Goal: Task Accomplishment & Management: Complete application form

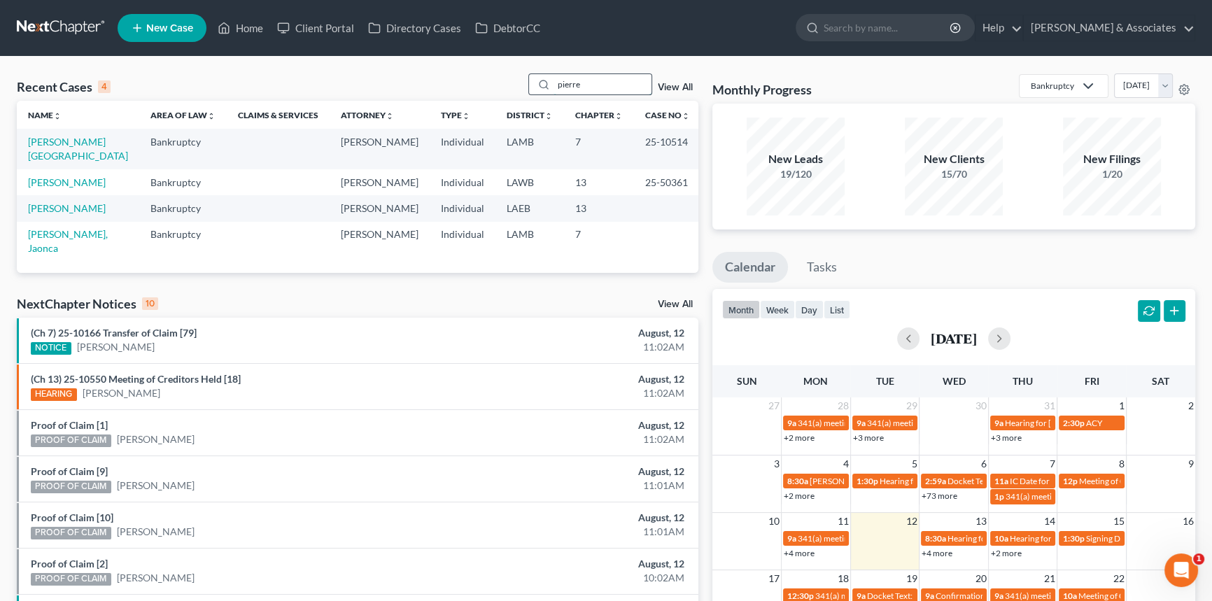
click at [601, 80] on input "pierre" at bounding box center [602, 84] width 98 height 20
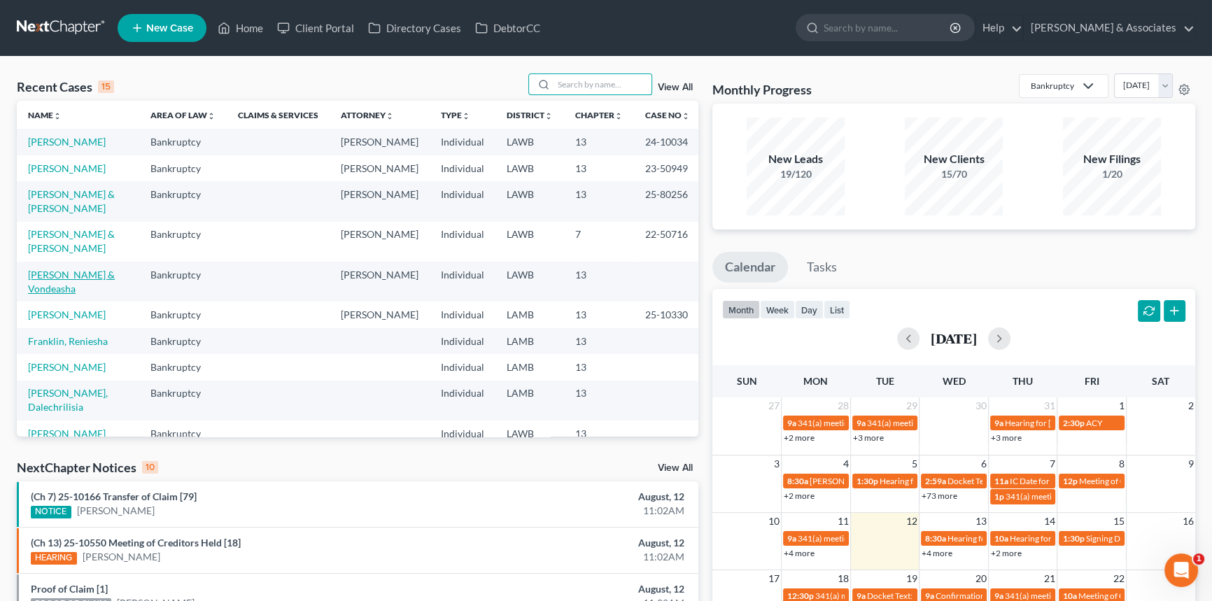
click at [45, 295] on link "Zenon, Chaz & Vondeasha" at bounding box center [71, 282] width 87 height 26
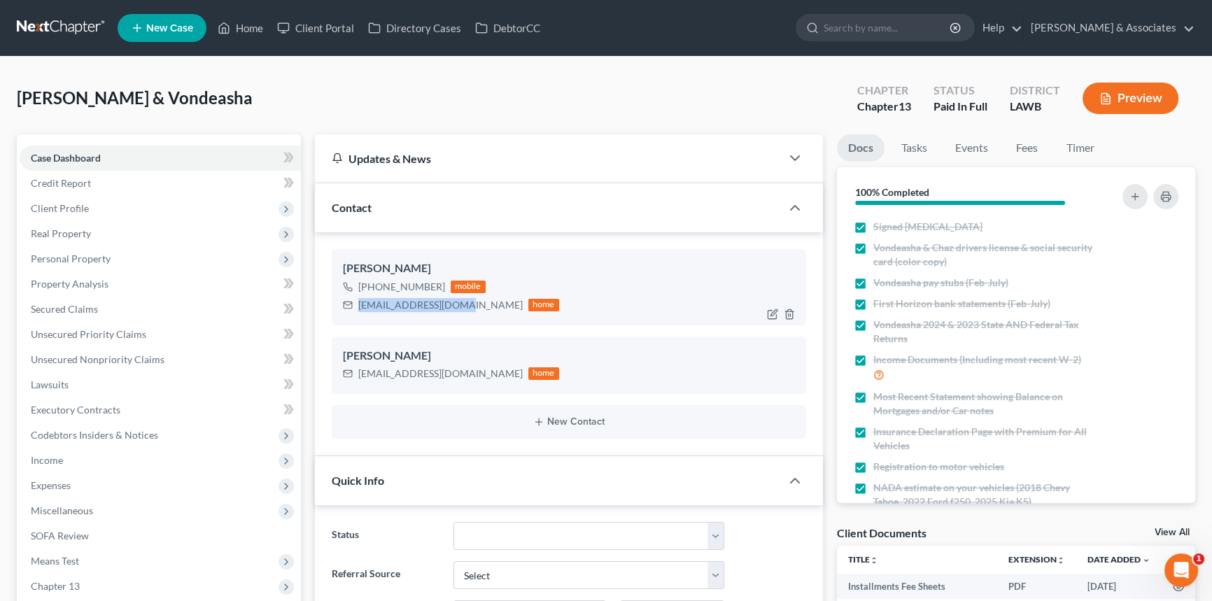
drag, startPoint x: 360, startPoint y: 306, endPoint x: 462, endPoint y: 310, distance: 102.2
click at [462, 310] on div "cassadora2@yahoo.com home" at bounding box center [451, 305] width 216 height 18
copy div "cassadora2@yahoo.com"
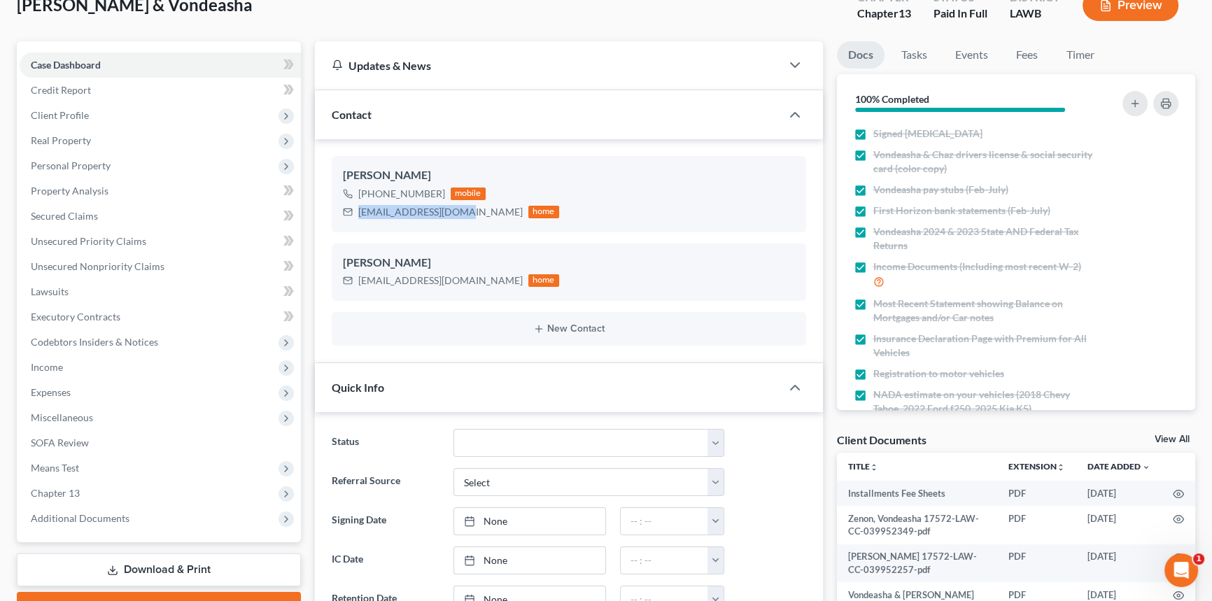
scroll to position [190, 0]
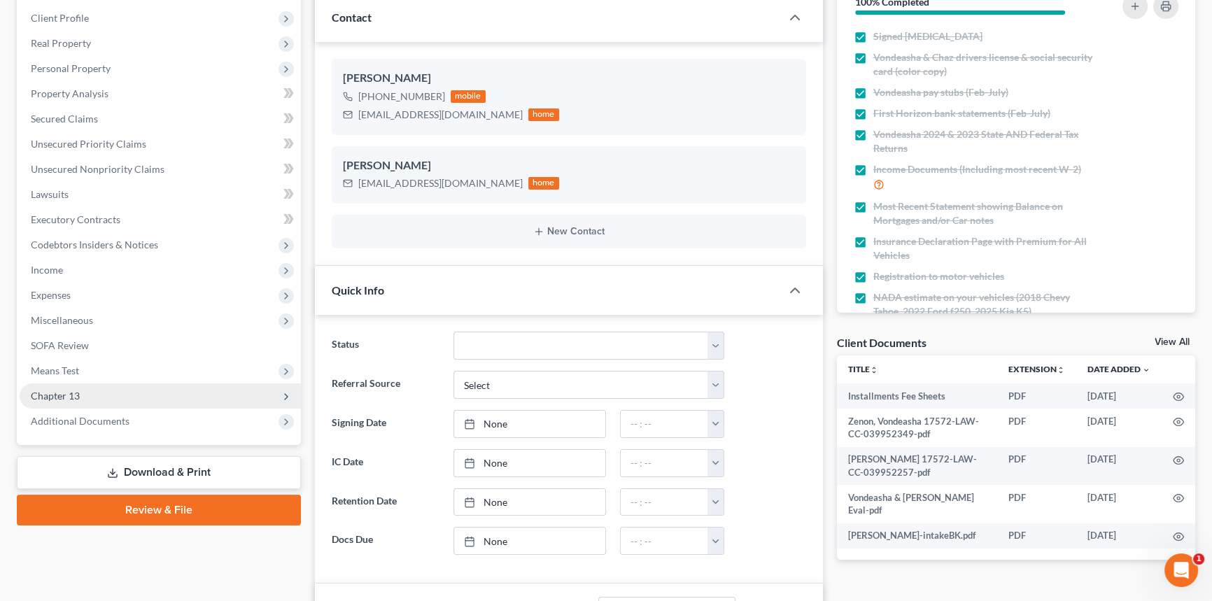
click at [103, 397] on span "Chapter 13" at bounding box center [160, 395] width 281 height 25
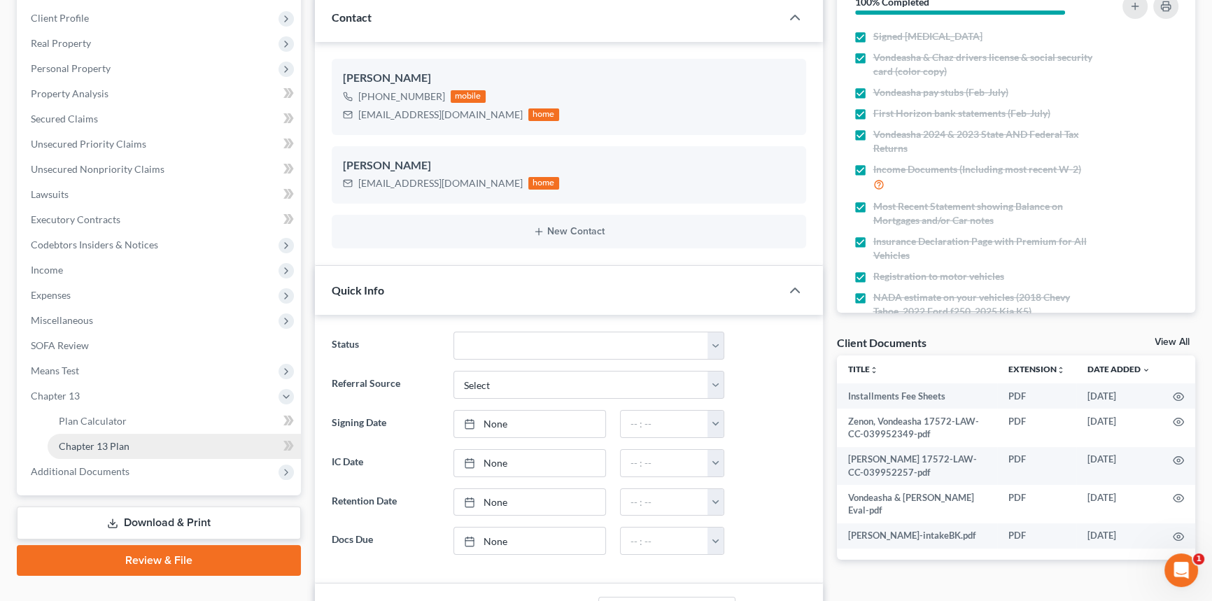
click at [112, 435] on link "Chapter 13 Plan" at bounding box center [174, 446] width 253 height 25
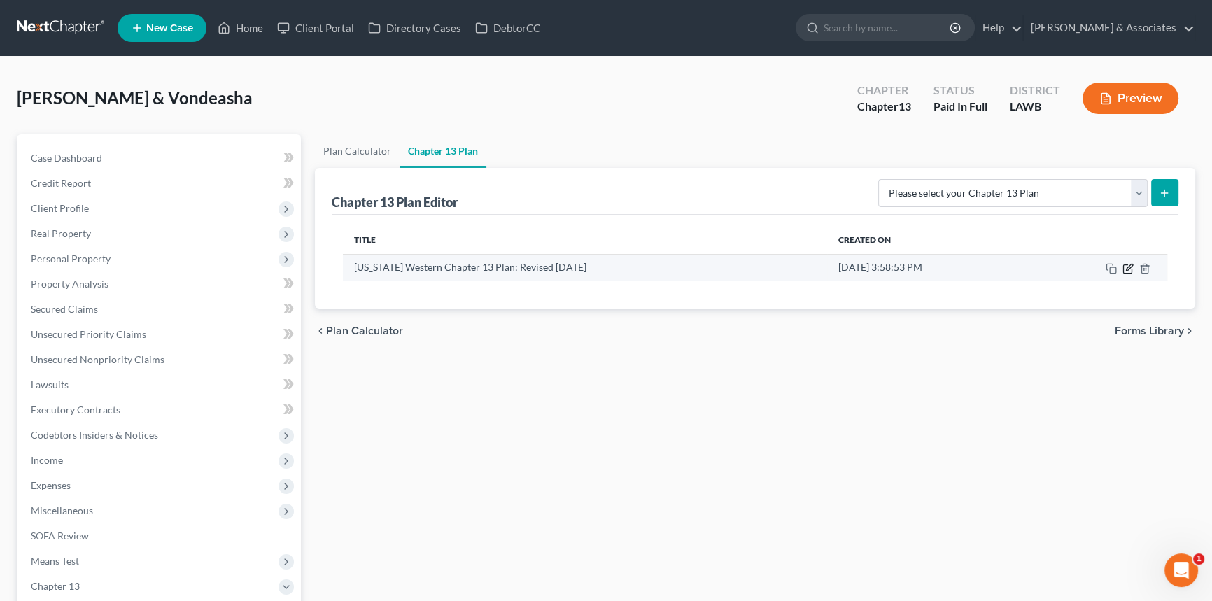
click at [1124, 269] on icon "button" at bounding box center [1127, 268] width 11 height 11
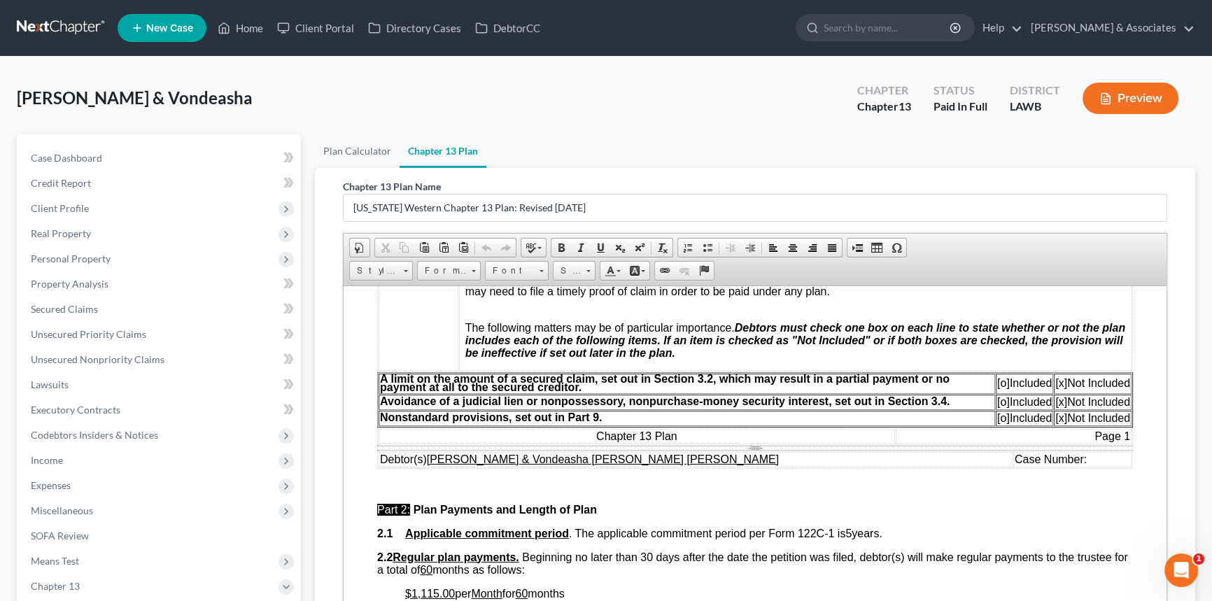
scroll to position [509, 0]
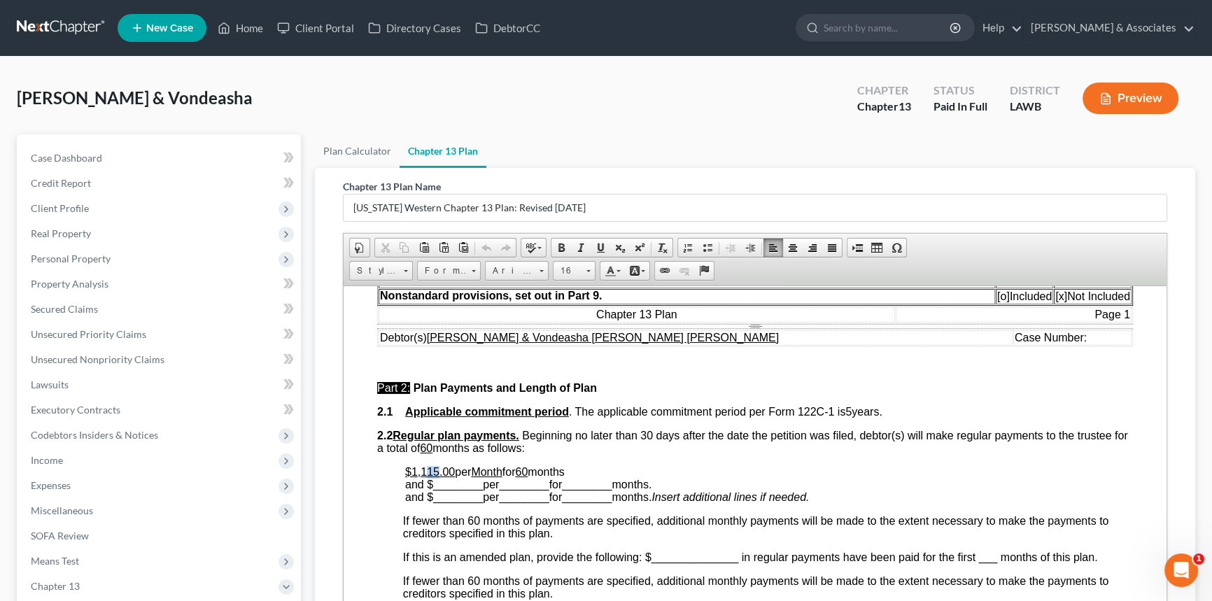
drag, startPoint x: 428, startPoint y: 491, endPoint x: 435, endPoint y: 490, distance: 7.0
click at [435, 477] on u "$1,115.00" at bounding box center [430, 471] width 50 height 12
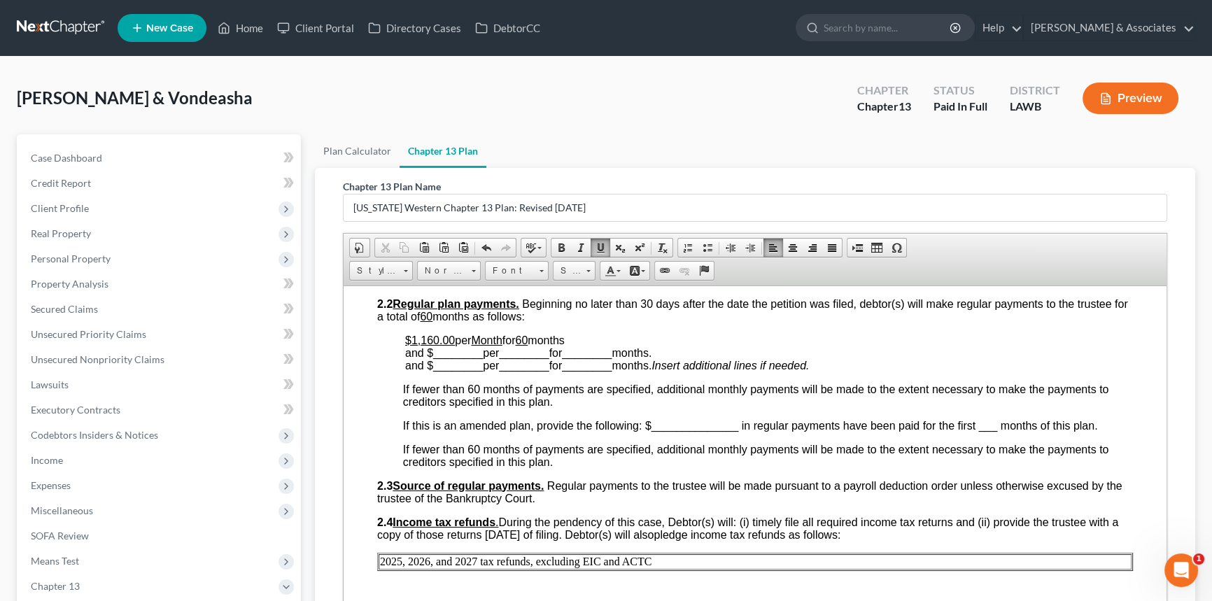
scroll to position [890, 0]
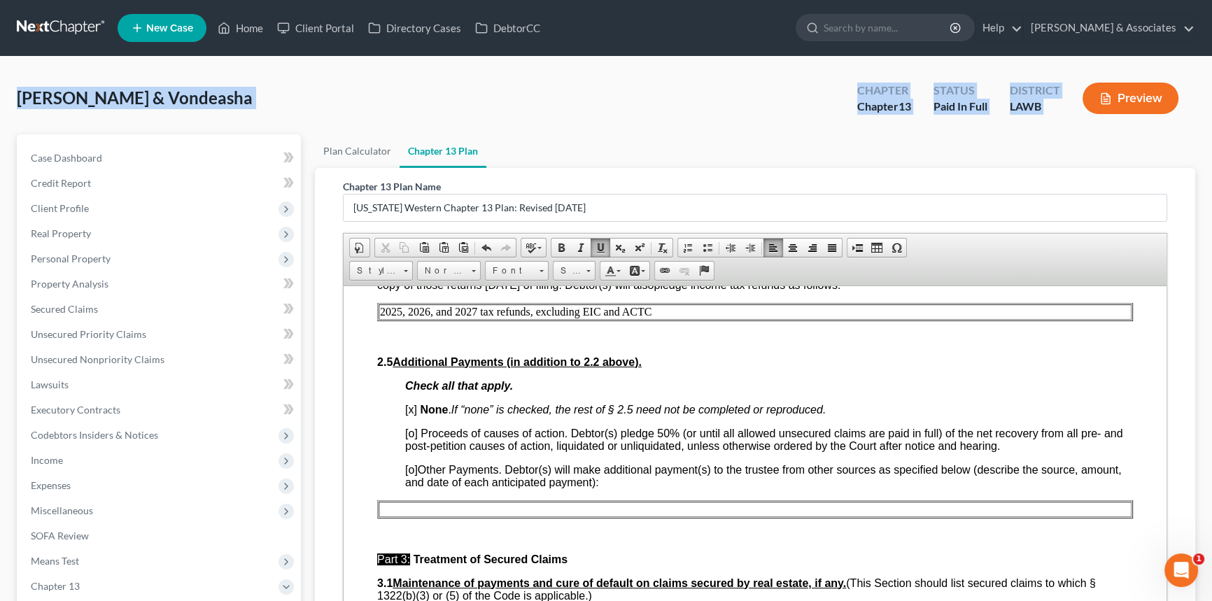
drag, startPoint x: 18, startPoint y: 98, endPoint x: 1080, endPoint y: 120, distance: 1061.7
click at [1080, 120] on div "Zenon, Chaz & Vondeasha Upgraded Chapter Chapter 13 Status Paid In Full Distric…" at bounding box center [606, 103] width 1178 height 61
click at [1080, 120] on div "Chapter Chapter 13 Status Paid In Full District LAWB Preview" at bounding box center [1017, 98] width 355 height 50
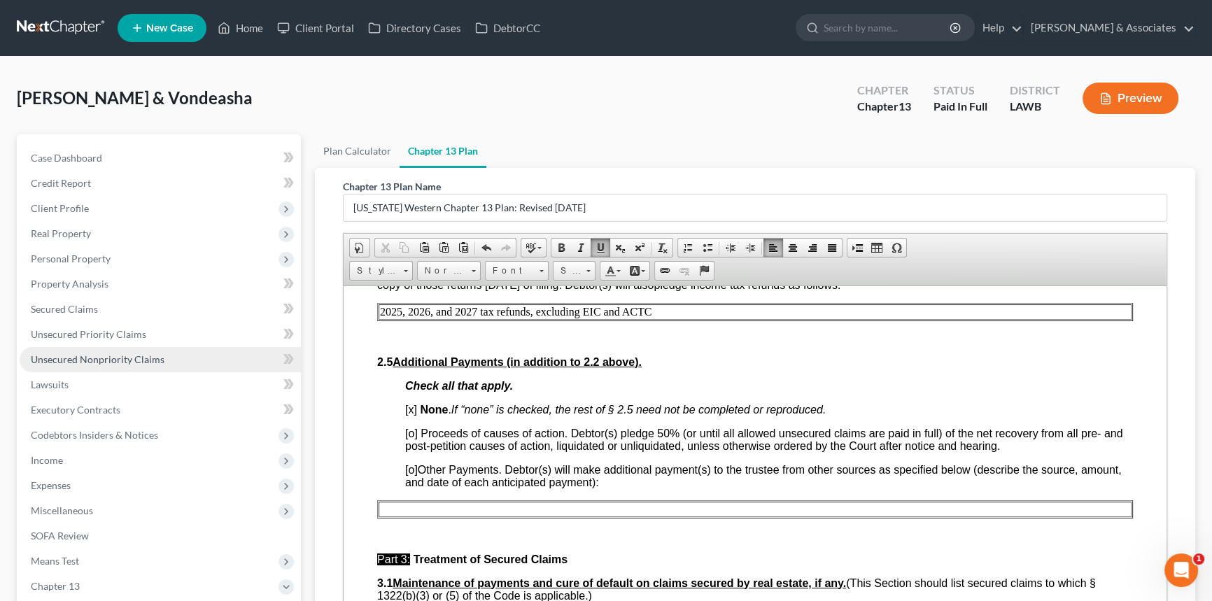
click at [154, 350] on link "Unsecured Nonpriority Claims" at bounding box center [160, 359] width 281 height 25
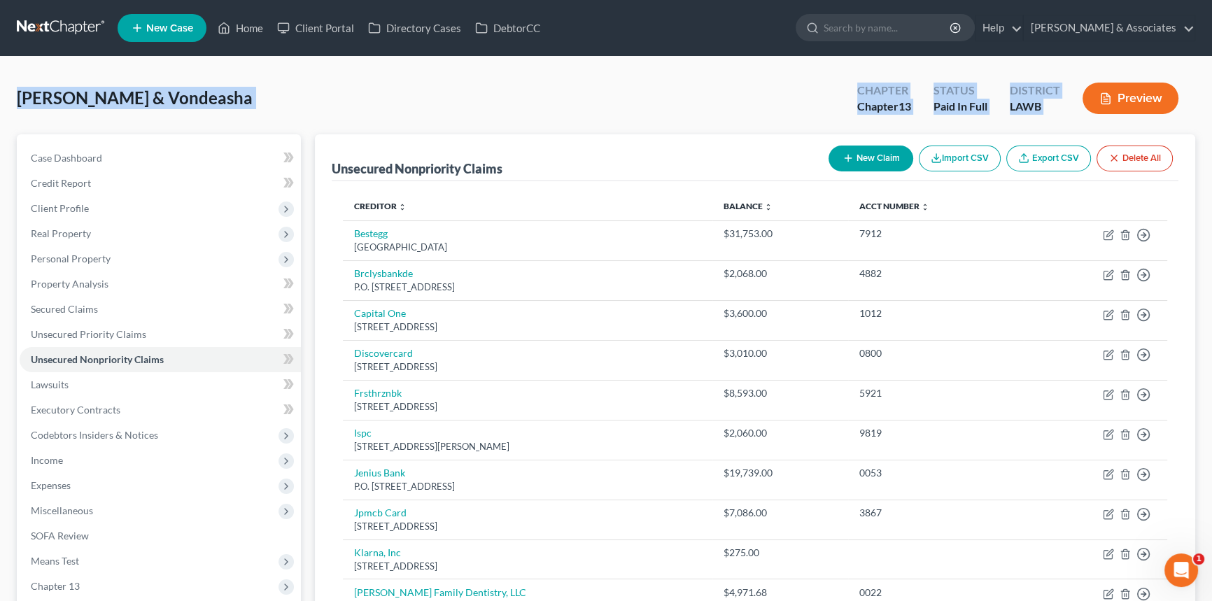
drag, startPoint x: 14, startPoint y: 93, endPoint x: 1085, endPoint y: 125, distance: 1071.8
click at [1085, 125] on div "Zenon, Chaz & Vondeasha Upgraded Chapter Chapter 13 Status Paid In Full Distric…" at bounding box center [606, 481] width 1212 height 848
click at [1078, 119] on div "Chapter Chapter 13 Status Paid In Full District LAWB Preview" at bounding box center [1017, 98] width 355 height 50
drag, startPoint x: 1085, startPoint y: 118, endPoint x: 15, endPoint y: 90, distance: 1069.6
click at [15, 90] on div "Zenon, Chaz & Vondeasha Upgraded Chapter Chapter 13 Status Paid In Full Distric…" at bounding box center [606, 481] width 1212 height 848
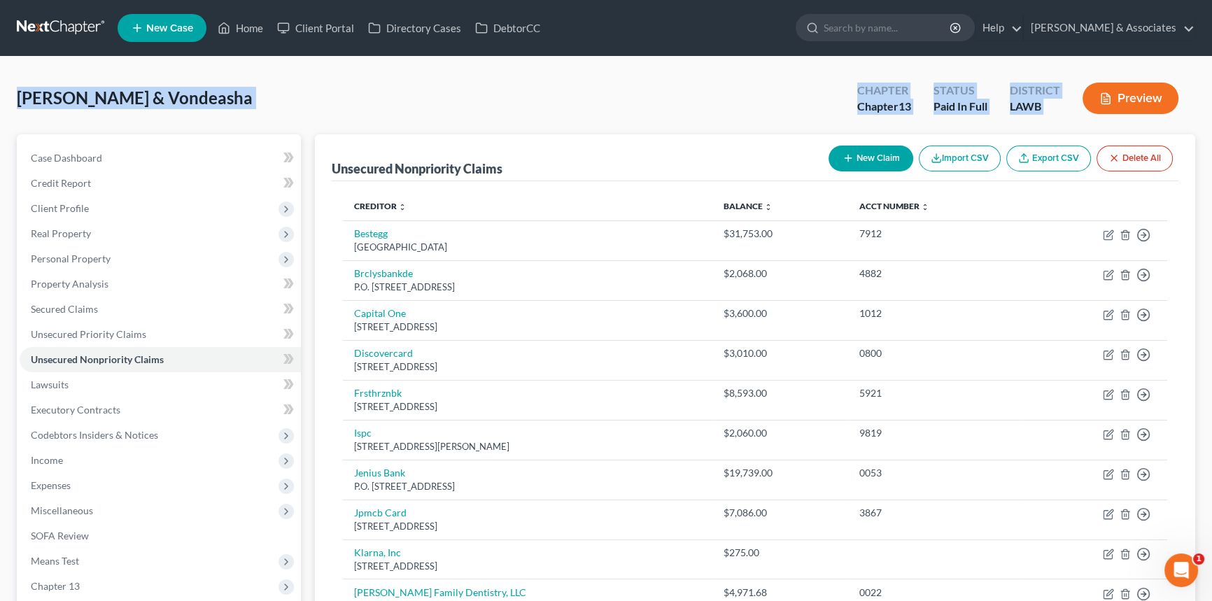
click at [15, 90] on div "Zenon, Chaz & Vondeasha Upgraded Chapter Chapter 13 Status Paid In Full Distric…" at bounding box center [606, 481] width 1212 height 848
drag, startPoint x: 27, startPoint y: 94, endPoint x: 1075, endPoint y: 102, distance: 1047.5
click at [1075, 102] on div "Zenon, Chaz & Vondeasha Upgraded Chapter Chapter 13 Status Paid In Full Distric…" at bounding box center [606, 103] width 1178 height 61
click at [1075, 102] on div "Preview" at bounding box center [1133, 99] width 124 height 41
drag, startPoint x: 1083, startPoint y: 112, endPoint x: 10, endPoint y: 97, distance: 1072.8
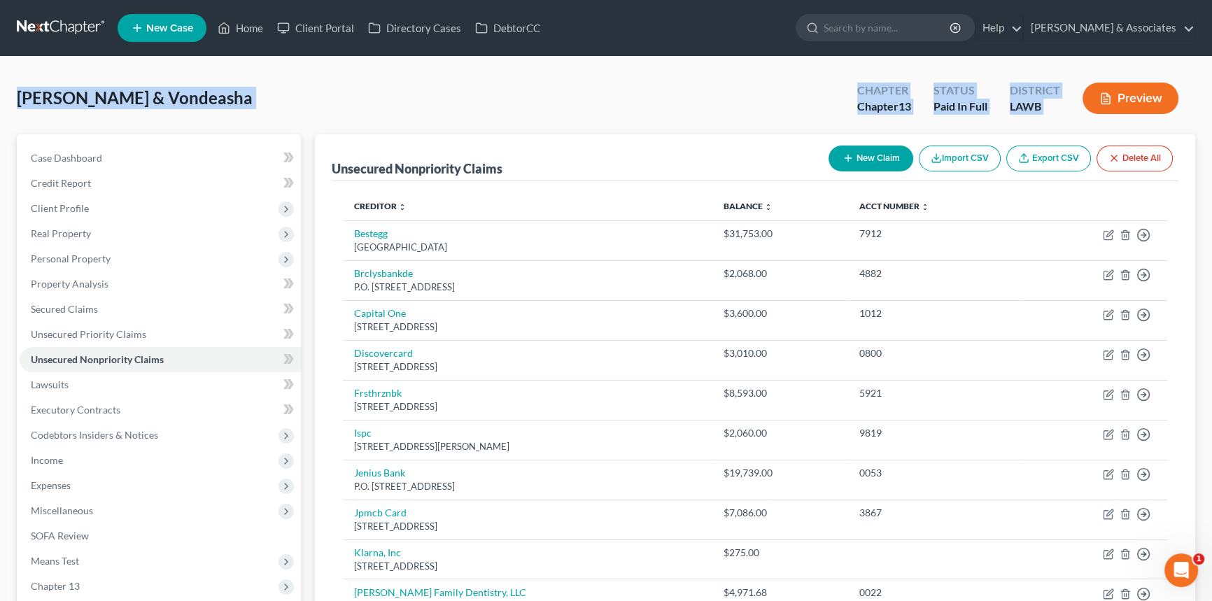
click at [10, 97] on div "Zenon, Chaz & Vondeasha Upgraded Chapter Chapter 13 Status Paid In Full Distric…" at bounding box center [606, 481] width 1212 height 848
drag, startPoint x: 10, startPoint y: 98, endPoint x: 1066, endPoint y: 111, distance: 1056.0
click at [1066, 111] on div "Zenon, Chaz & Vondeasha Upgraded Chapter Chapter 13 Status Paid In Full Distric…" at bounding box center [606, 481] width 1212 height 848
click at [1066, 111] on div "District LAWB" at bounding box center [1035, 99] width 73 height 41
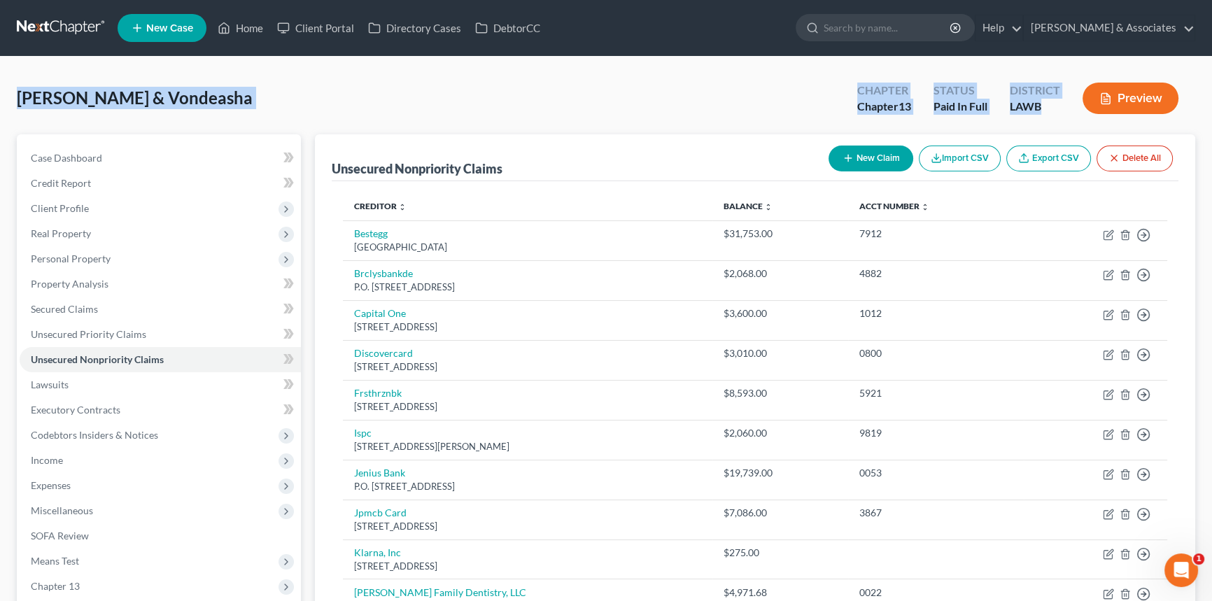
drag, startPoint x: 1066, startPoint y: 111, endPoint x: 19, endPoint y: 103, distance: 1047.5
click at [19, 103] on div "Zenon, Chaz & Vondeasha Upgraded Chapter Chapter 13 Status Paid In Full Distric…" at bounding box center [606, 103] width 1178 height 61
click at [28, 98] on span "Zenon, Chaz & Vondeasha" at bounding box center [135, 97] width 236 height 20
drag, startPoint x: 19, startPoint y: 101, endPoint x: 1148, endPoint y: 100, distance: 1128.7
click at [1148, 100] on div "Zenon, Chaz & Vondeasha Upgraded Chapter Chapter 13 Status Paid In Full Distric…" at bounding box center [606, 103] width 1178 height 61
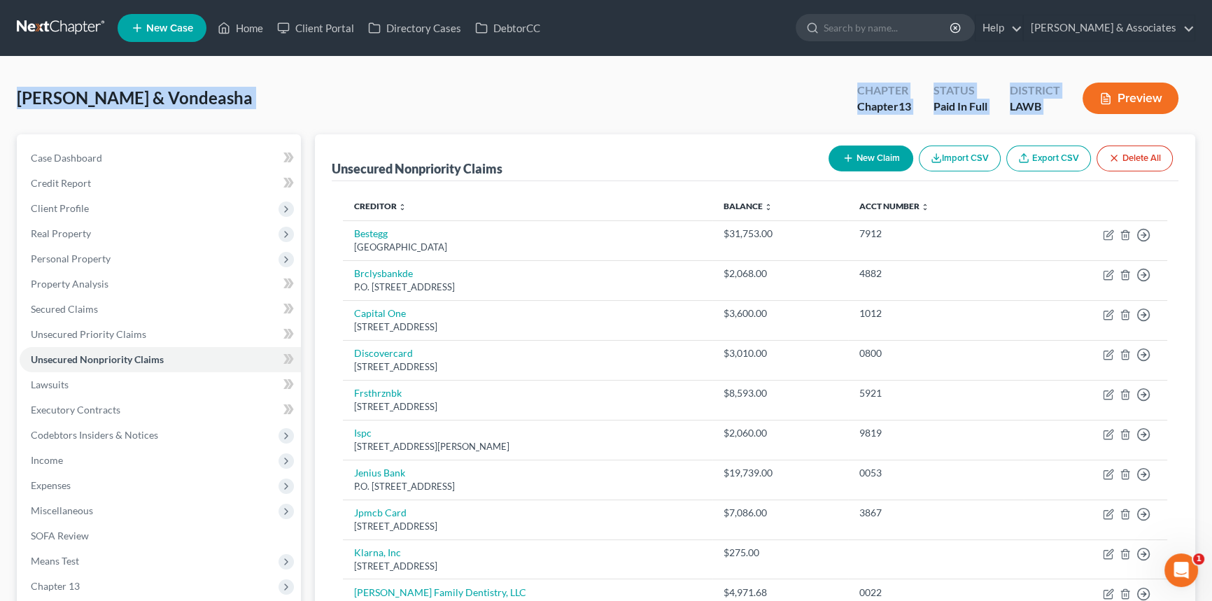
click at [1092, 126] on div "Zenon, Chaz & Vondeasha Upgraded Chapter Chapter 13 Status Paid In Full Distric…" at bounding box center [606, 103] width 1178 height 61
drag, startPoint x: 1062, startPoint y: 119, endPoint x: 21, endPoint y: 103, distance: 1040.6
click at [21, 103] on div "Zenon, Chaz & Vondeasha Upgraded Chapter Chapter 13 Status Paid In Full Distric…" at bounding box center [606, 103] width 1178 height 61
click at [21, 103] on span "Zenon, Chaz & Vondeasha" at bounding box center [135, 97] width 236 height 20
drag, startPoint x: 15, startPoint y: 92, endPoint x: 1071, endPoint y: 112, distance: 1056.1
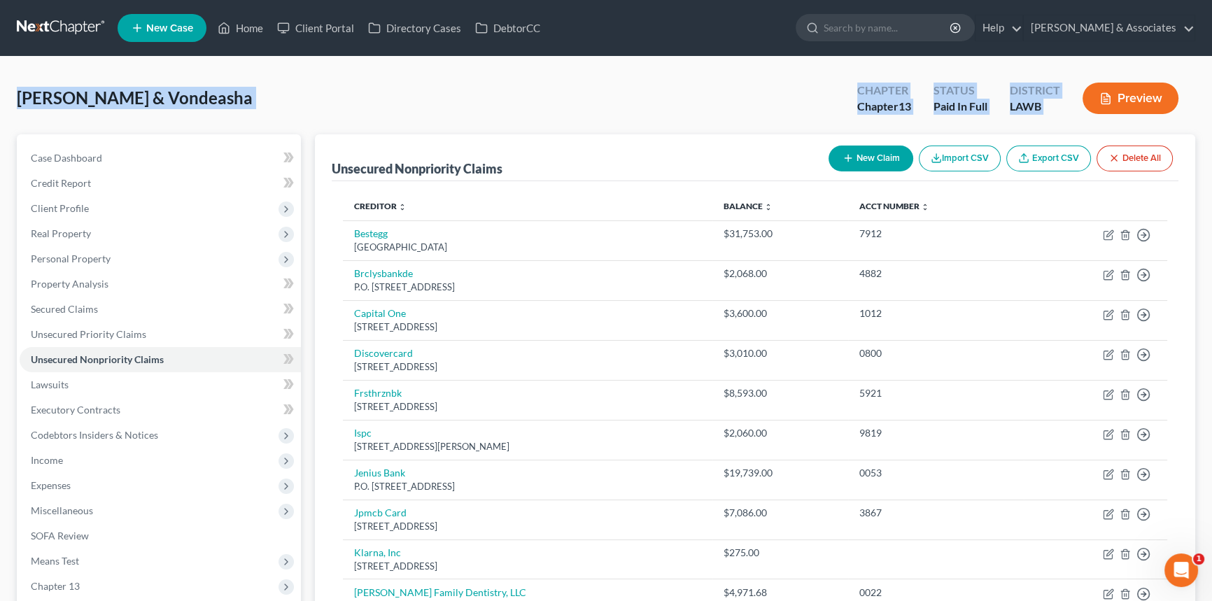
click at [1071, 112] on div "Zenon, Chaz & Vondeasha Upgraded Chapter Chapter 13 Status Paid In Full Distric…" at bounding box center [606, 481] width 1212 height 848
click at [788, 80] on div "Zenon, Chaz & Vondeasha Upgraded Chapter Chapter 13 Status Paid In Full Distric…" at bounding box center [606, 103] width 1178 height 61
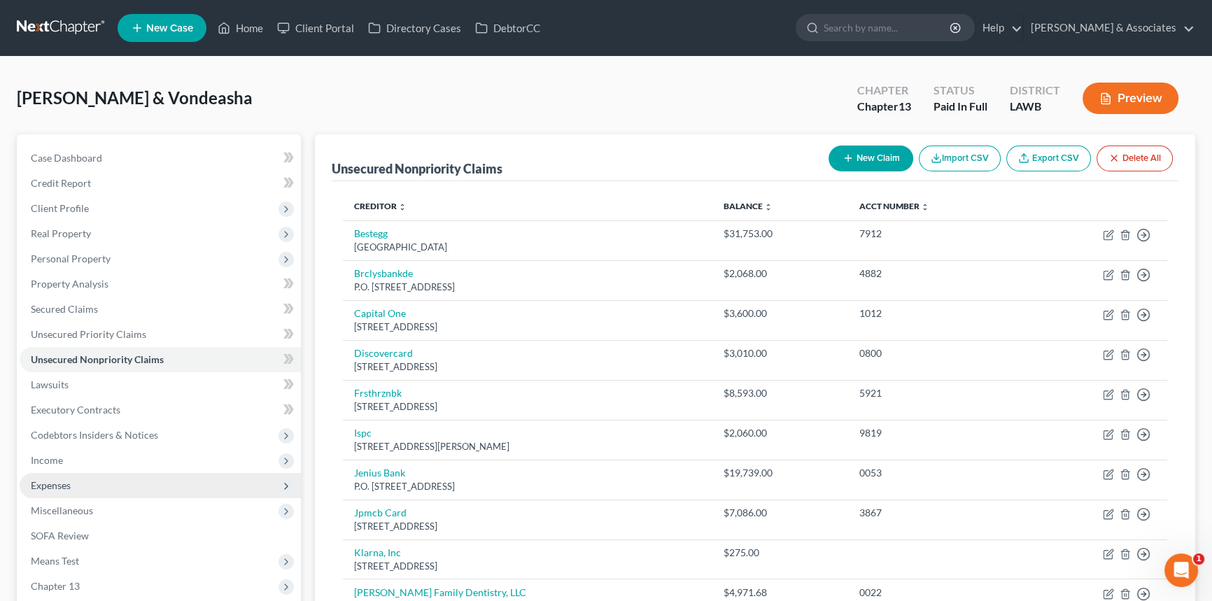
click at [118, 478] on span "Expenses" at bounding box center [160, 485] width 281 height 25
click at [122, 495] on span "Expenses" at bounding box center [160, 485] width 281 height 25
click at [130, 488] on span "Expenses" at bounding box center [160, 485] width 281 height 25
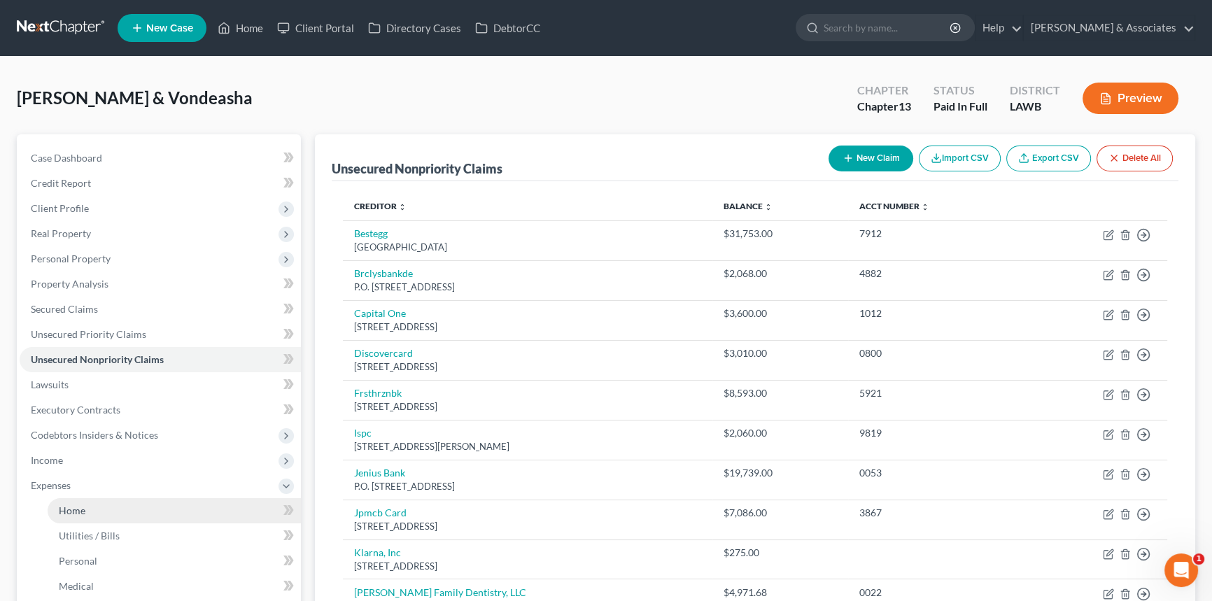
click at [125, 508] on link "Home" at bounding box center [174, 510] width 253 height 25
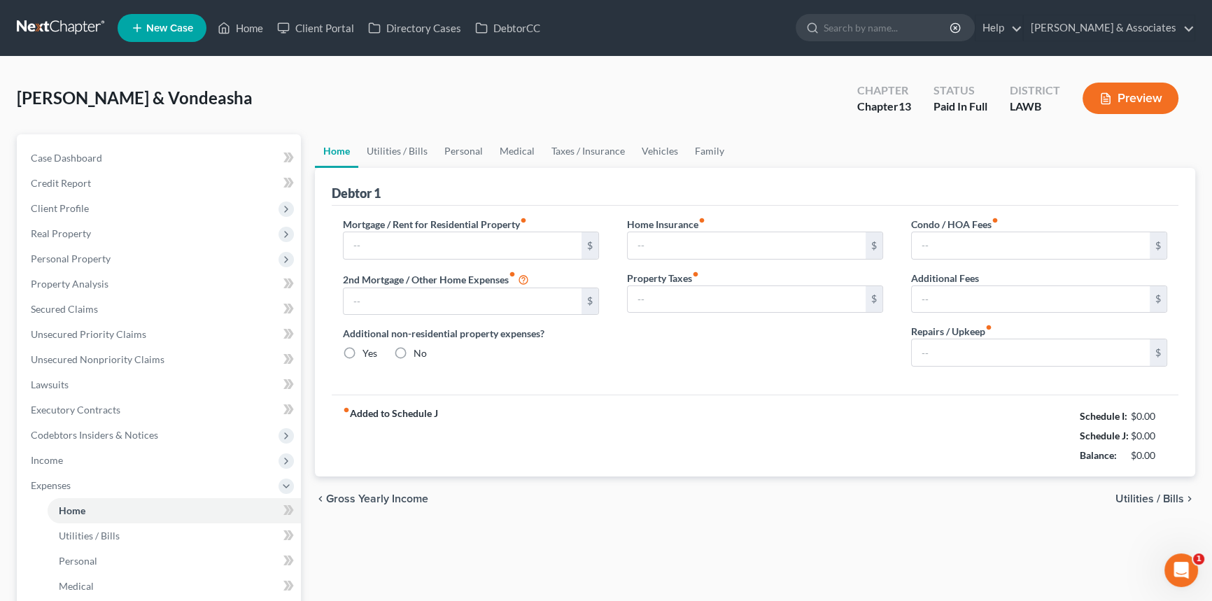
type input "2,683.63"
type input "0.00"
radio input "true"
type input "0.00"
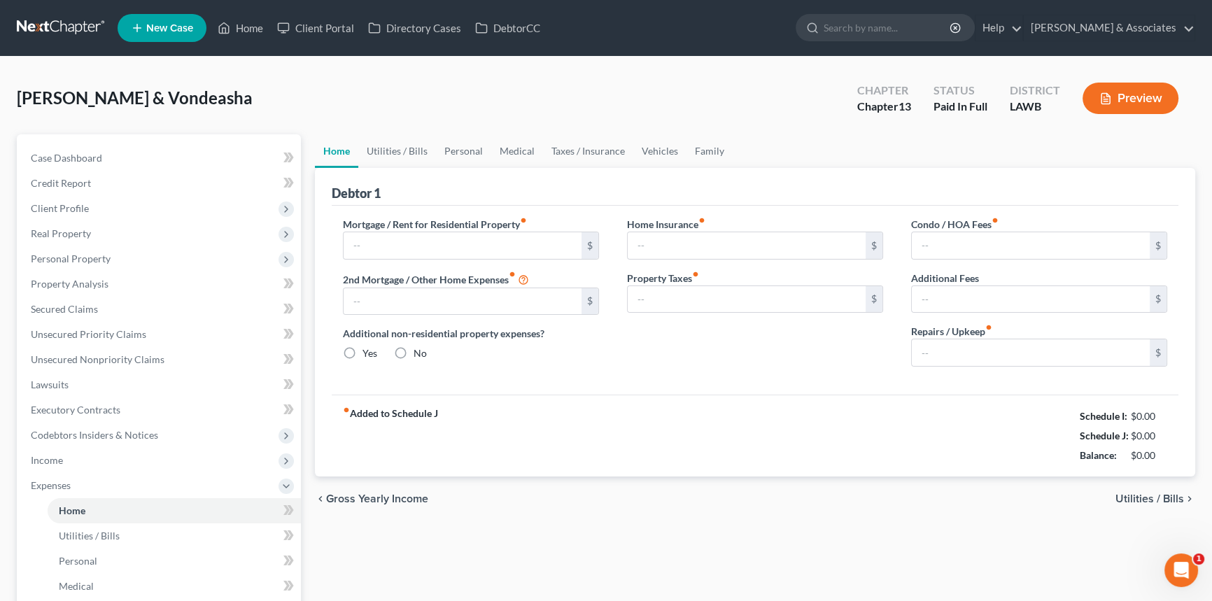
type input "37.50"
type input "0.00"
click at [378, 150] on link "Utilities / Bills" at bounding box center [397, 151] width 78 height 34
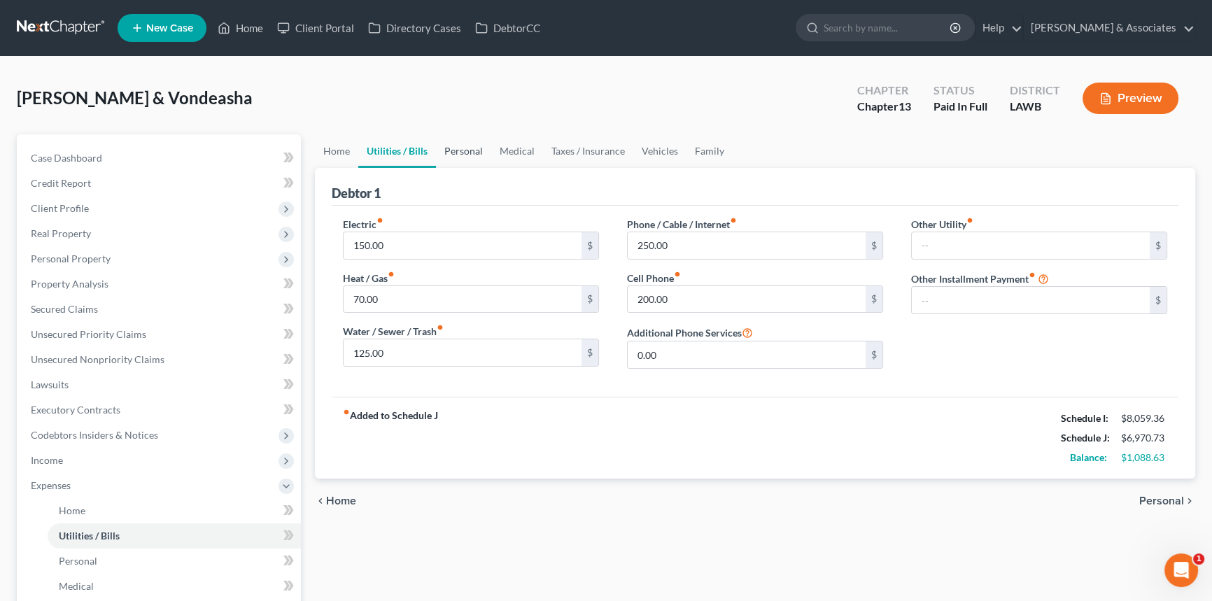
click at [471, 164] on link "Personal" at bounding box center [463, 151] width 55 height 34
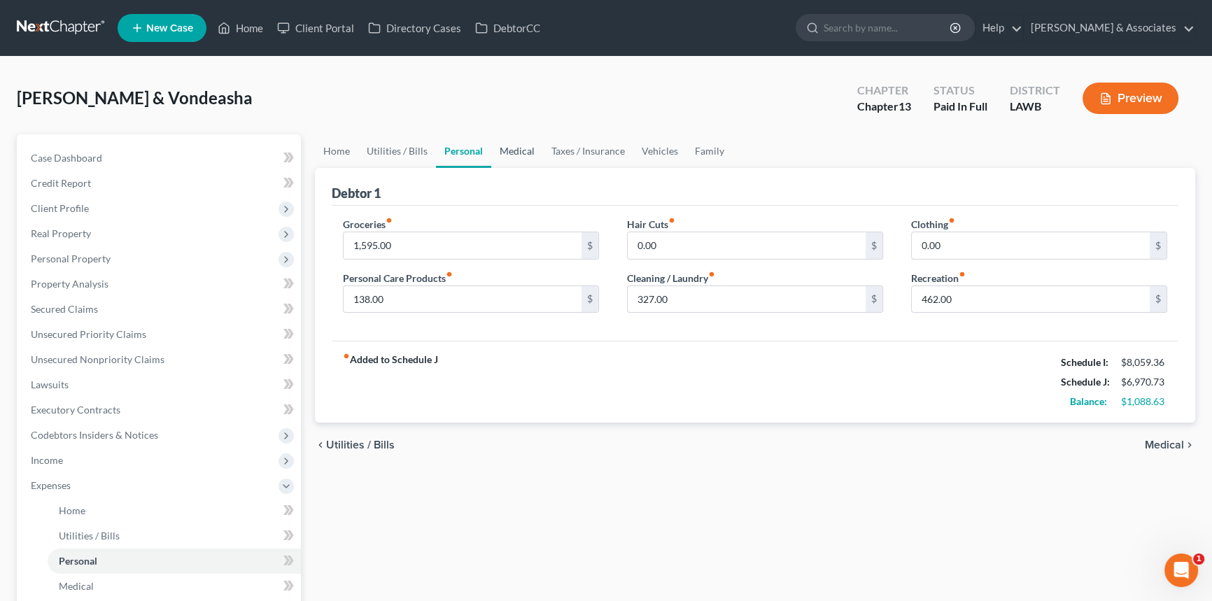
click at [524, 153] on link "Medical" at bounding box center [517, 151] width 52 height 34
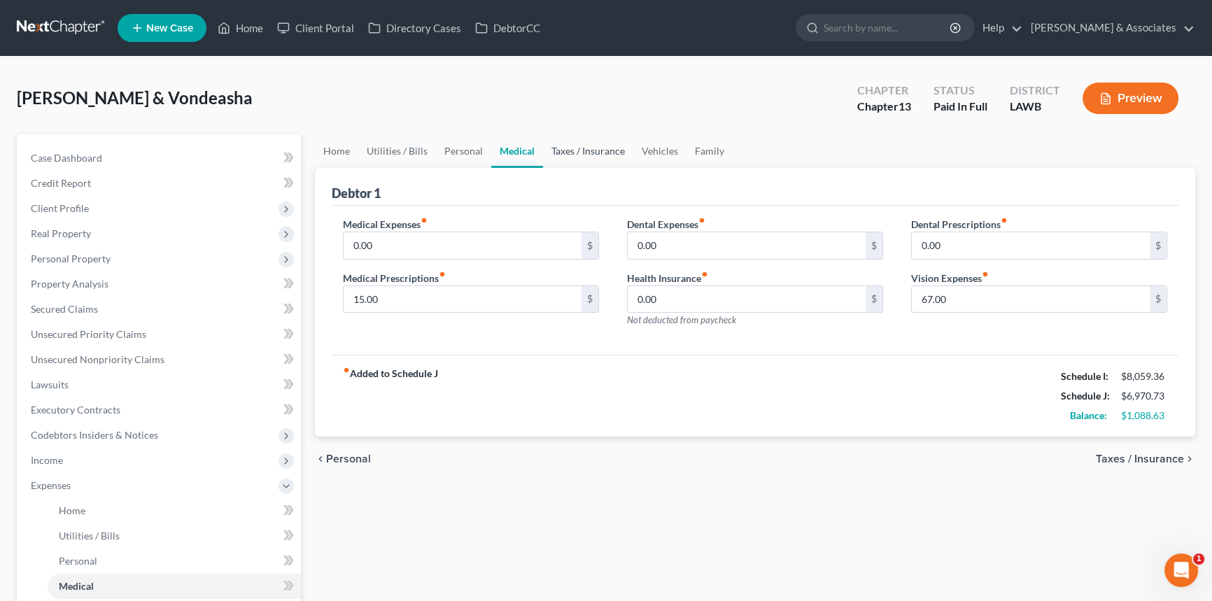
click at [560, 151] on link "Taxes / Insurance" at bounding box center [588, 151] width 90 height 34
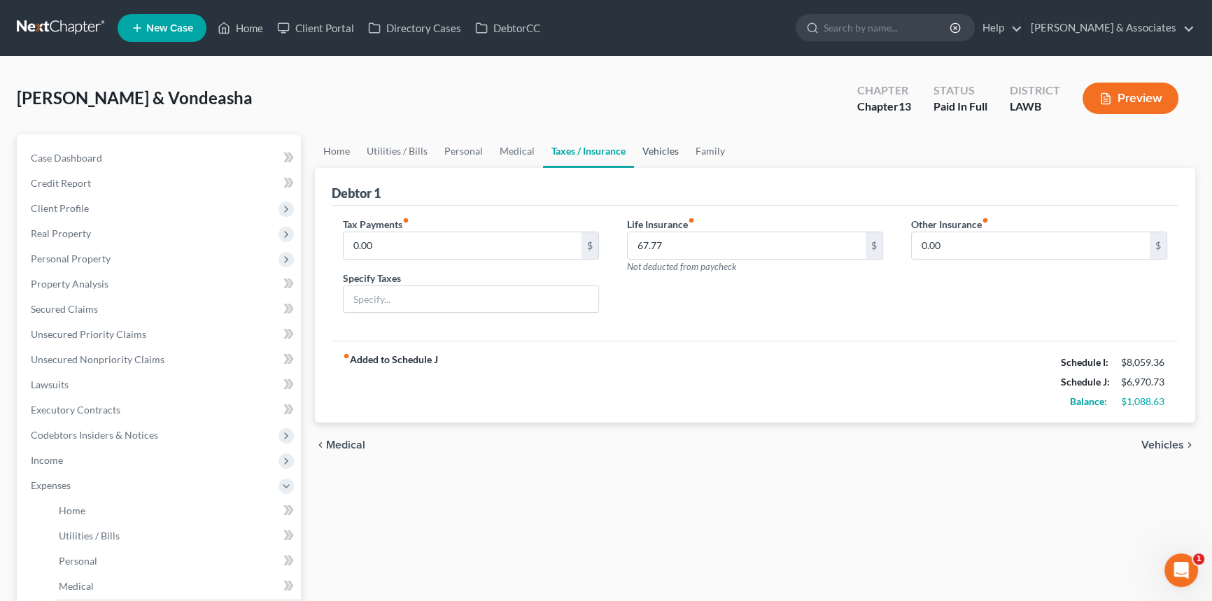
click at [640, 149] on link "Vehicles" at bounding box center [660, 151] width 53 height 34
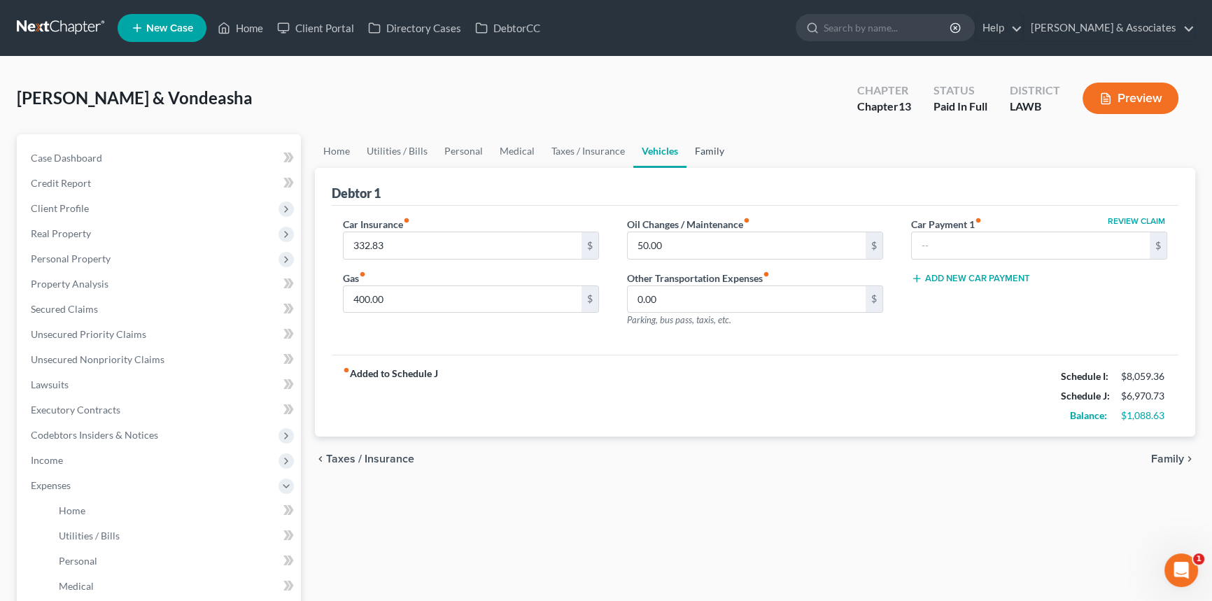
click at [696, 151] on link "Family" at bounding box center [709, 151] width 46 height 34
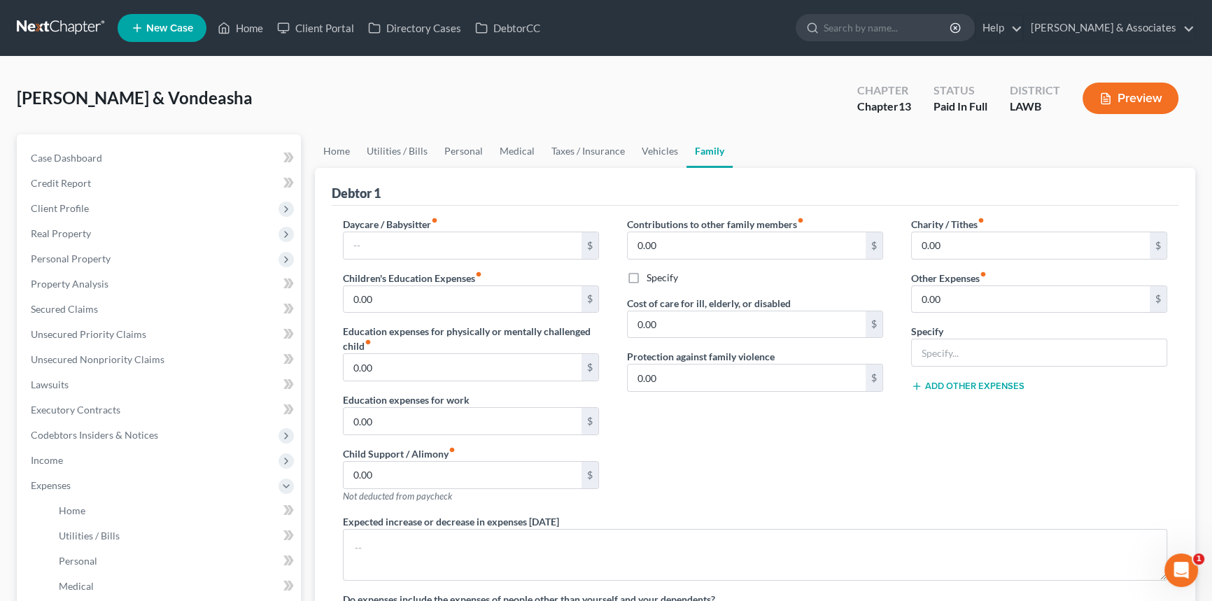
click at [202, 111] on div "Zenon, Chaz & Vondeasha Upgraded Chapter Chapter 13 Status Paid In Full Distric…" at bounding box center [606, 103] width 1178 height 61
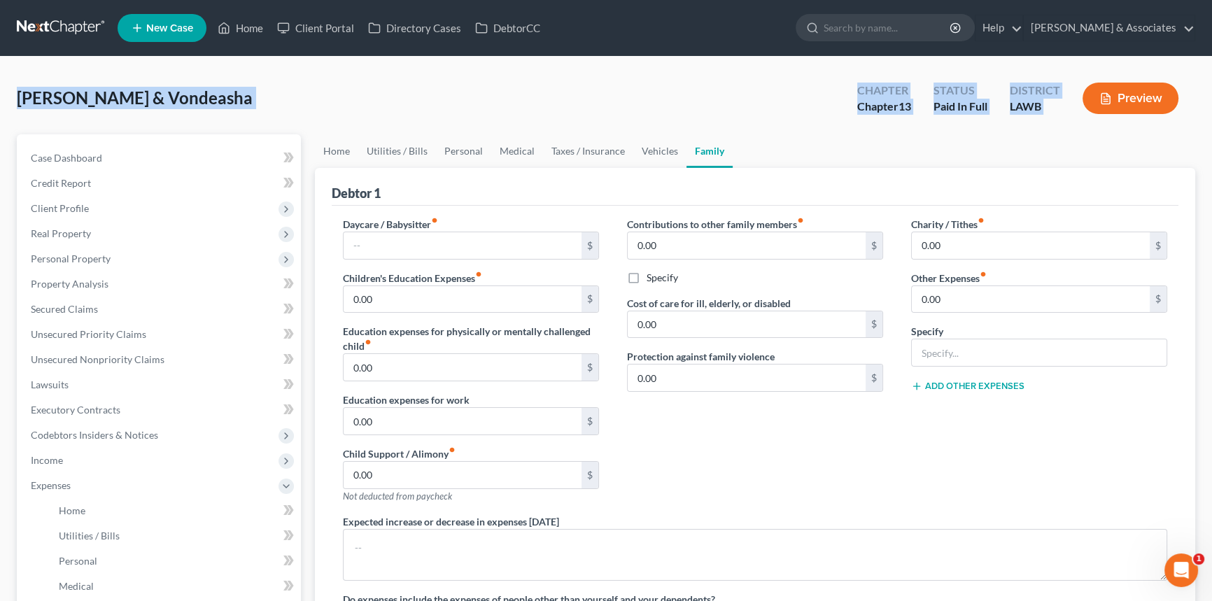
drag, startPoint x: 15, startPoint y: 93, endPoint x: 1081, endPoint y: 117, distance: 1066.0
click at [1081, 117] on div "Zenon, Chaz & Vondeasha Upgraded Chapter Chapter 13 Status Paid In Full Distric…" at bounding box center [606, 488] width 1212 height 863
click at [246, 84] on div "Zenon, Chaz & Vondeasha Upgraded Chapter Chapter 13 Status Paid In Full Distric…" at bounding box center [606, 103] width 1178 height 61
drag, startPoint x: 13, startPoint y: 98, endPoint x: 1084, endPoint y: 130, distance: 1071.8
click at [1084, 130] on div "Zenon, Chaz & Vondeasha Upgraded Chapter Chapter 13 Status Paid In Full Distric…" at bounding box center [606, 488] width 1212 height 863
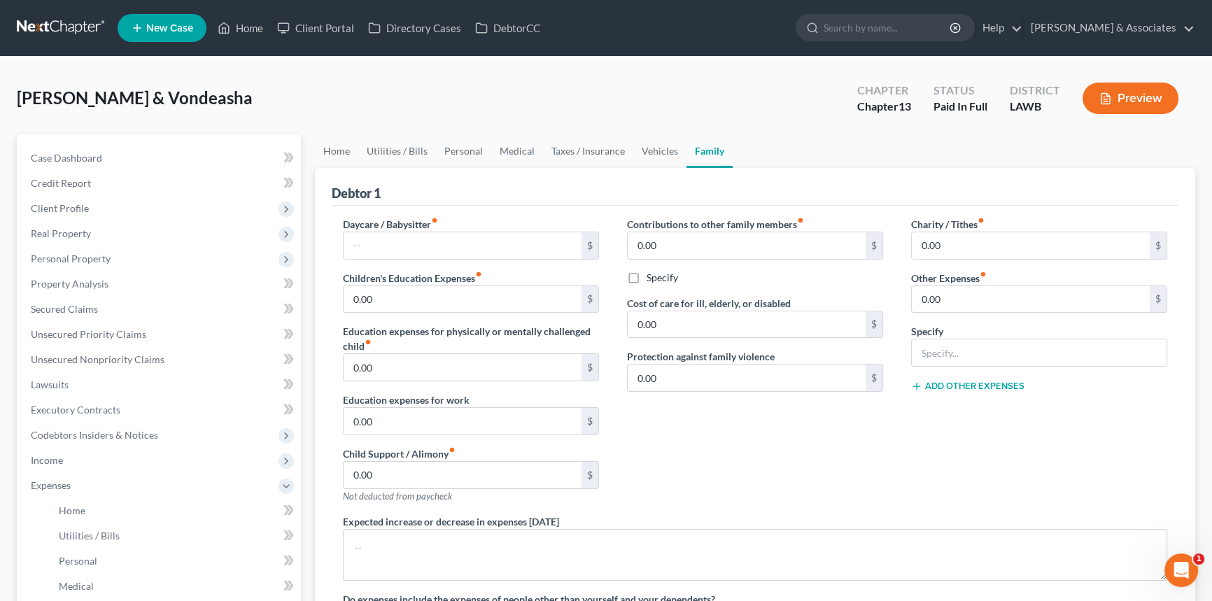
click at [1080, 148] on ul "Home Utilities / Bills Personal Medical Taxes / Insurance Vehicles Family" at bounding box center [755, 151] width 880 height 34
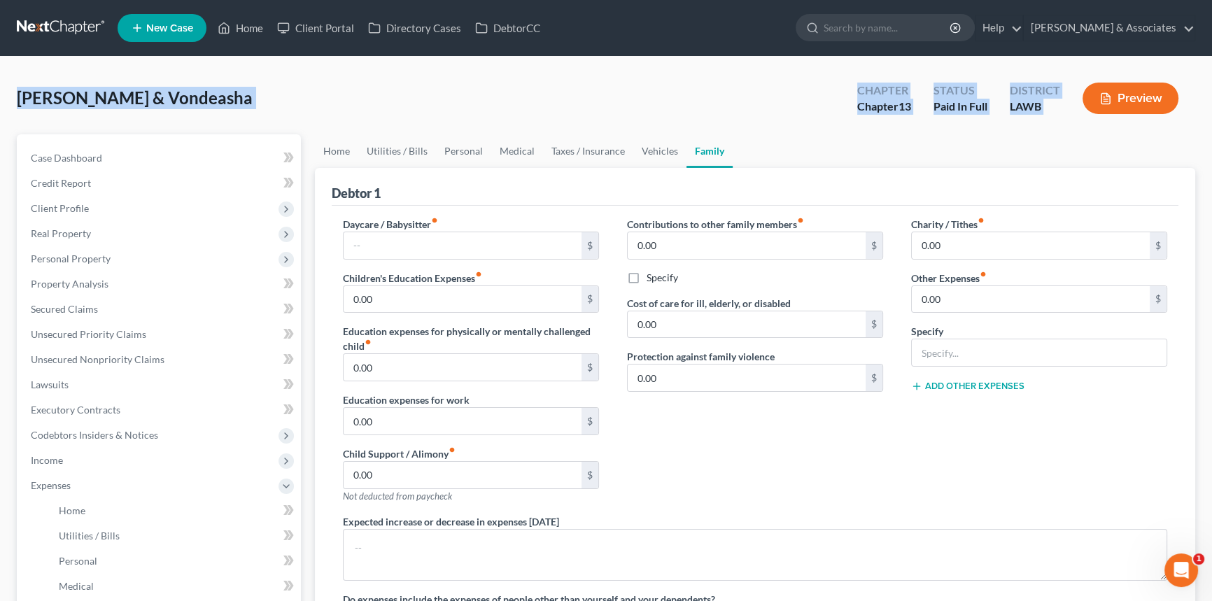
drag, startPoint x: 1092, startPoint y: 131, endPoint x: 17, endPoint y: 104, distance: 1075.1
click at [17, 104] on div "Zenon, Chaz & Vondeasha Upgraded Chapter Chapter 13 Status Paid In Full Distric…" at bounding box center [606, 103] width 1178 height 61
click at [17, 104] on span "Zenon, Chaz & Vondeasha" at bounding box center [135, 97] width 236 height 20
drag, startPoint x: 15, startPoint y: 101, endPoint x: 1155, endPoint y: 125, distance: 1139.4
click at [1155, 125] on div "Zenon, Chaz & Vondeasha Upgraded Chapter Chapter 13 Status Paid In Full Distric…" at bounding box center [606, 488] width 1212 height 863
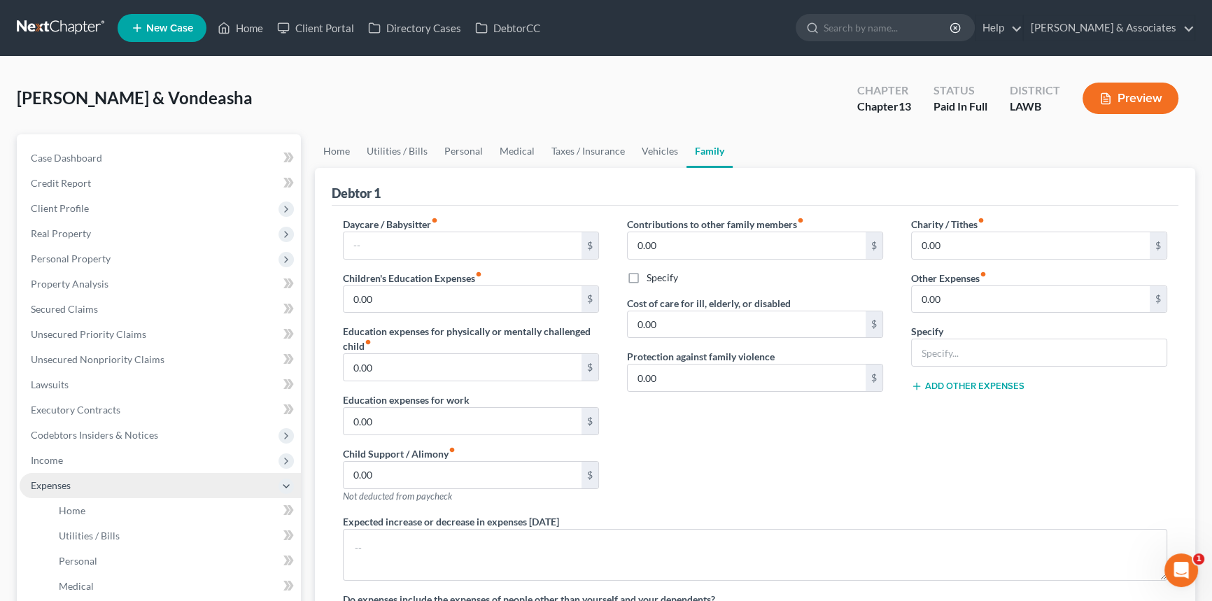
click at [132, 485] on span "Expenses" at bounding box center [160, 485] width 281 height 25
click at [32, 95] on span "Zenon, Chaz & Vondeasha" at bounding box center [135, 97] width 236 height 20
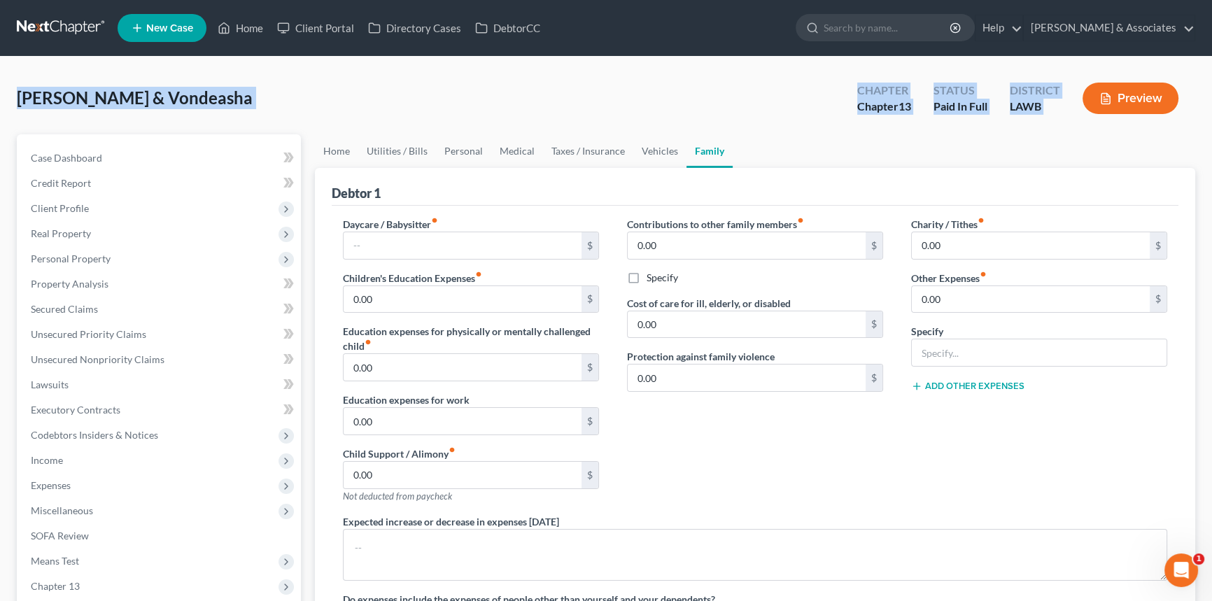
drag, startPoint x: 20, startPoint y: 99, endPoint x: 1172, endPoint y: 122, distance: 1152.0
click at [1172, 122] on div "Zenon, Chaz & Vondeasha Upgraded Chapter Chapter 13 Status Paid In Full Distric…" at bounding box center [606, 103] width 1178 height 61
click at [212, 127] on div "Zenon, Chaz & Vondeasha Upgraded Chapter Chapter 13 Status Paid In Full Distric…" at bounding box center [606, 103] width 1178 height 61
drag, startPoint x: 15, startPoint y: 100, endPoint x: 1204, endPoint y: 104, distance: 1188.9
click at [1204, 104] on div "Zenon, Chaz & Vondeasha Upgraded Chapter Chapter 13 Status Paid In Full Distric…" at bounding box center [606, 433] width 1212 height 752
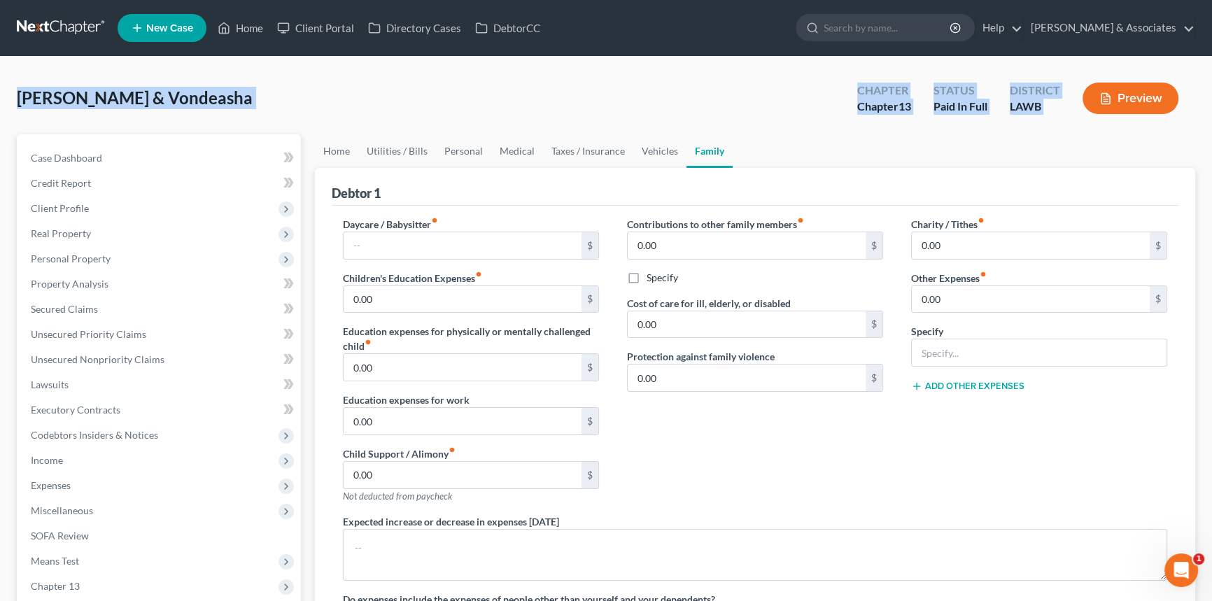
click at [87, 126] on div "Zenon, Chaz & Vondeasha Upgraded Chapter Chapter 13 Status Paid In Full Distric…" at bounding box center [606, 103] width 1178 height 61
drag, startPoint x: 24, startPoint y: 99, endPoint x: 1053, endPoint y: 113, distance: 1029.4
click at [1053, 113] on div "Zenon, Chaz & Vondeasha Upgraded Chapter Chapter 13 Status Paid In Full Distric…" at bounding box center [606, 103] width 1178 height 61
click at [1058, 113] on div "LAWB" at bounding box center [1035, 107] width 50 height 16
drag, startPoint x: 1065, startPoint y: 113, endPoint x: 13, endPoint y: 115, distance: 1051.7
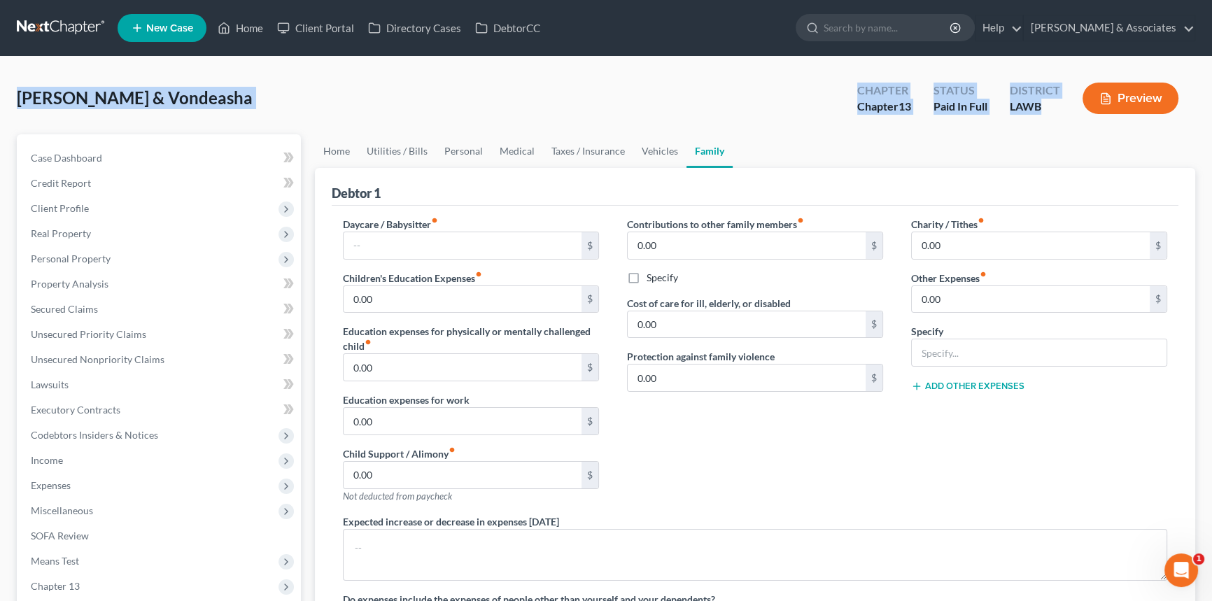
click at [15, 116] on div "Zenon, Chaz & Vondeasha Upgraded Chapter Chapter 13 Status Paid In Full Distric…" at bounding box center [606, 433] width 1212 height 752
click at [13, 115] on div "Zenon, Chaz & Vondeasha Upgraded Chapter Chapter 13 Status Paid In Full Distric…" at bounding box center [606, 433] width 1212 height 752
drag, startPoint x: 14, startPoint y: 96, endPoint x: 1154, endPoint y: 128, distance: 1140.3
click at [1154, 128] on div "Zenon, Chaz & Vondeasha Upgraded Chapter Chapter 13 Status Paid In Full Distric…" at bounding box center [606, 433] width 1212 height 752
click at [109, 148] on link "Case Dashboard" at bounding box center [160, 158] width 281 height 25
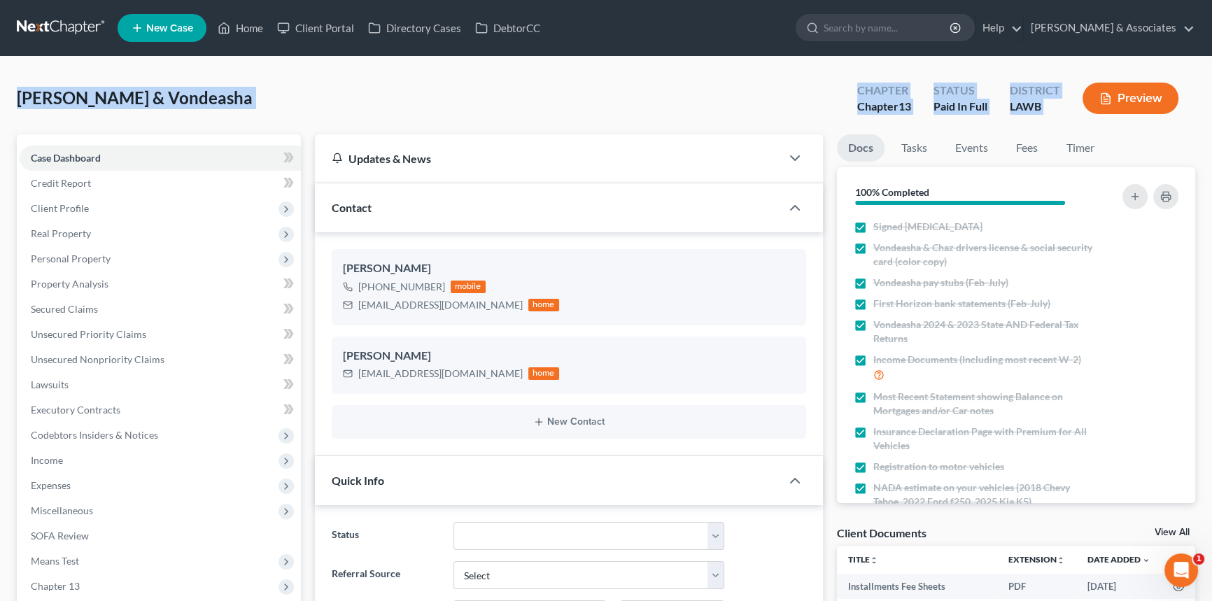
scroll to position [1374, 0]
click at [136, 364] on link "Unsecured Nonpriority Claims" at bounding box center [160, 359] width 281 height 25
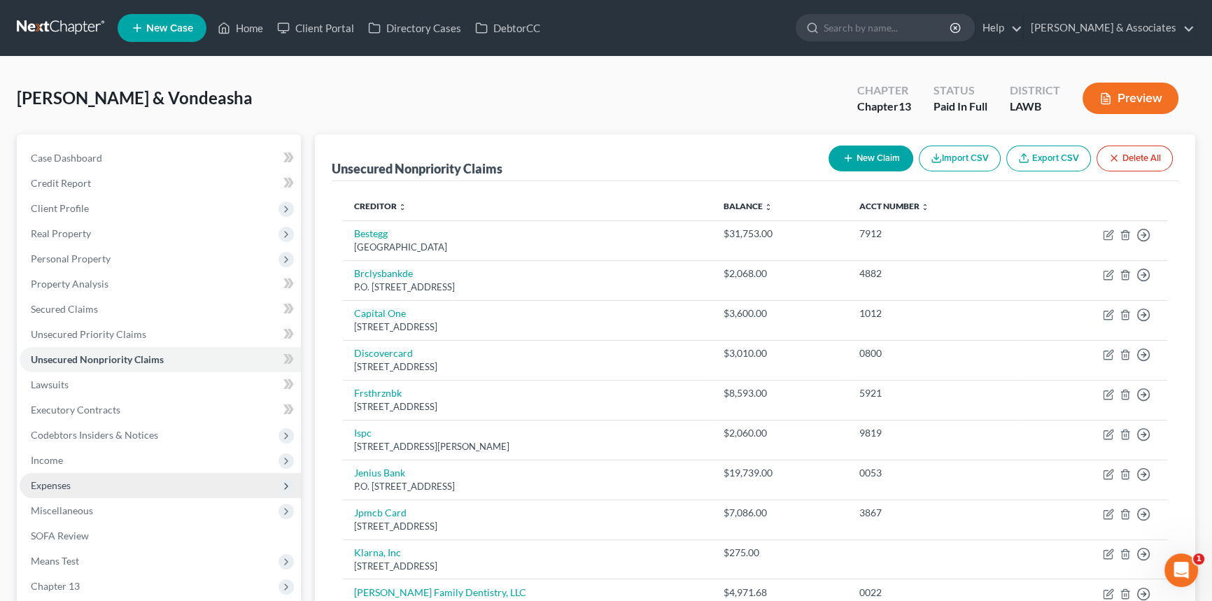
click at [135, 473] on span "Expenses" at bounding box center [160, 485] width 281 height 25
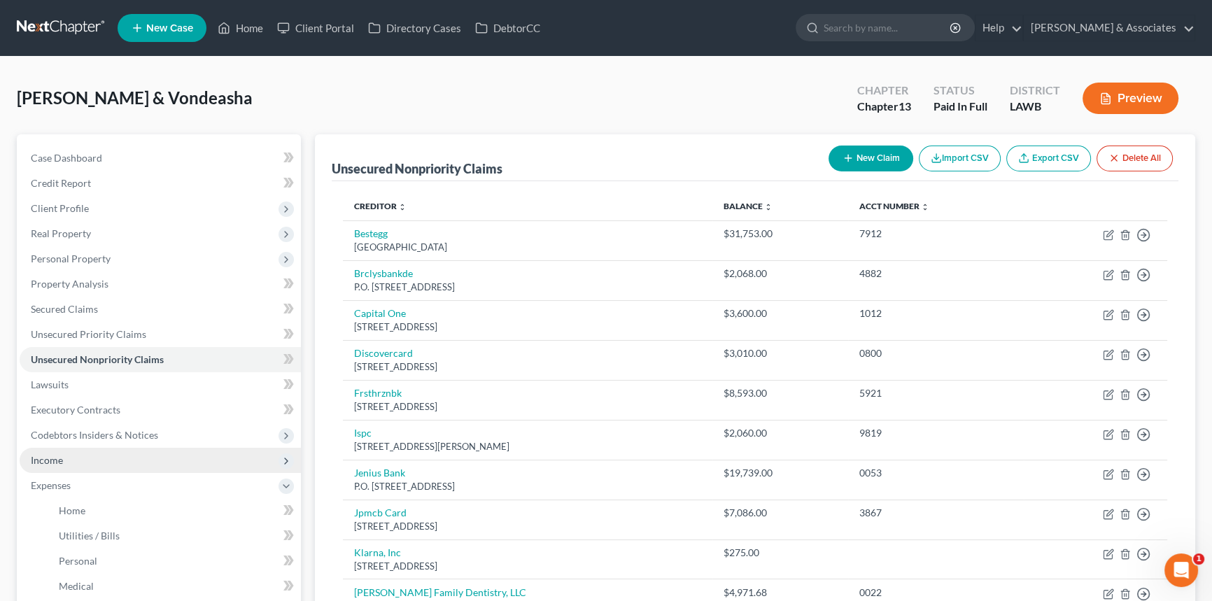
click at [139, 465] on span "Income" at bounding box center [160, 460] width 281 height 25
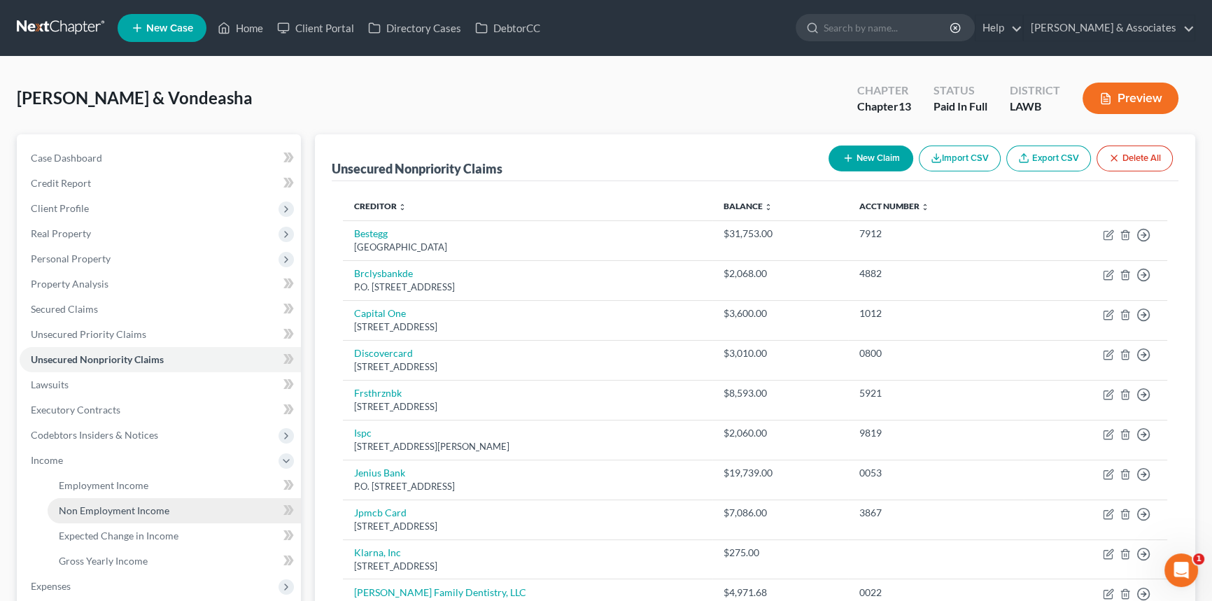
drag, startPoint x: 141, startPoint y: 502, endPoint x: 159, endPoint y: 504, distance: 18.2
click at [141, 503] on link "Non Employment Income" at bounding box center [174, 510] width 253 height 25
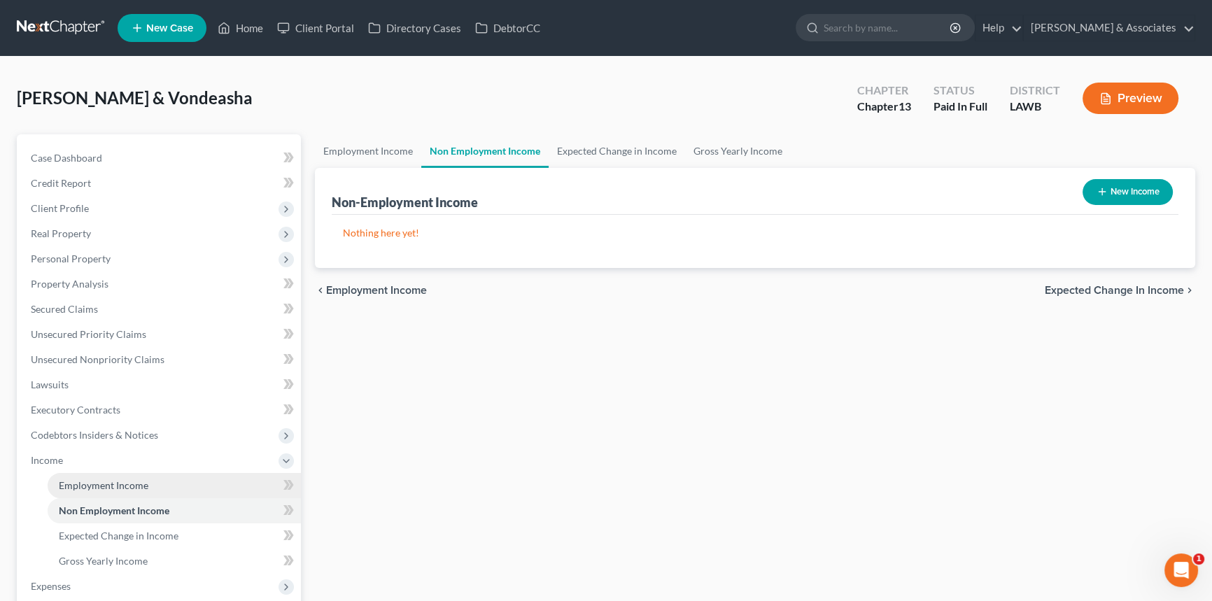
click at [168, 491] on link "Employment Income" at bounding box center [174, 485] width 253 height 25
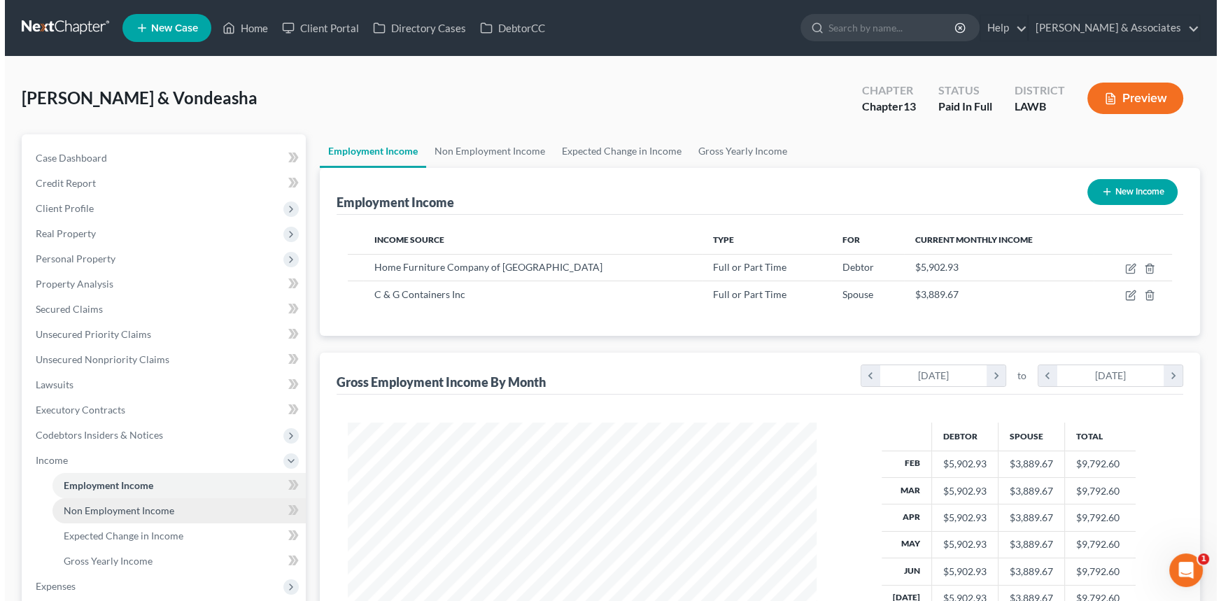
scroll to position [251, 497]
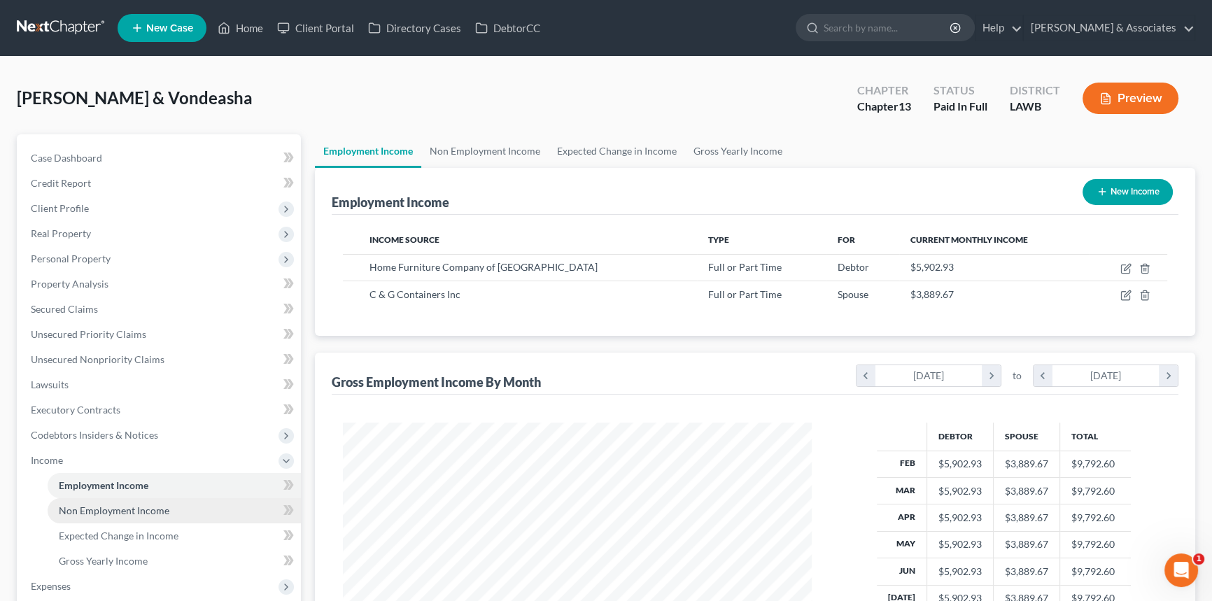
click at [216, 516] on link "Non Employment Income" at bounding box center [174, 510] width 253 height 25
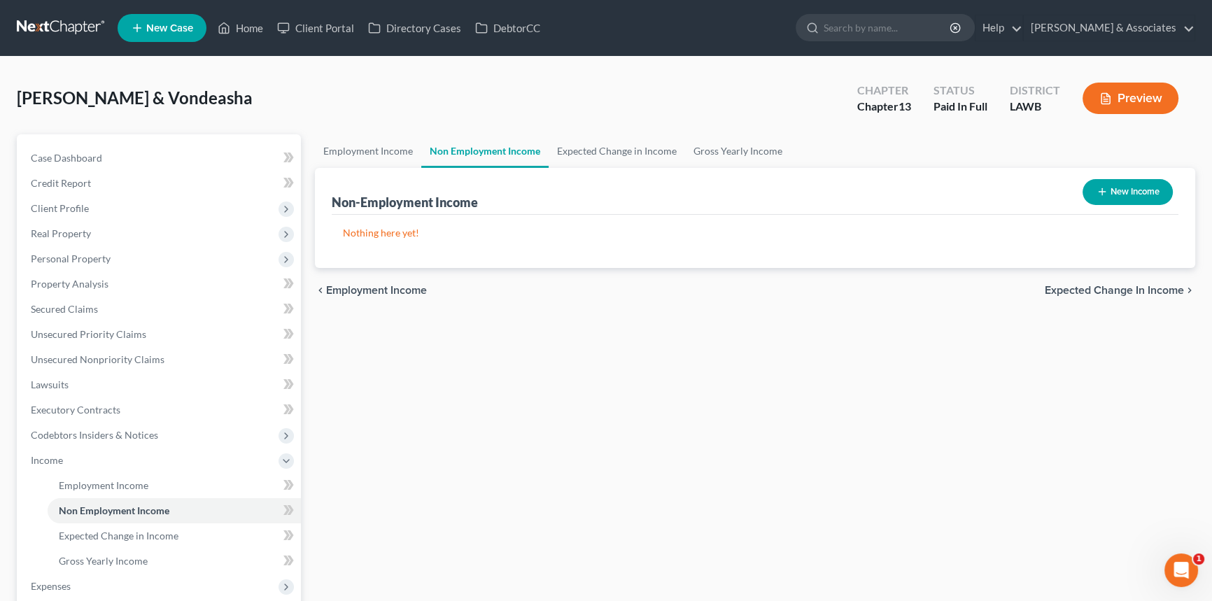
click at [1136, 190] on button "New Income" at bounding box center [1127, 192] width 90 height 26
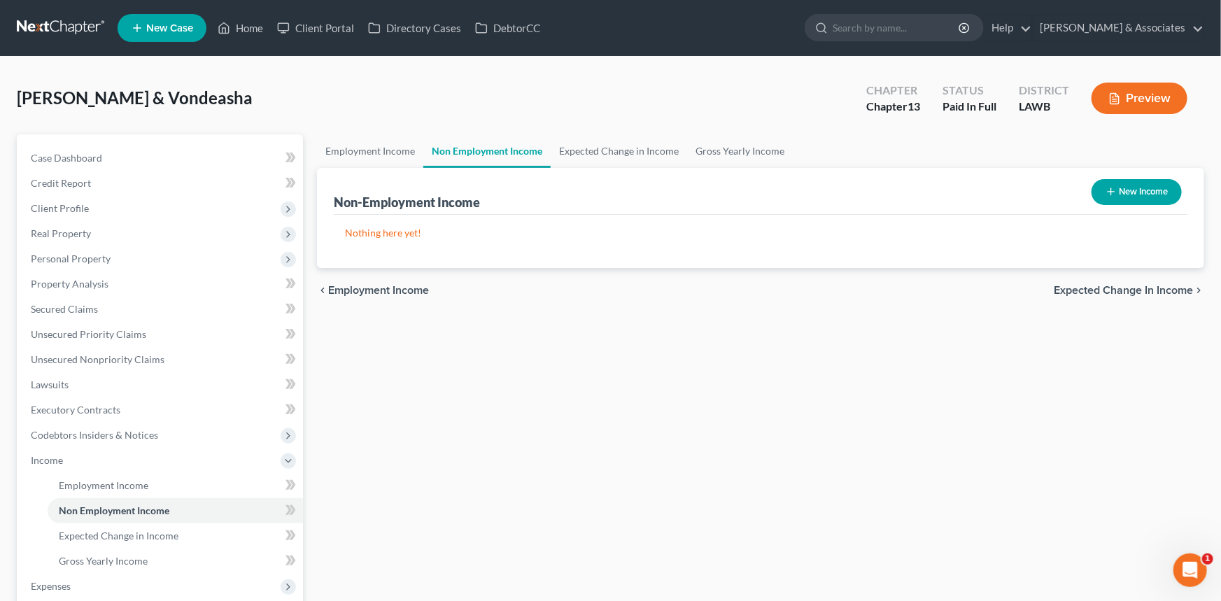
select select "0"
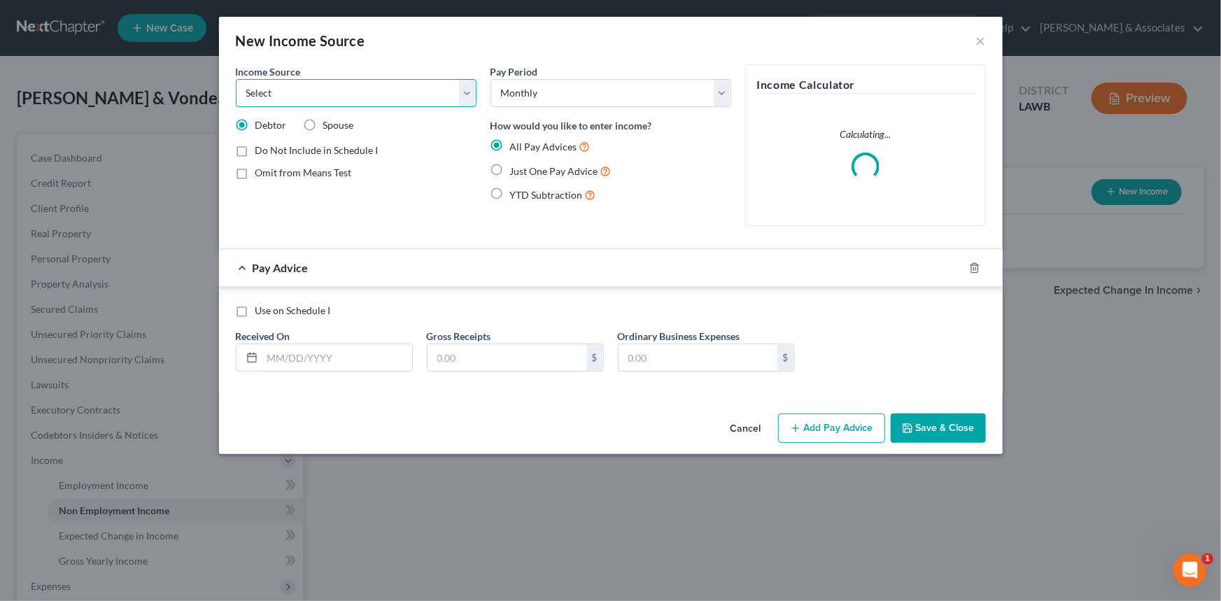
click at [371, 101] on select "Select Unemployment Disability (from employer) Pension Retirement Social Securi…" at bounding box center [356, 93] width 241 height 28
select select "13"
click at [236, 79] on select "Select Unemployment Disability (from employer) Pension Retirement Social Securi…" at bounding box center [356, 93] width 241 height 28
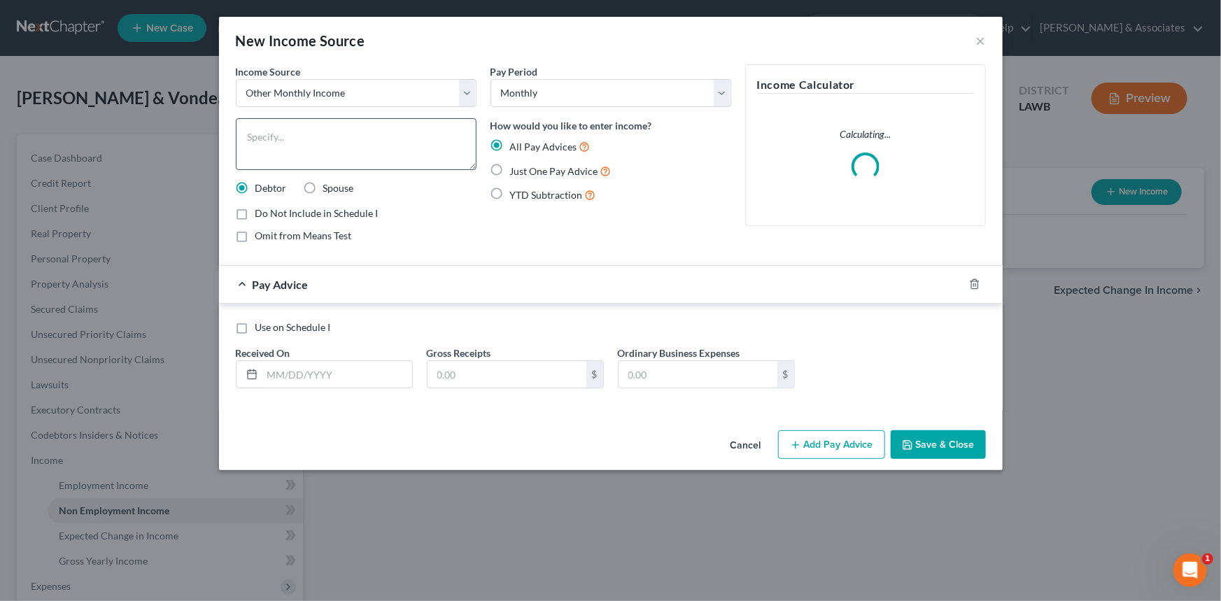
click at [376, 169] on div "Income Source * Select Unemployment Disability (from employer) Pension Retireme…" at bounding box center [356, 159] width 255 height 190
click at [378, 160] on textarea at bounding box center [356, 144] width 241 height 52
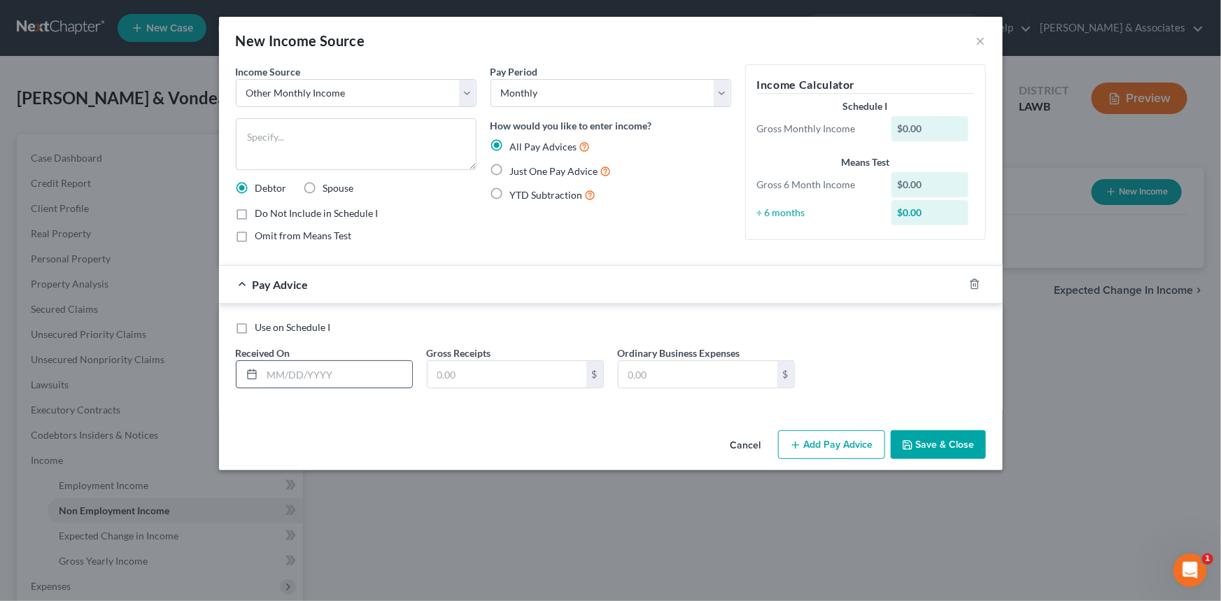
click at [313, 369] on input "text" at bounding box center [337, 374] width 150 height 27
type input "06/1/2025"
click at [807, 446] on button "Add Pay Advice" at bounding box center [831, 444] width 107 height 29
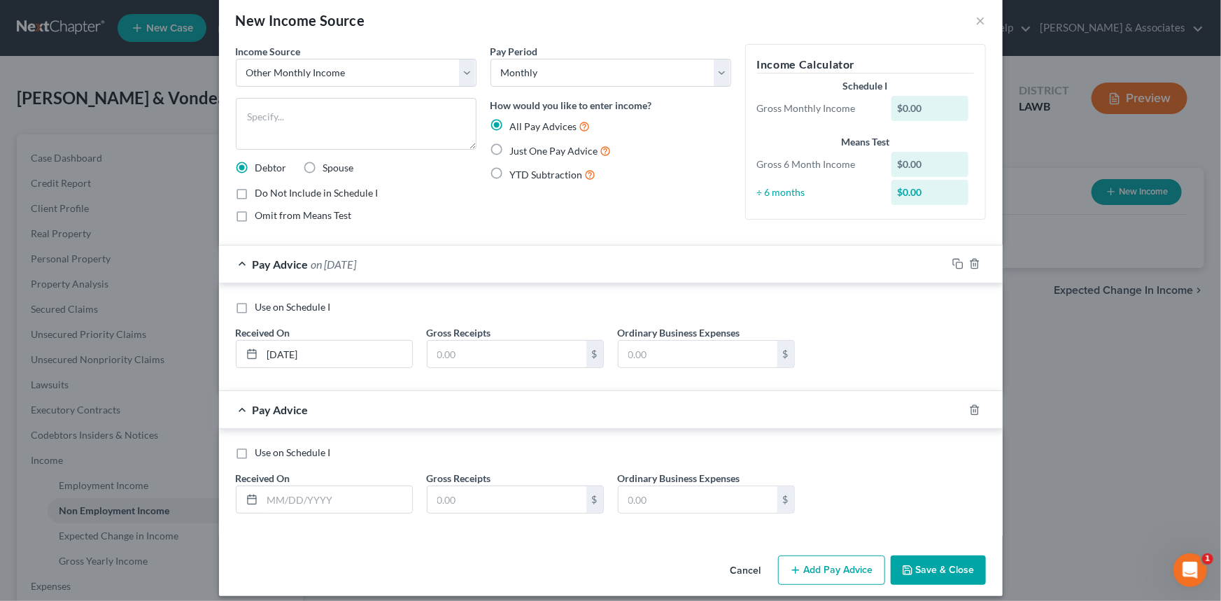
scroll to position [31, 0]
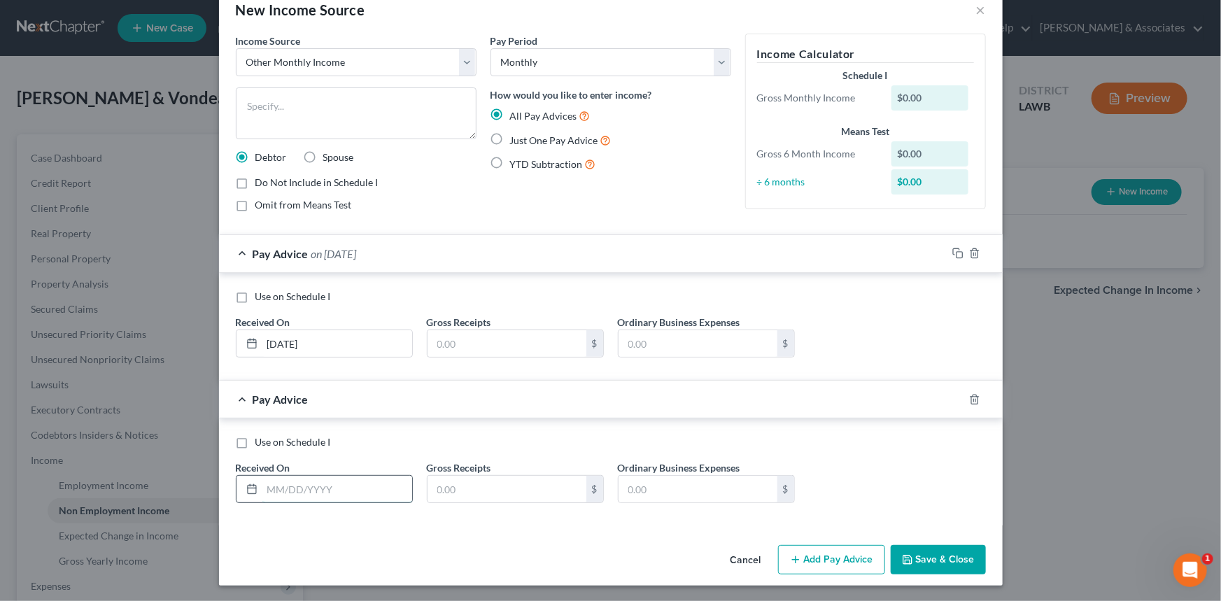
click at [328, 483] on input "text" at bounding box center [337, 489] width 150 height 27
type input "7/1/2025"
click at [517, 483] on input "text" at bounding box center [507, 489] width 159 height 27
click at [356, 104] on textarea at bounding box center [356, 113] width 241 height 52
type textarea "C"
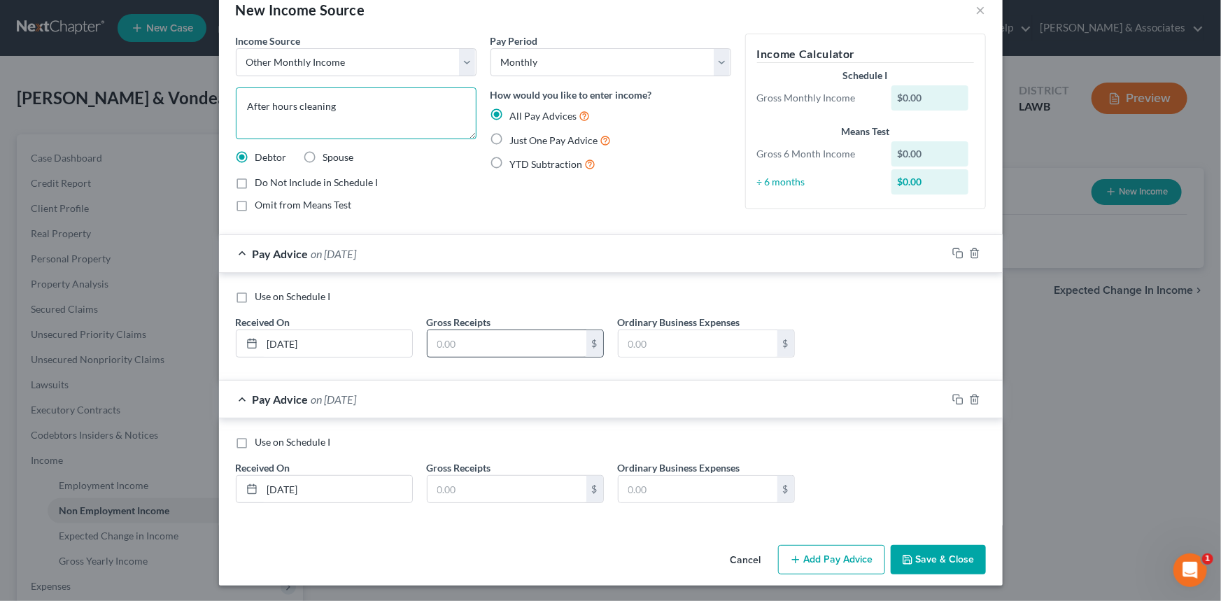
type textarea "After hours cleaning"
click at [497, 342] on input "text" at bounding box center [507, 343] width 159 height 27
type input "400"
click at [504, 485] on input "text" at bounding box center [507, 489] width 159 height 27
type input "400"
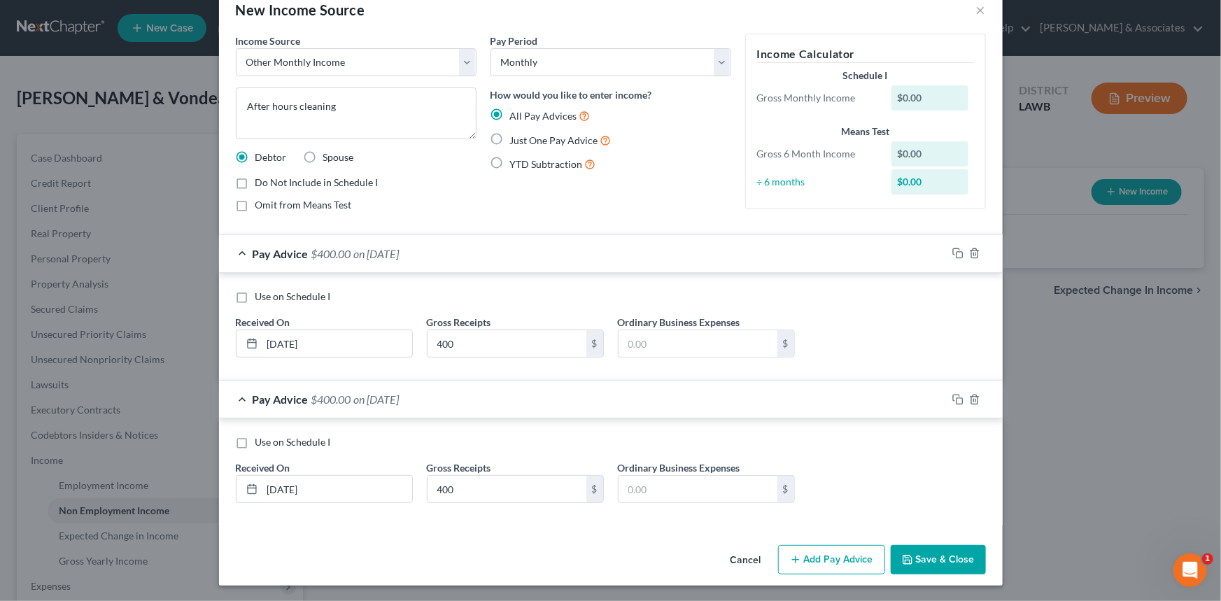
click at [889, 482] on div "Use on Schedule I Received On * 7/1/2025 Gross Receipts 400 $ Ordinary Business…" at bounding box center [611, 474] width 764 height 79
click at [912, 554] on button "Save & Close" at bounding box center [938, 559] width 95 height 29
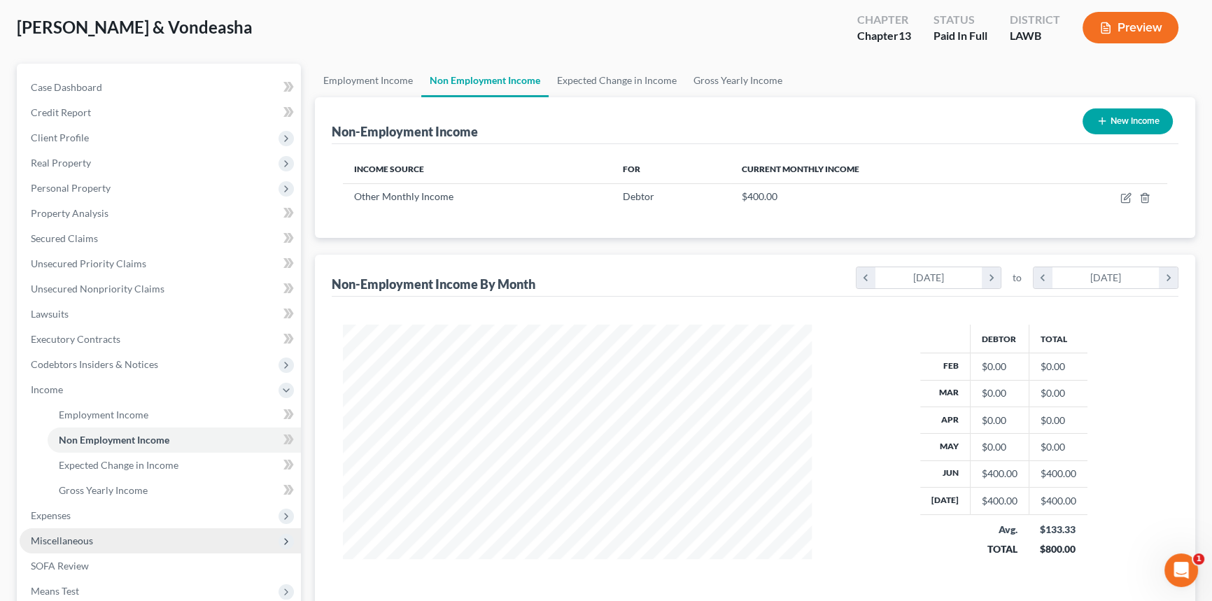
scroll to position [190, 0]
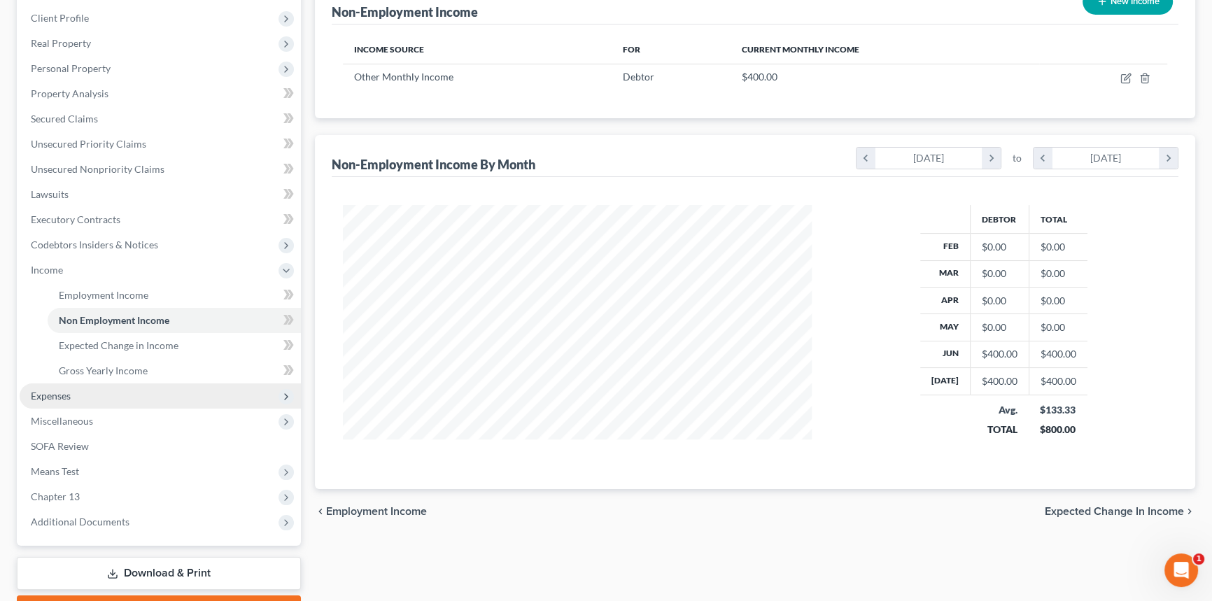
click at [76, 399] on span "Expenses" at bounding box center [160, 395] width 281 height 25
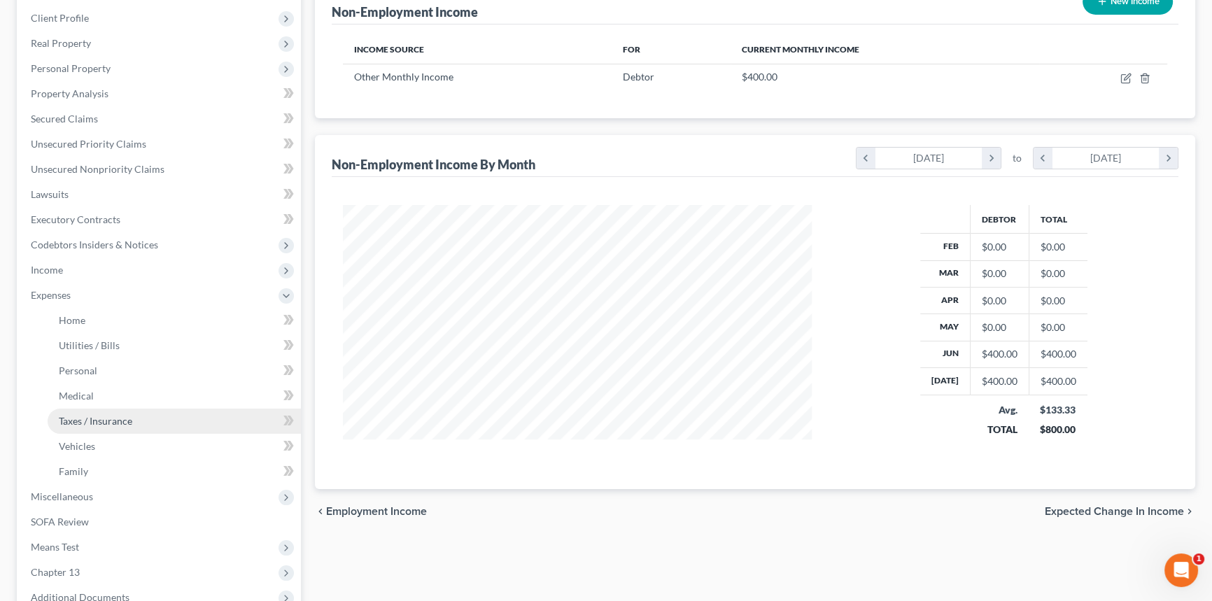
click at [89, 415] on span "Taxes / Insurance" at bounding box center [95, 421] width 73 height 12
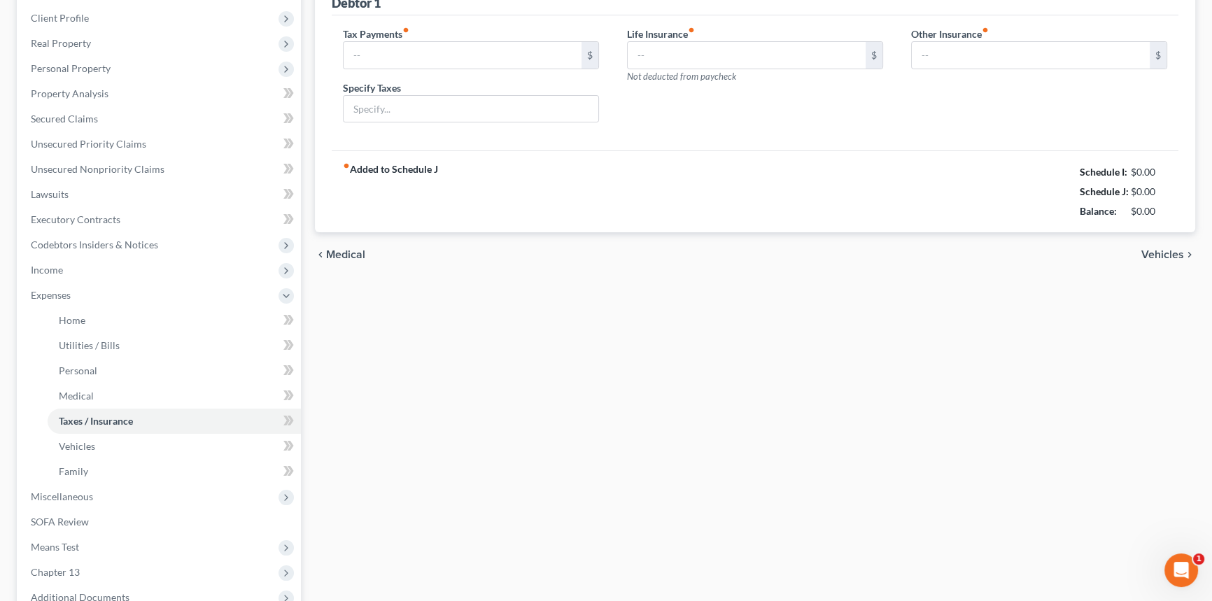
scroll to position [17, 0]
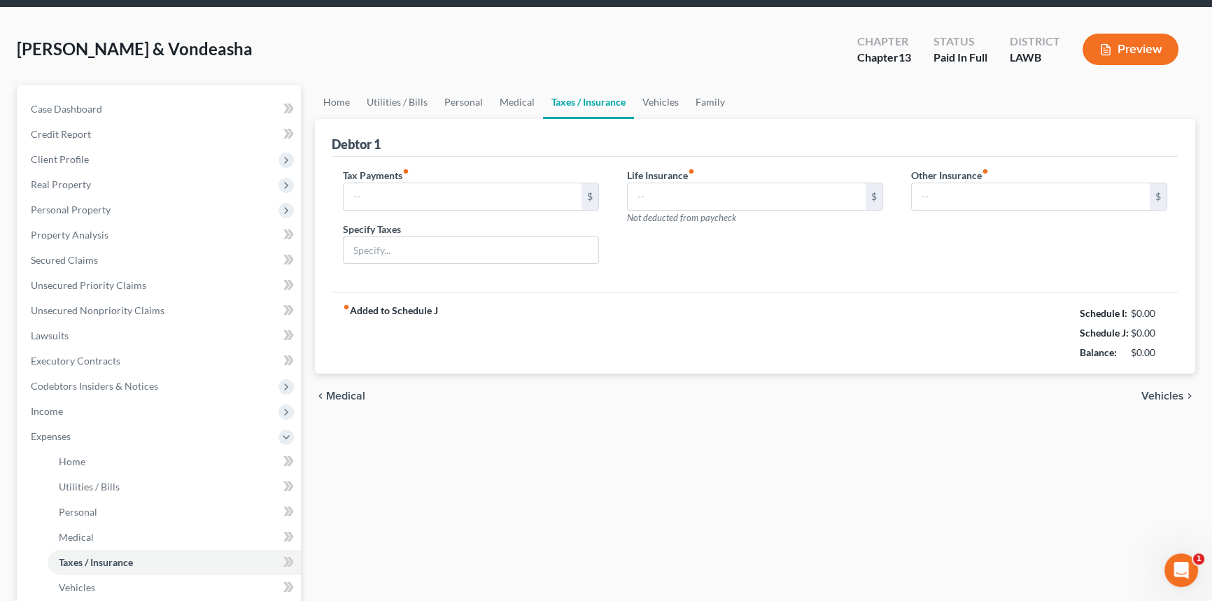
type input "0.00"
type input "67.77"
type input "0.00"
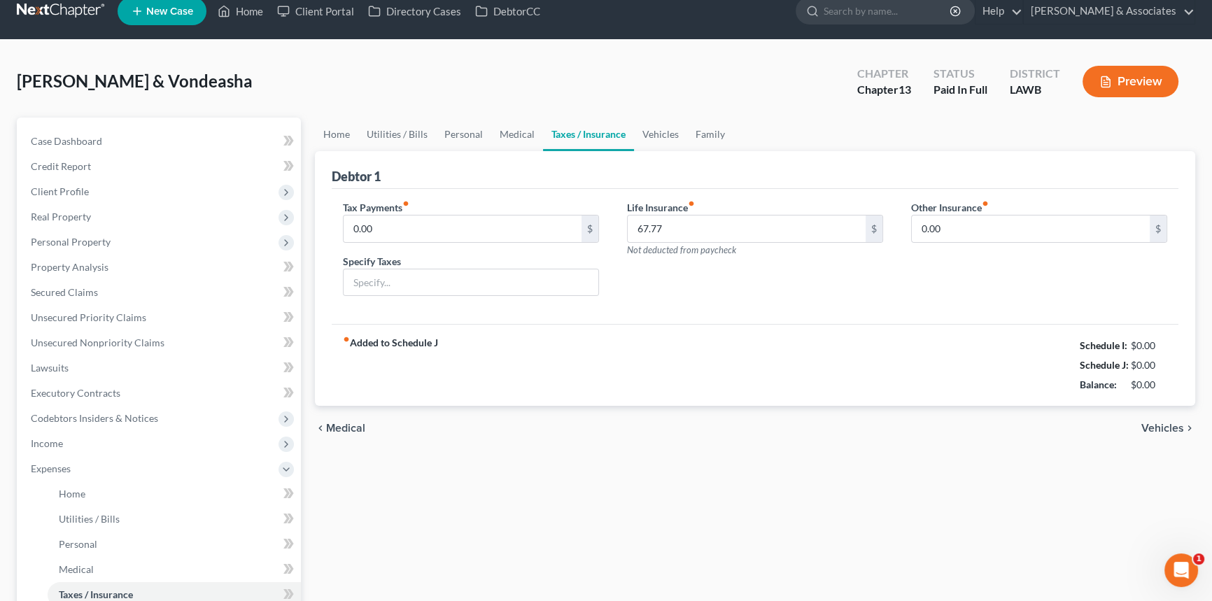
scroll to position [0, 0]
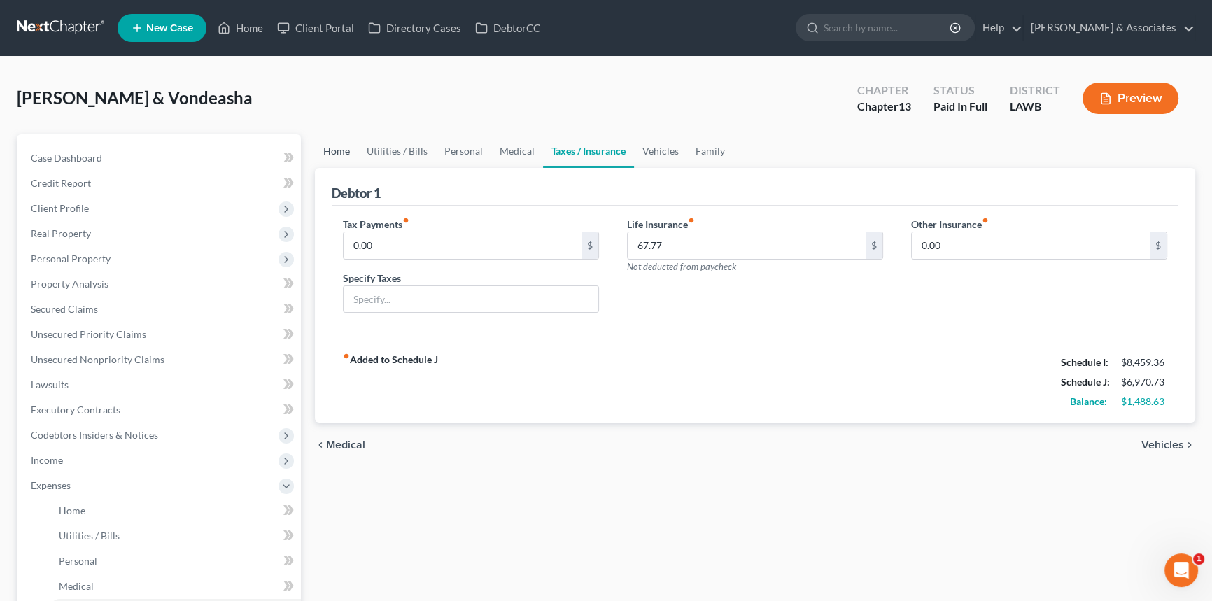
click at [336, 154] on link "Home" at bounding box center [336, 151] width 43 height 34
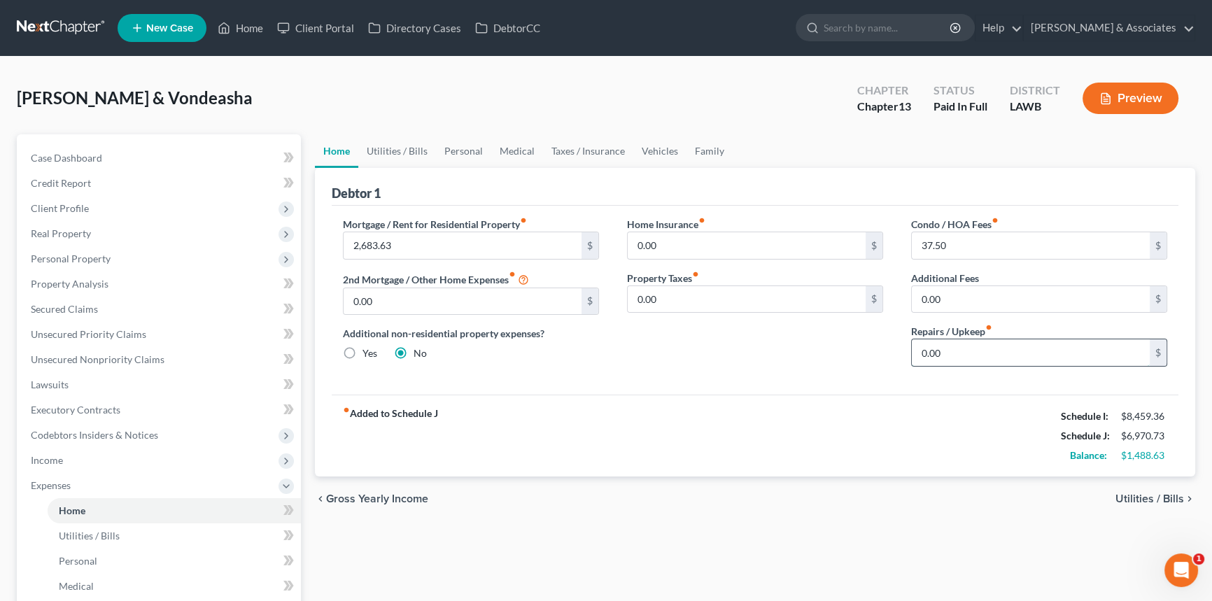
click at [1015, 362] on input "0.00" at bounding box center [1031, 352] width 238 height 27
type input "100"
click at [404, 154] on link "Utilities / Bills" at bounding box center [397, 151] width 78 height 34
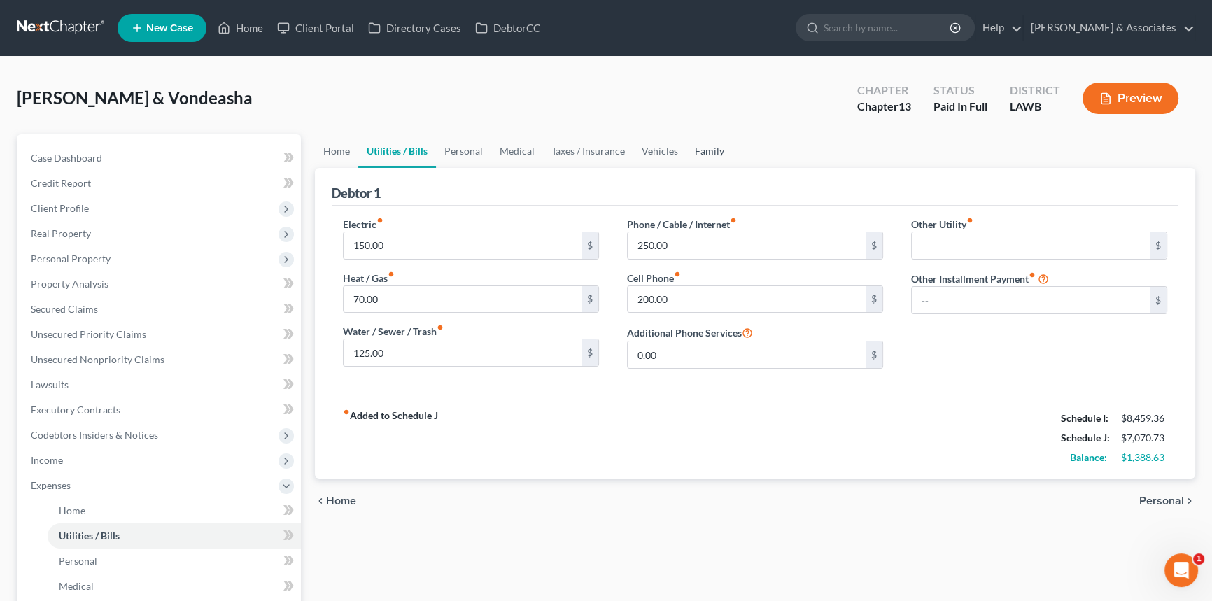
click at [717, 140] on link "Family" at bounding box center [709, 151] width 46 height 34
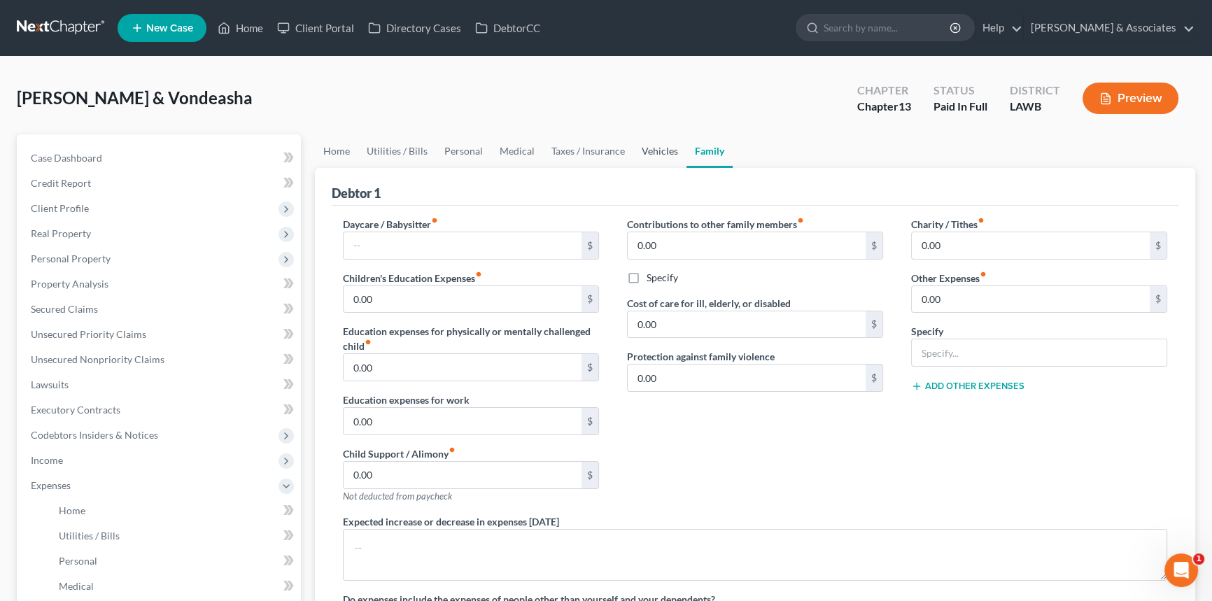
click at [657, 149] on link "Vehicles" at bounding box center [659, 151] width 53 height 34
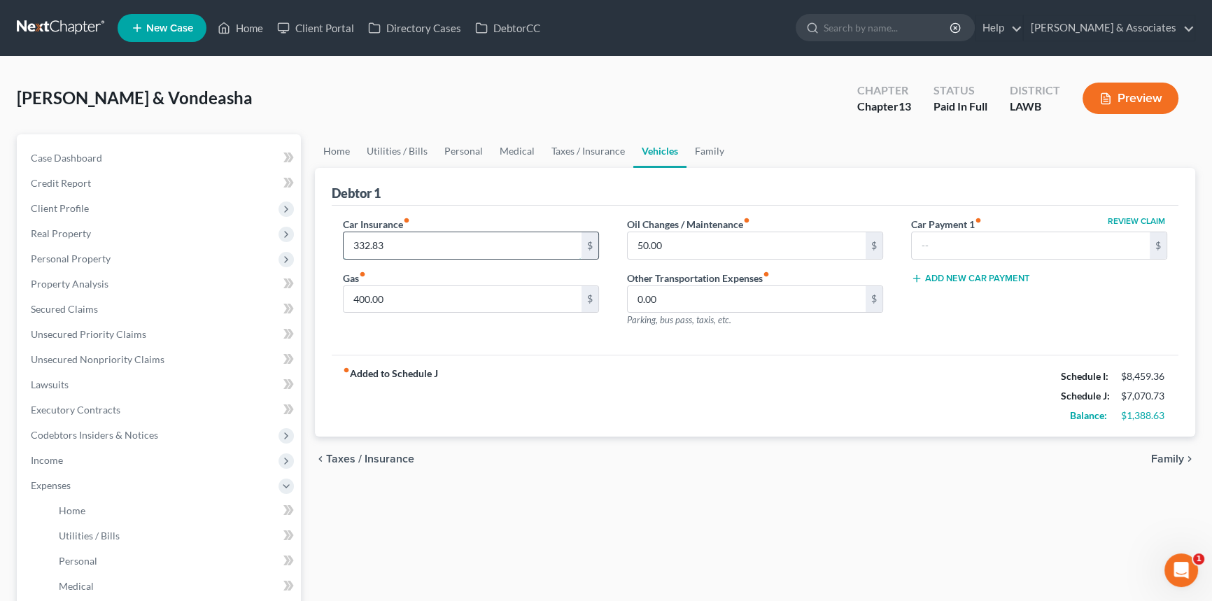
click at [468, 245] on input "332.83" at bounding box center [463, 245] width 238 height 27
type input "375.17"
click at [703, 148] on link "Family" at bounding box center [709, 151] width 46 height 34
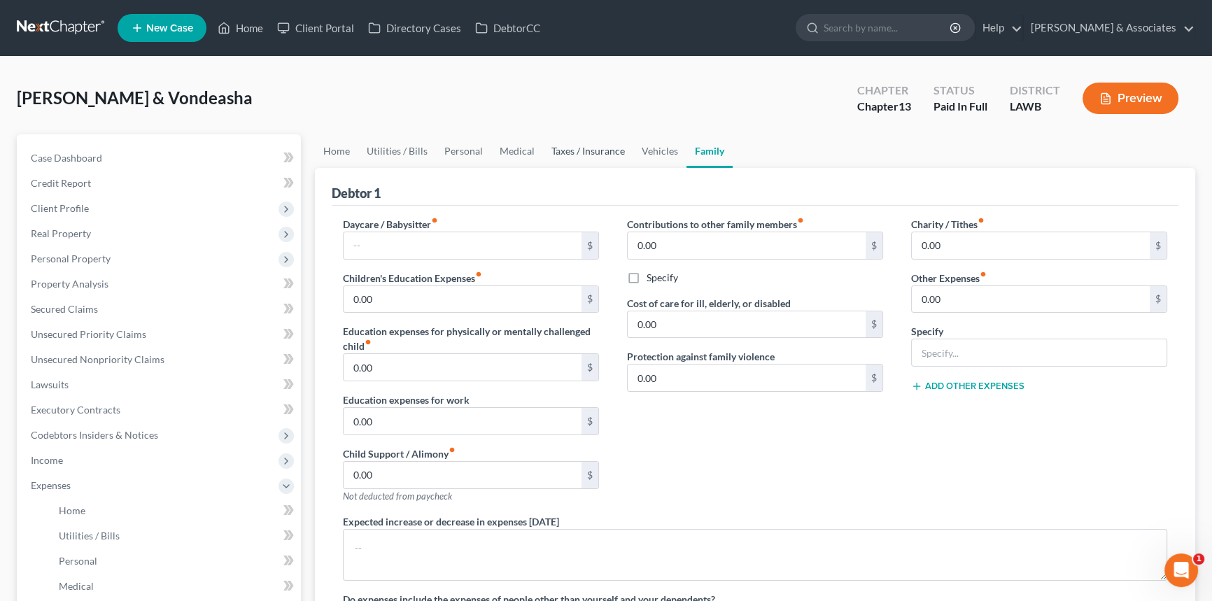
click at [602, 147] on link "Taxes / Insurance" at bounding box center [588, 151] width 90 height 34
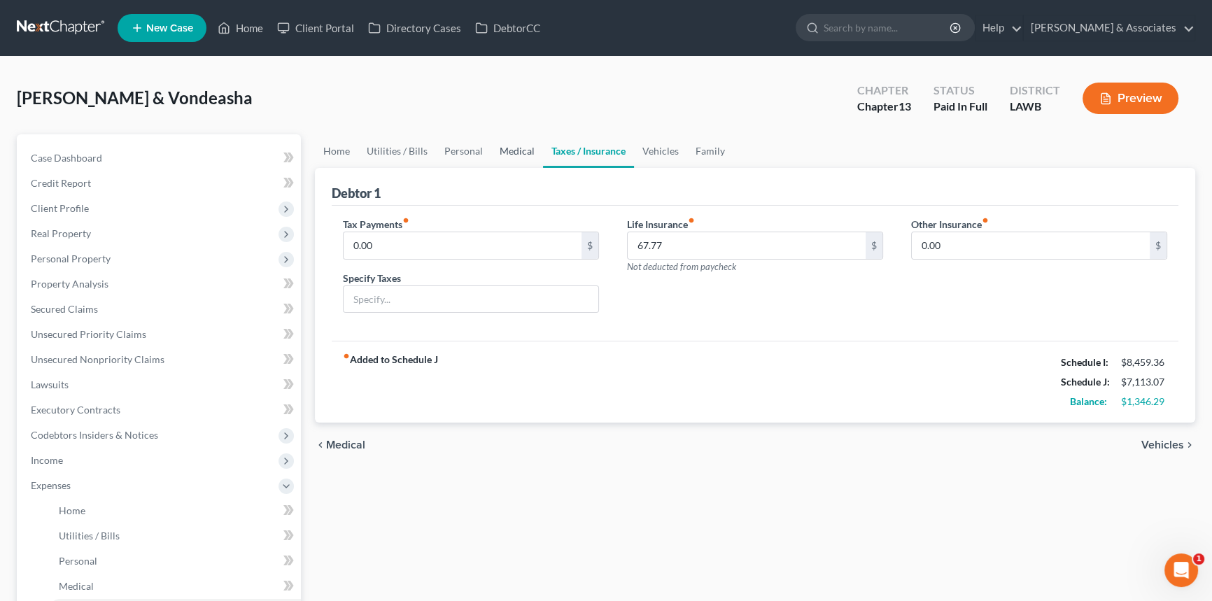
click at [525, 148] on link "Medical" at bounding box center [517, 151] width 52 height 34
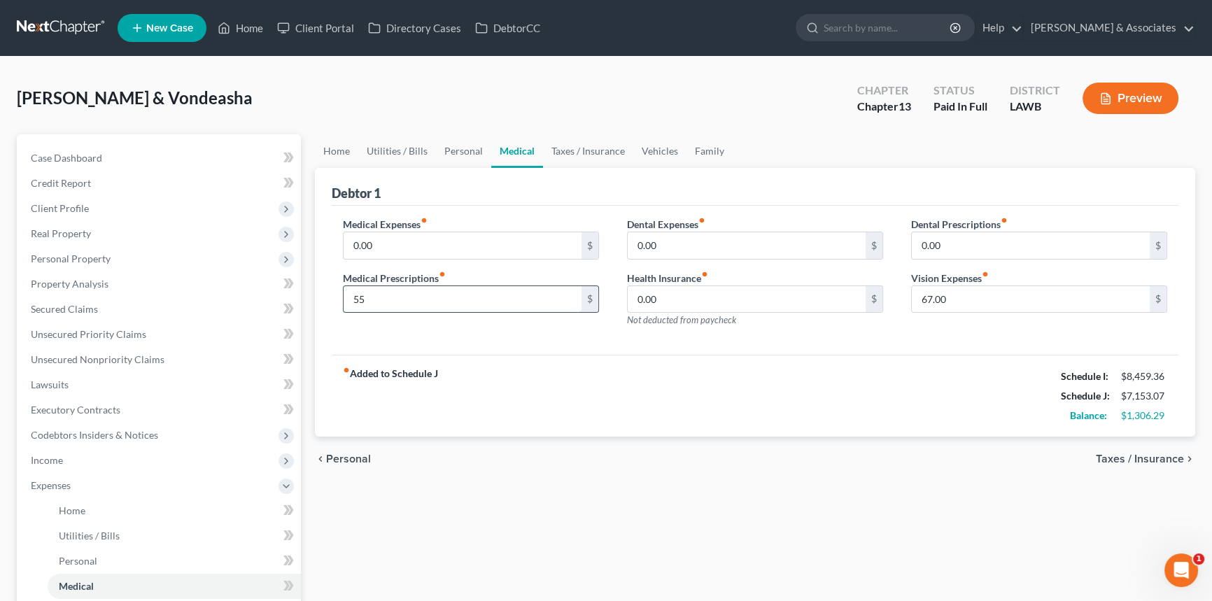
click at [406, 300] on input "55" at bounding box center [463, 299] width 238 height 27
type input "6"
type input "100"
click at [458, 120] on div "Zenon, Chaz & Vondeasha Upgraded Chapter Chapter 13 Status Paid In Full Distric…" at bounding box center [606, 103] width 1178 height 61
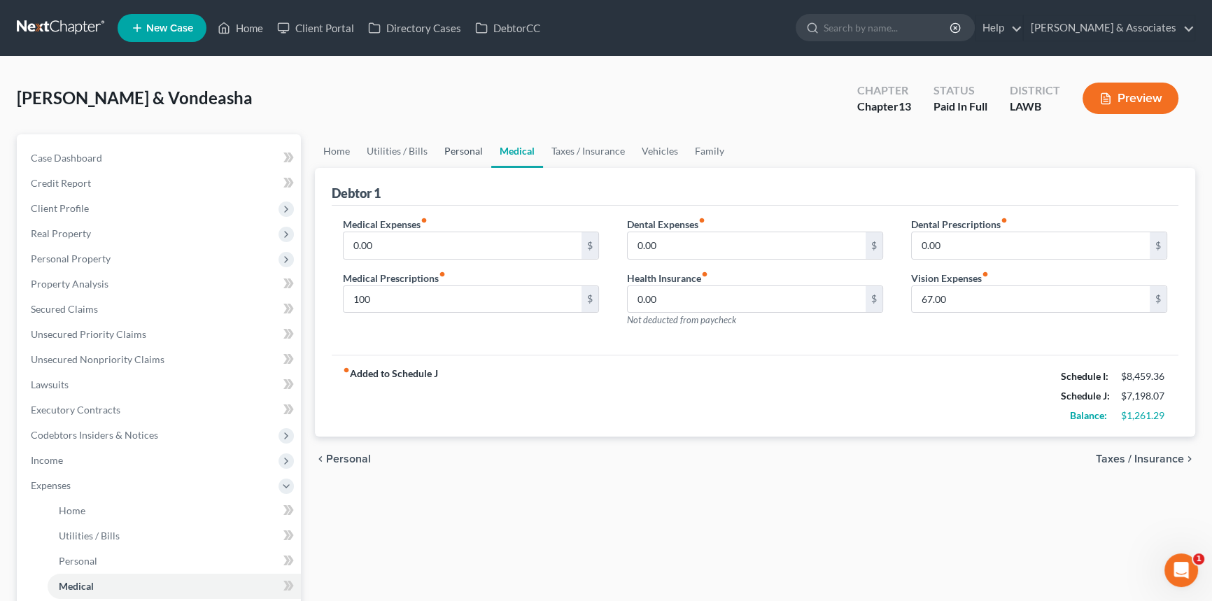
click at [458, 163] on link "Personal" at bounding box center [463, 151] width 55 height 34
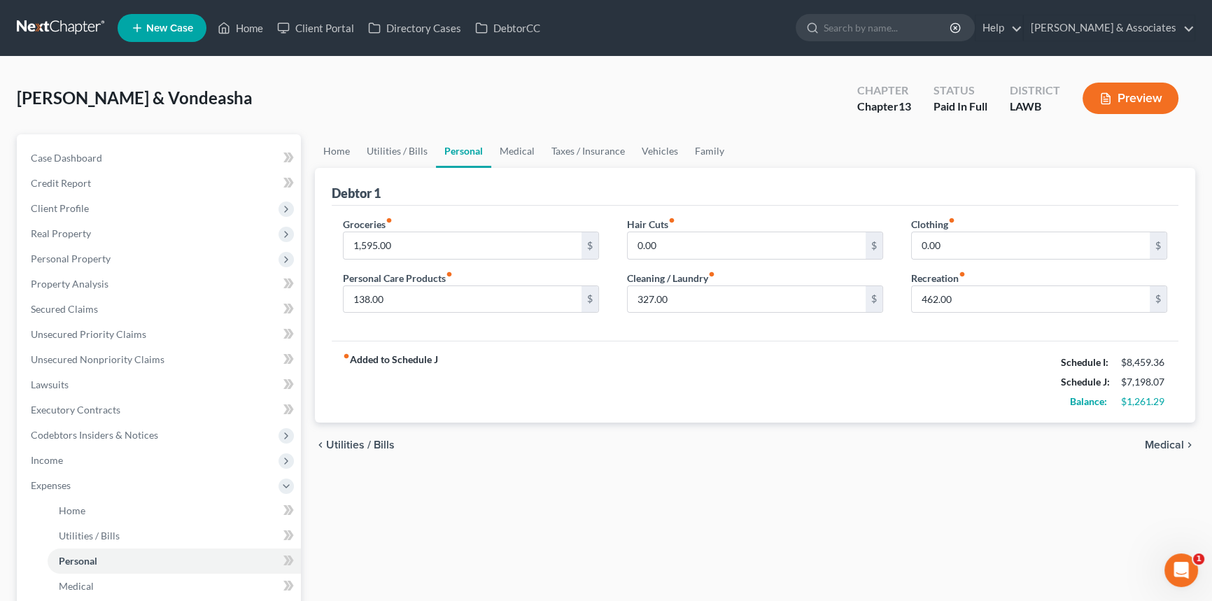
click at [593, 533] on div "Home Utilities / Bills Personal Medical Taxes / Insurance Vehicles Family Debto…" at bounding box center [755, 513] width 894 height 758
click at [398, 141] on link "Utilities / Bills" at bounding box center [397, 151] width 78 height 34
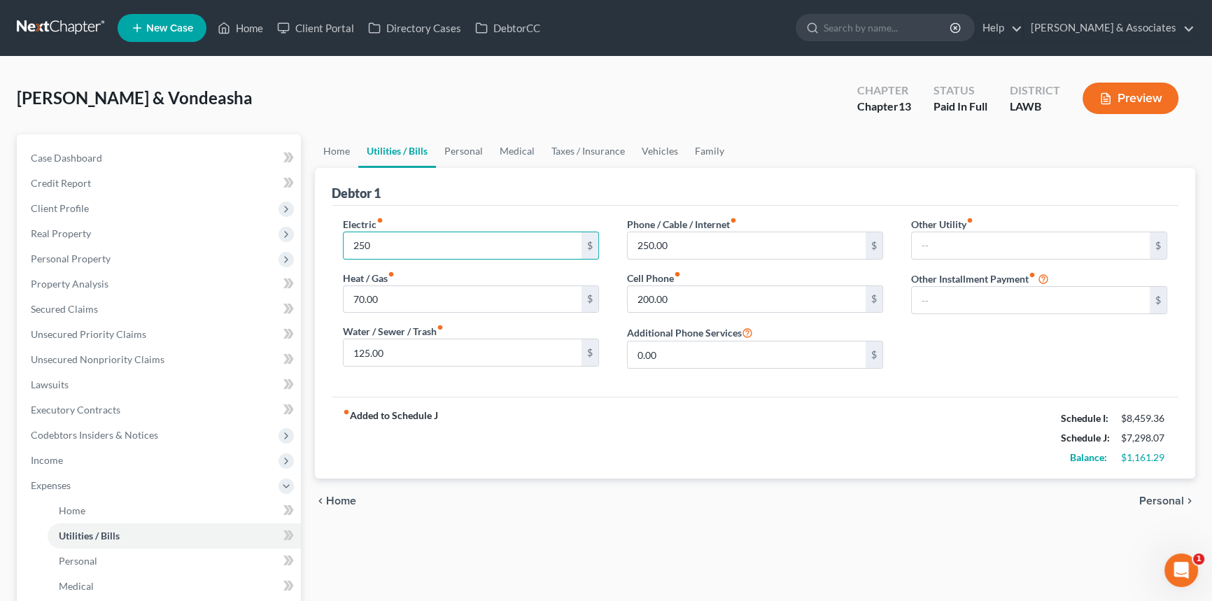
click at [676, 469] on div "fiber_manual_record Added to Schedule J Schedule I: $8,459.36 Schedule J: $7,29…" at bounding box center [755, 438] width 847 height 82
click at [171, 153] on link "Case Dashboard" at bounding box center [160, 158] width 281 height 25
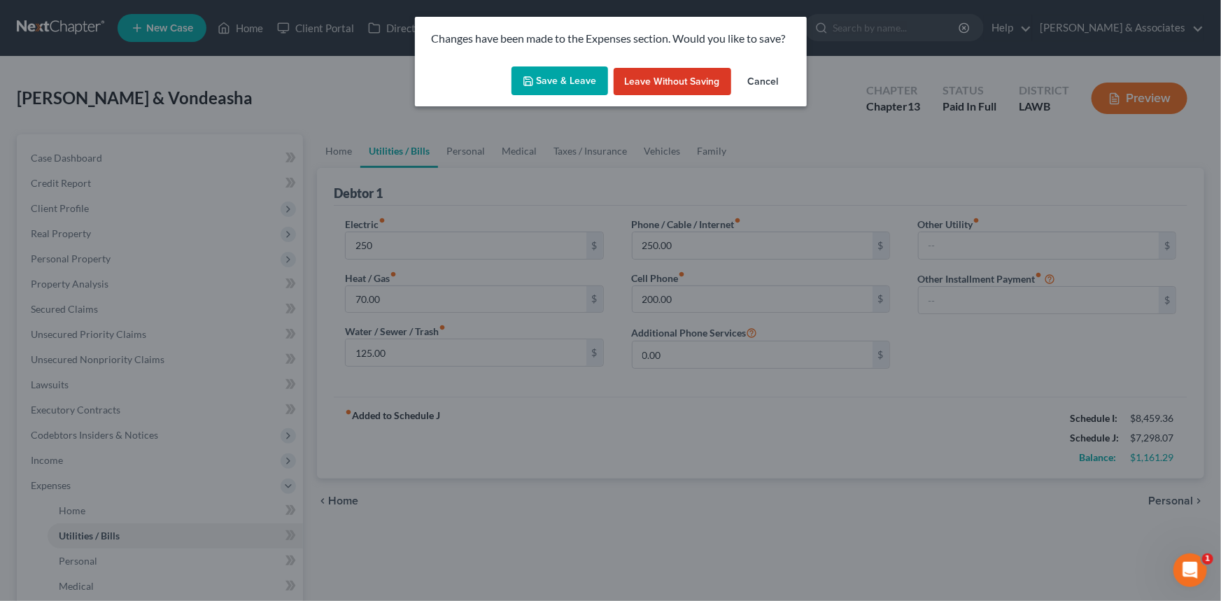
click at [541, 87] on button "Save & Leave" at bounding box center [560, 80] width 97 height 29
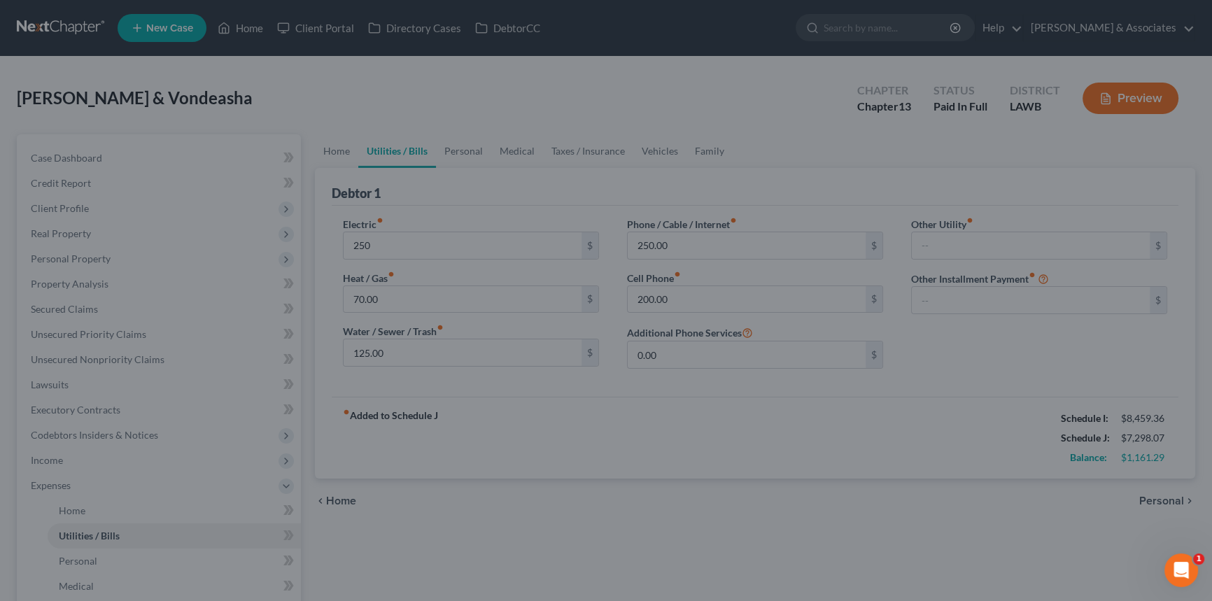
type input "250.00"
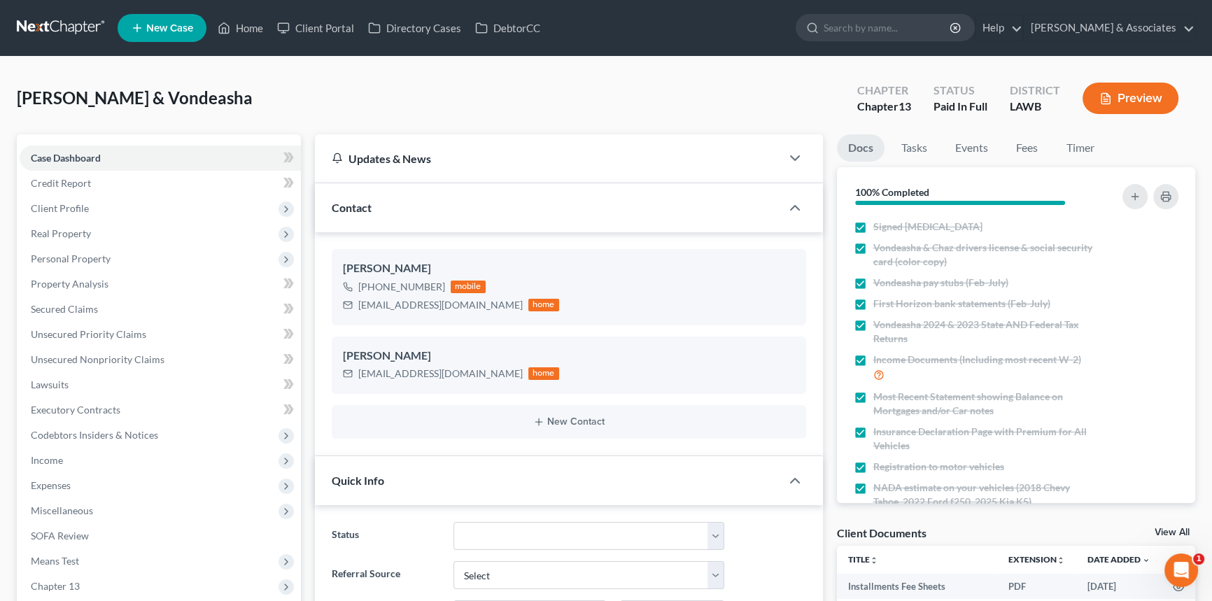
scroll to position [1374, 0]
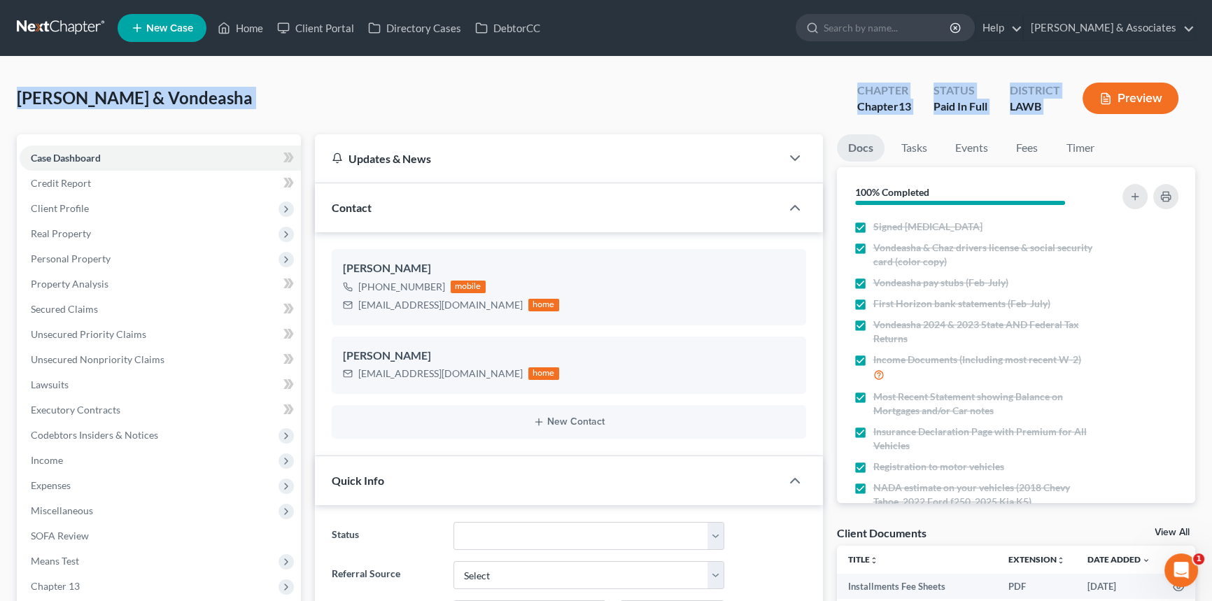
drag, startPoint x: 16, startPoint y: 98, endPoint x: 1082, endPoint y: 118, distance: 1065.9
click at [1082, 118] on div "Zenon, Chaz & Vondeasha Upgraded Chapter Chapter 13 Status Paid In Full Distric…" at bounding box center [606, 103] width 1178 height 61
click at [1062, 113] on div "District LAWB" at bounding box center [1035, 99] width 73 height 41
drag, startPoint x: 1061, startPoint y: 113, endPoint x: 0, endPoint y: 127, distance: 1060.9
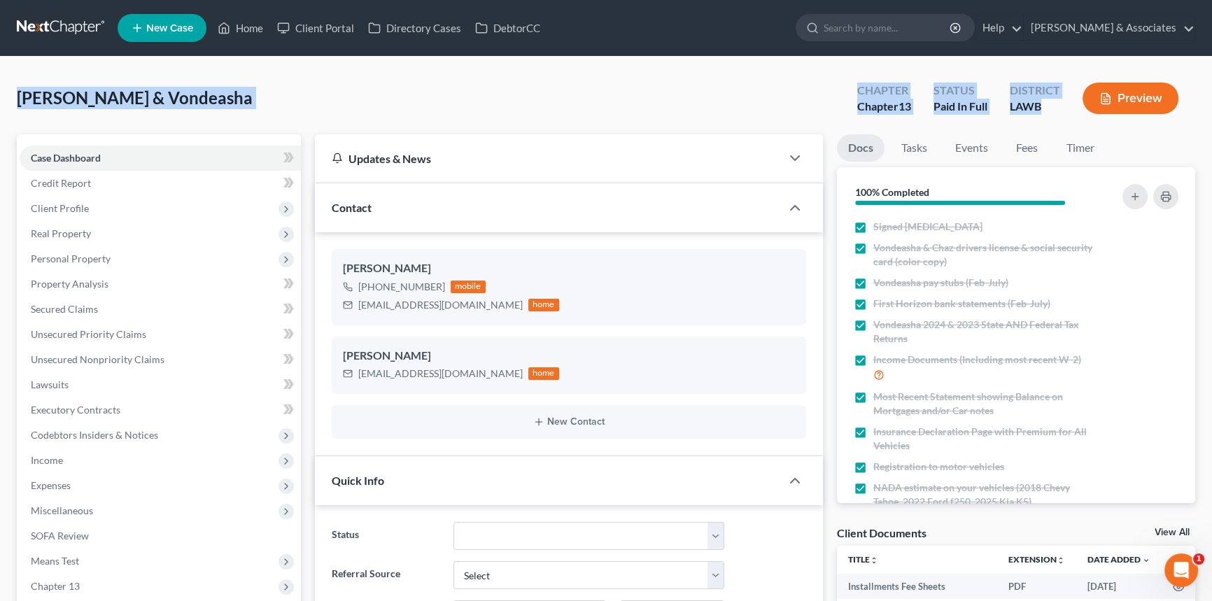
click at [194, 115] on div "Zenon, Chaz & Vondeasha Upgraded Chapter Chapter 13 Status Paid In Full Distric…" at bounding box center [606, 103] width 1178 height 61
drag, startPoint x: 14, startPoint y: 93, endPoint x: 1110, endPoint y: 98, distance: 1096.5
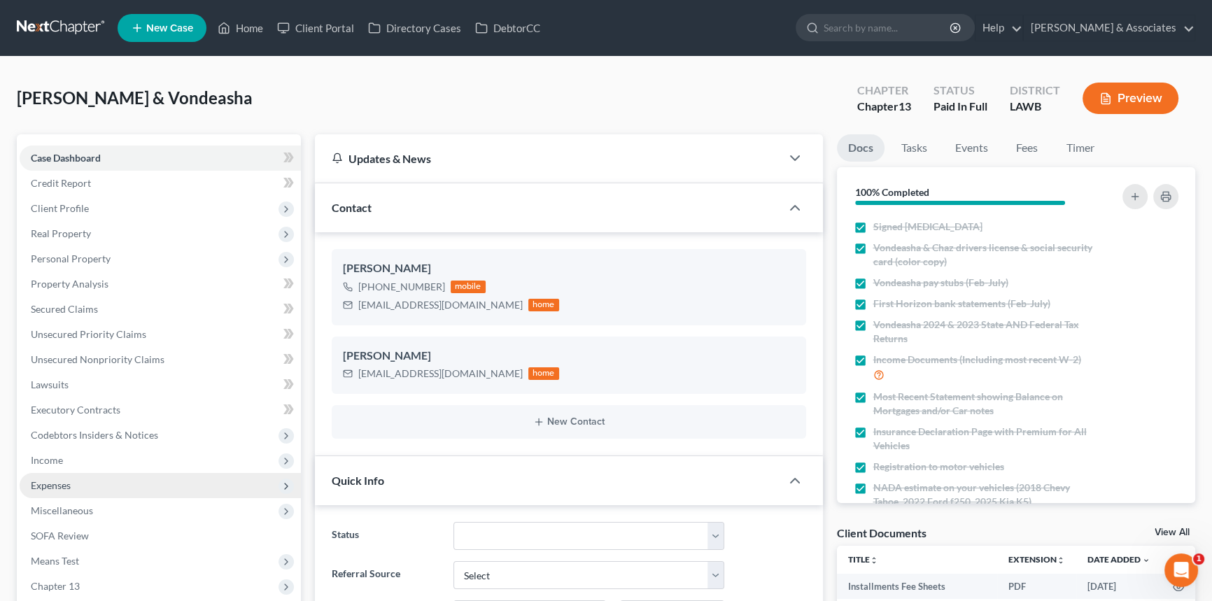
click at [63, 481] on span "Expenses" at bounding box center [51, 485] width 40 height 12
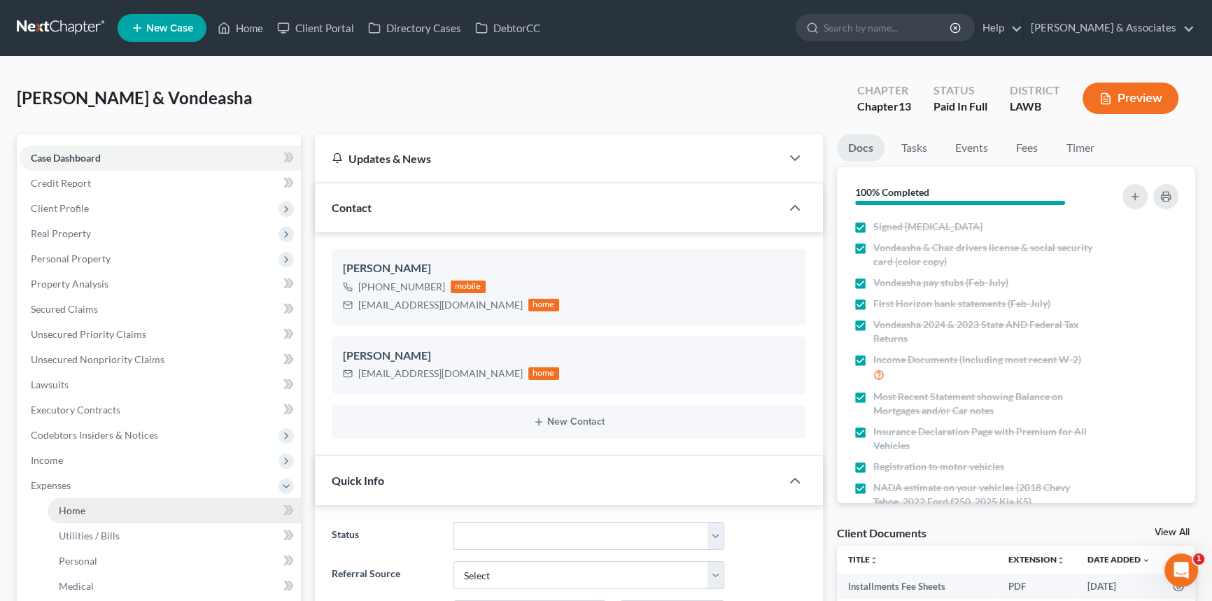
click at [84, 509] on span "Home" at bounding box center [72, 511] width 27 height 12
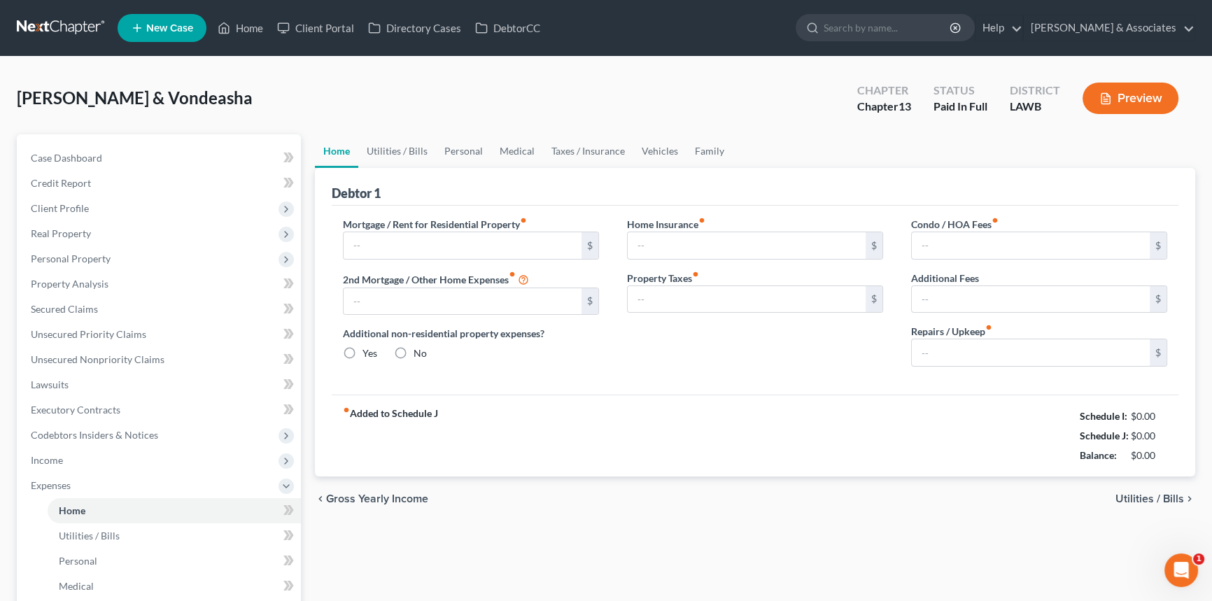
type input "2,683.63"
type input "0.00"
radio input "true"
type input "0.00"
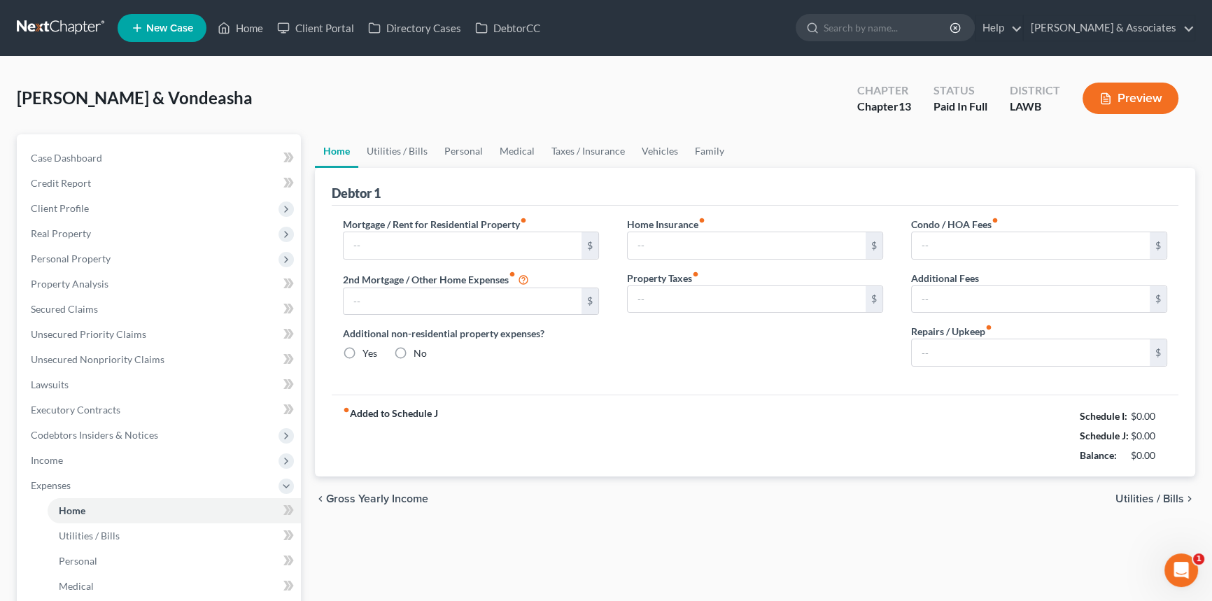
type input "37.50"
type input "0.00"
type input "100.00"
click at [678, 523] on div "Home Utilities / Bills Personal Medical Taxes / Insurance Vehicles Family Debto…" at bounding box center [755, 513] width 894 height 758
click at [1037, 363] on input "100.00" at bounding box center [1031, 352] width 238 height 27
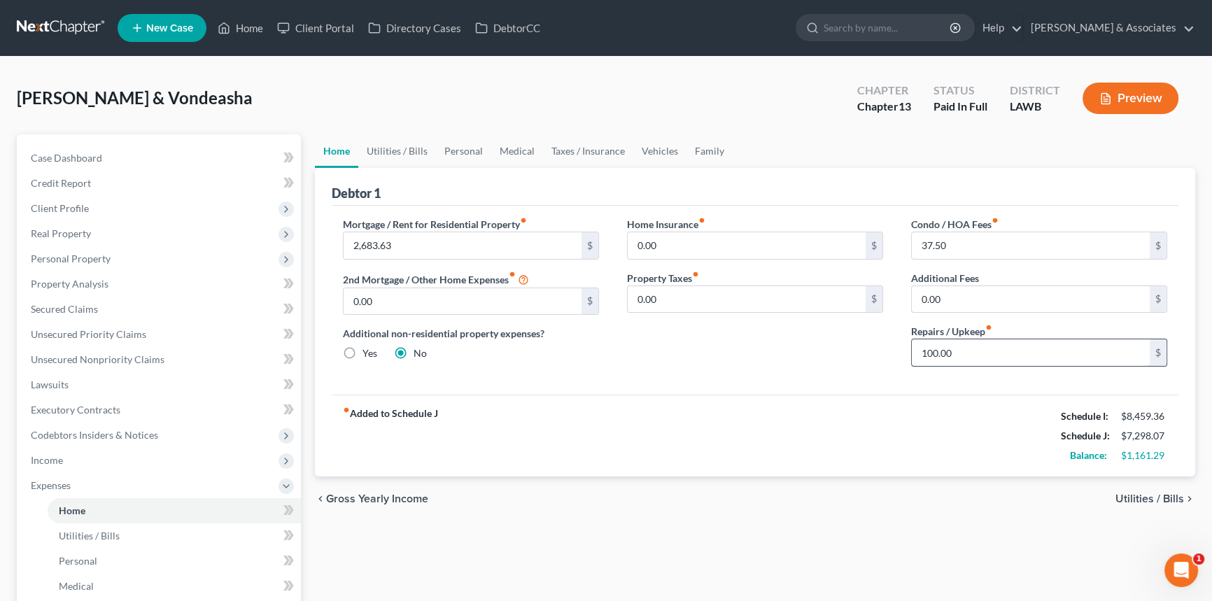
click at [1037, 363] on input "100.00" at bounding box center [1031, 352] width 238 height 27
click at [945, 527] on div "Home Utilities / Bills Personal Medical Taxes / Insurance Vehicles Family Debto…" at bounding box center [755, 513] width 894 height 758
click at [414, 155] on link "Utilities / Bills" at bounding box center [397, 151] width 78 height 34
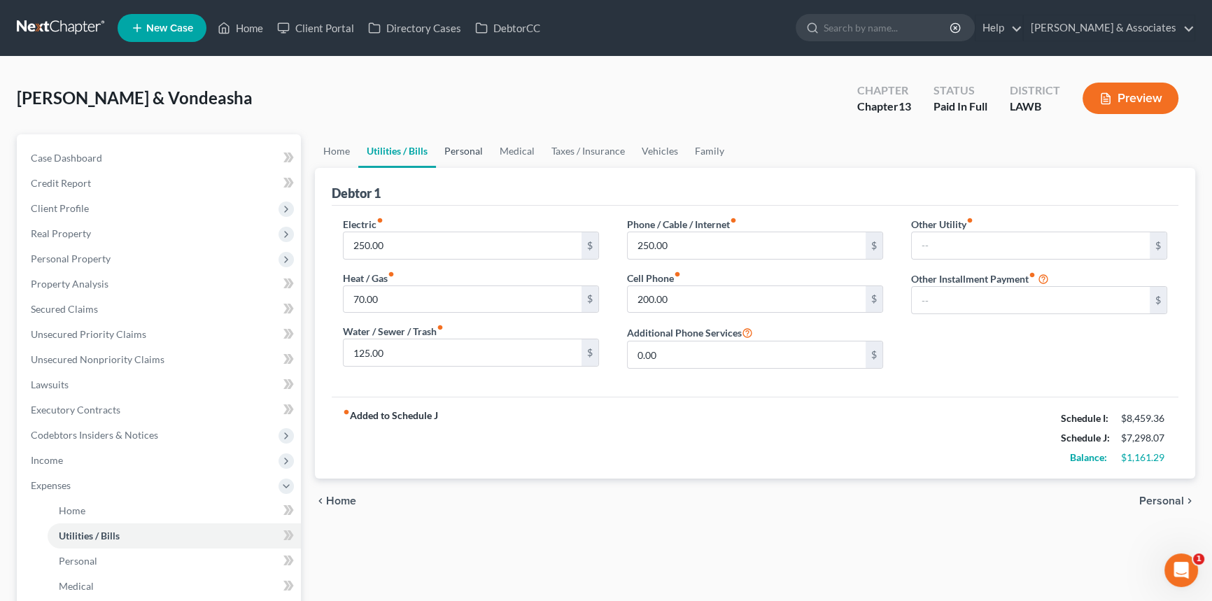
click at [474, 143] on link "Personal" at bounding box center [463, 151] width 55 height 34
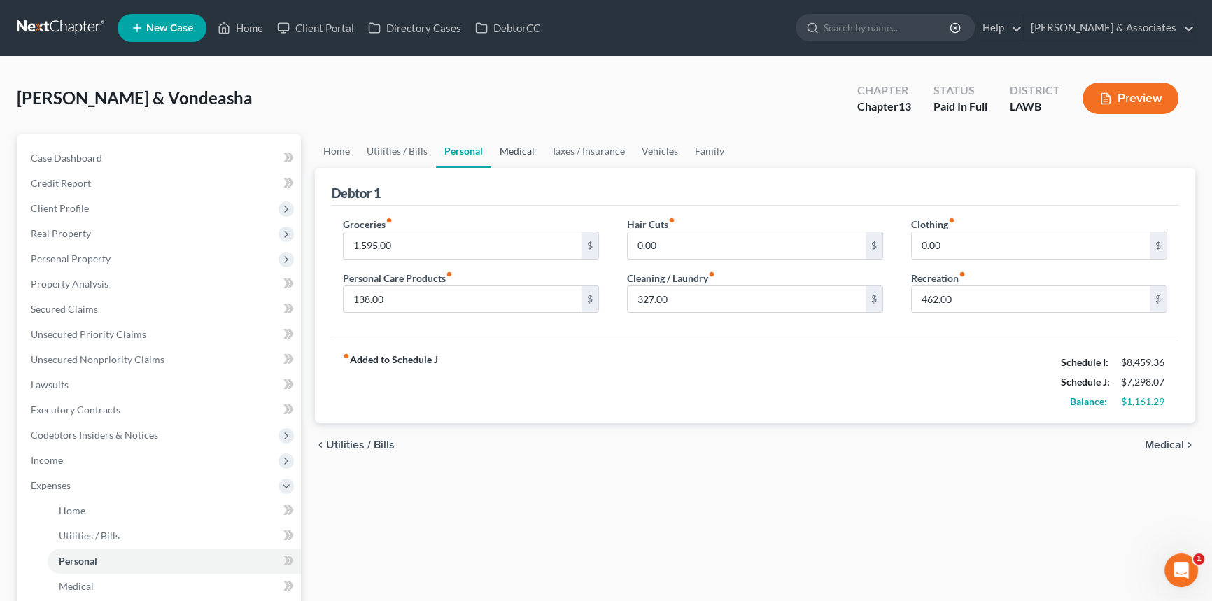
click at [516, 149] on link "Medical" at bounding box center [517, 151] width 52 height 34
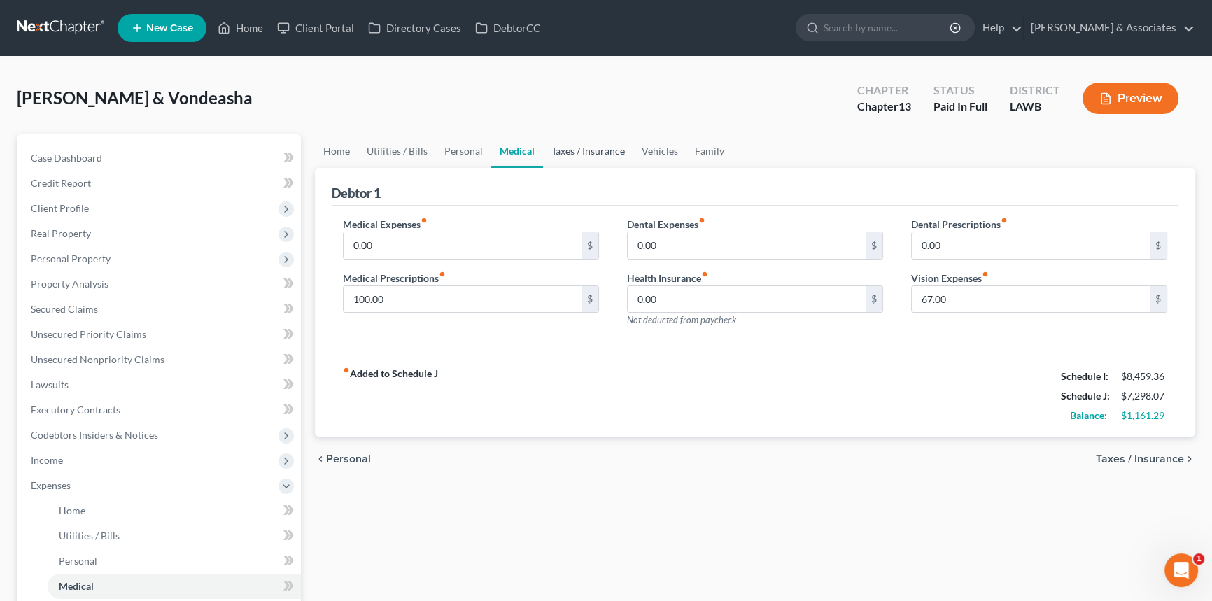
click at [593, 157] on link "Taxes / Insurance" at bounding box center [588, 151] width 90 height 34
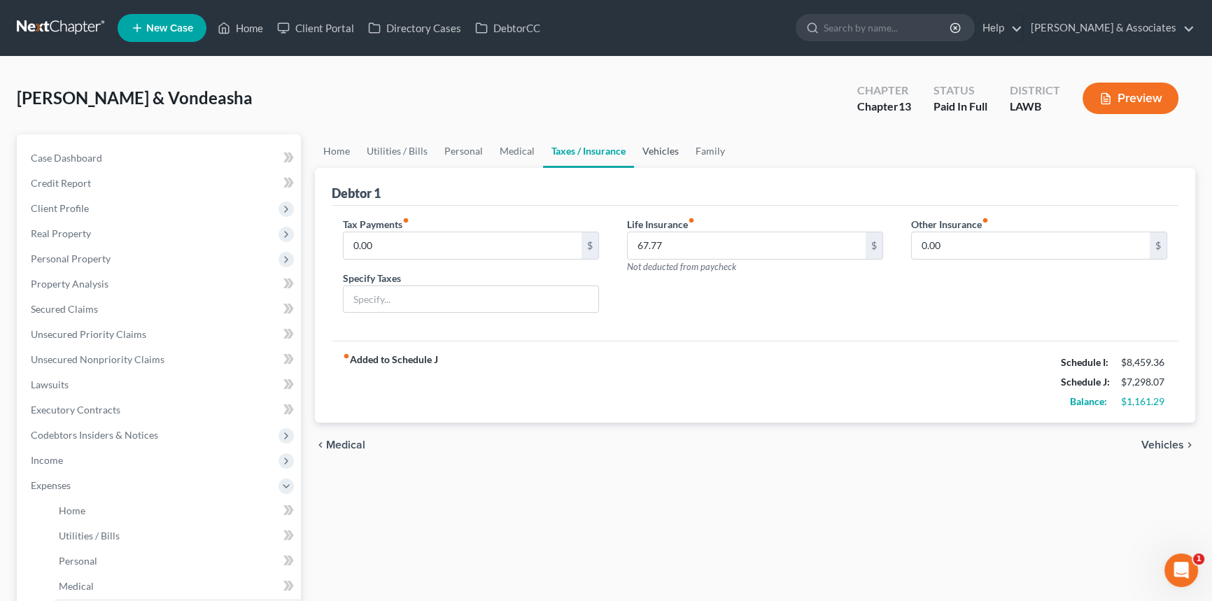
click at [665, 154] on link "Vehicles" at bounding box center [660, 151] width 53 height 34
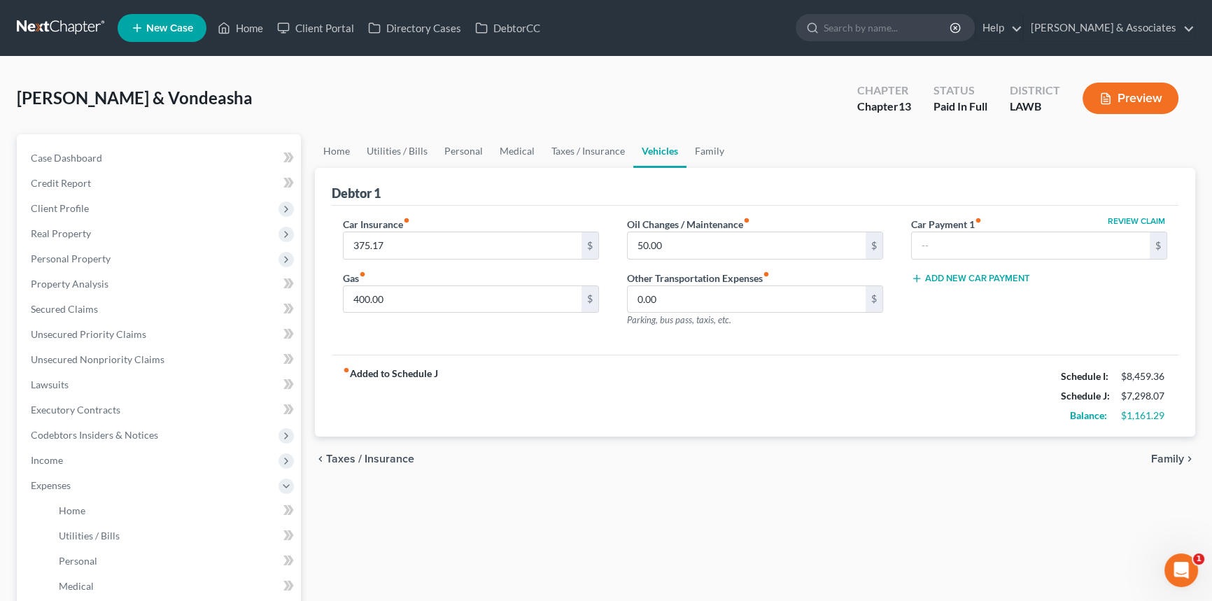
click at [605, 428] on div "fiber_manual_record Added to Schedule J Schedule I: $8,459.36 Schedule J: $7,29…" at bounding box center [755, 396] width 847 height 82
click at [579, 504] on div "Home Utilities / Bills Personal Medical Taxes / Insurance Vehicles Family Debto…" at bounding box center [755, 513] width 894 height 758
click at [437, 240] on input "375.17" at bounding box center [463, 245] width 238 height 27
click at [683, 473] on div "chevron_left Taxes / Insurance Family chevron_right" at bounding box center [755, 459] width 880 height 45
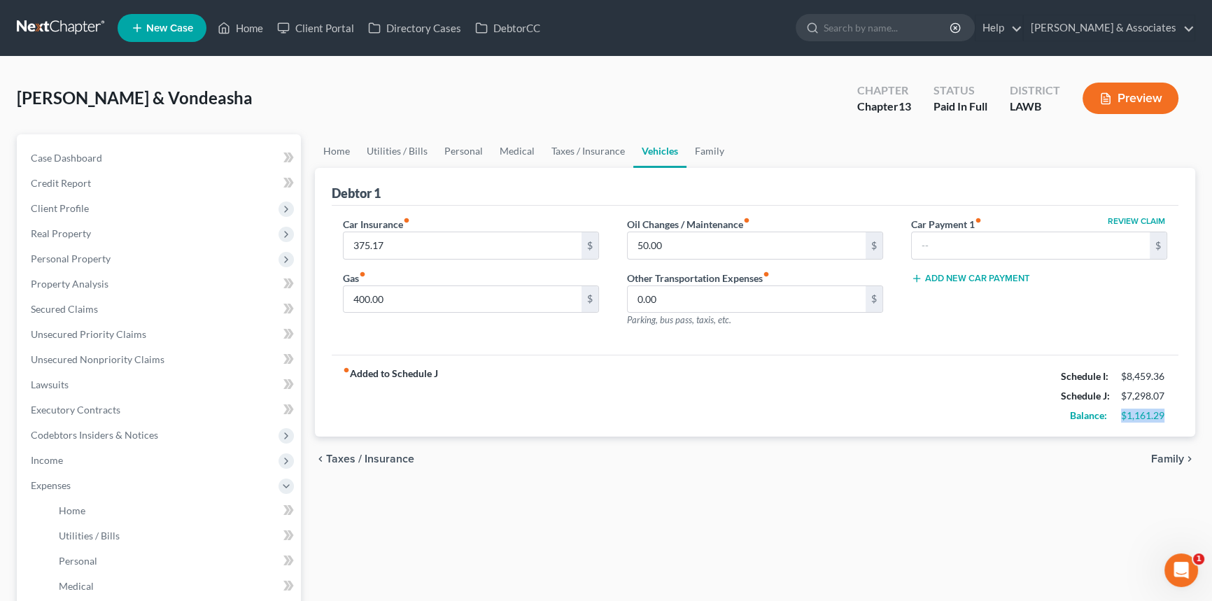
drag, startPoint x: 1176, startPoint y: 418, endPoint x: 1122, endPoint y: 424, distance: 54.2
click at [1122, 424] on div "fiber_manual_record Added to Schedule J Schedule I: $8,459.36 Schedule J: $7,29…" at bounding box center [755, 396] width 847 height 82
click at [1122, 425] on div "fiber_manual_record Added to Schedule J Schedule I: $8,459.36 Schedule J: $7,29…" at bounding box center [755, 396] width 847 height 82
drag, startPoint x: 1124, startPoint y: 417, endPoint x: 1176, endPoint y: 416, distance: 51.8
click at [1176, 416] on div "fiber_manual_record Added to Schedule J Schedule I: $8,459.36 Schedule J: $7,29…" at bounding box center [755, 396] width 847 height 82
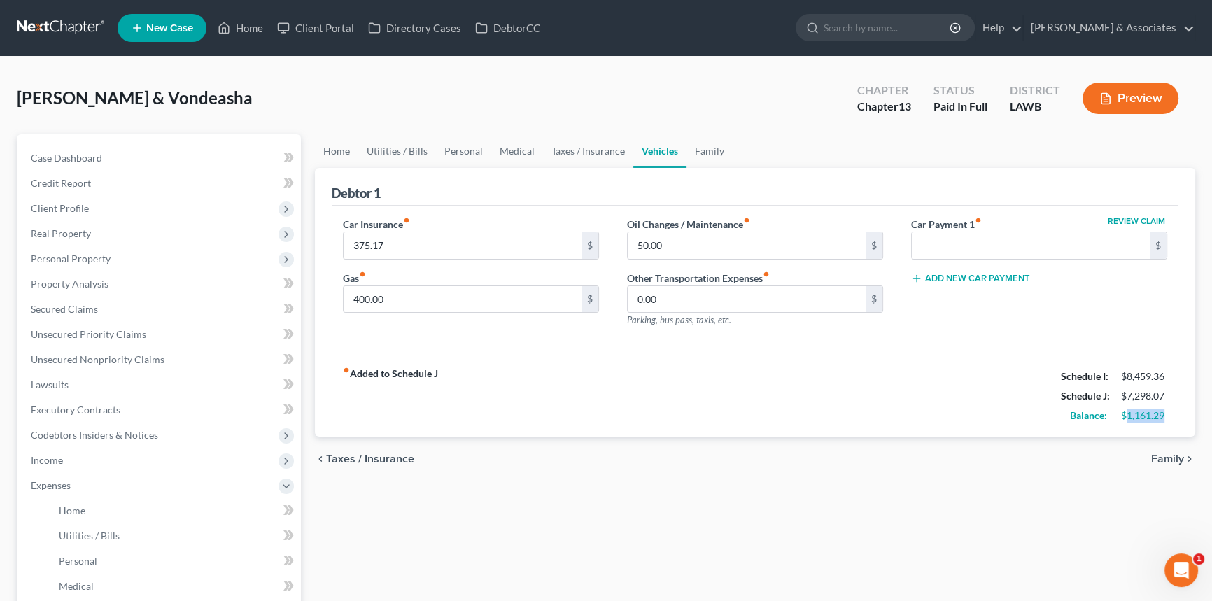
click at [1159, 423] on div "Balance: $1,161.29" at bounding box center [1114, 416] width 120 height 20
drag, startPoint x: 1162, startPoint y: 417, endPoint x: 1120, endPoint y: 422, distance: 42.3
click at [1120, 422] on div "Balance: $1,161.29" at bounding box center [1114, 416] width 120 height 20
click at [144, 459] on span "Income" at bounding box center [160, 460] width 281 height 25
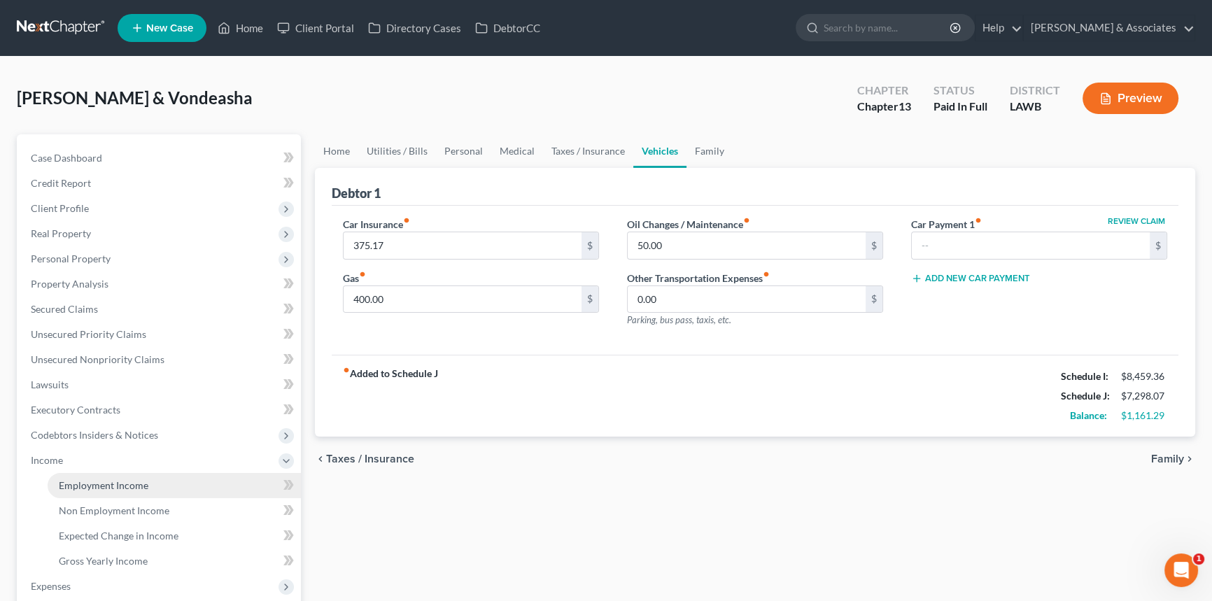
click at [141, 479] on span "Employment Income" at bounding box center [104, 485] width 90 height 12
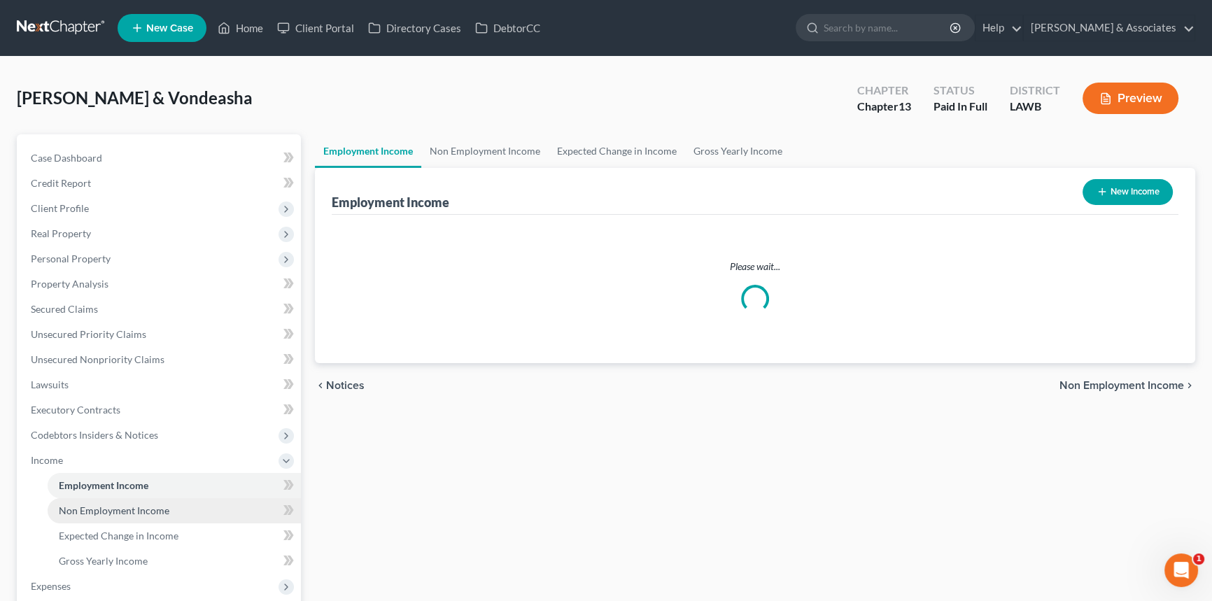
click at [190, 518] on link "Non Employment Income" at bounding box center [174, 510] width 253 height 25
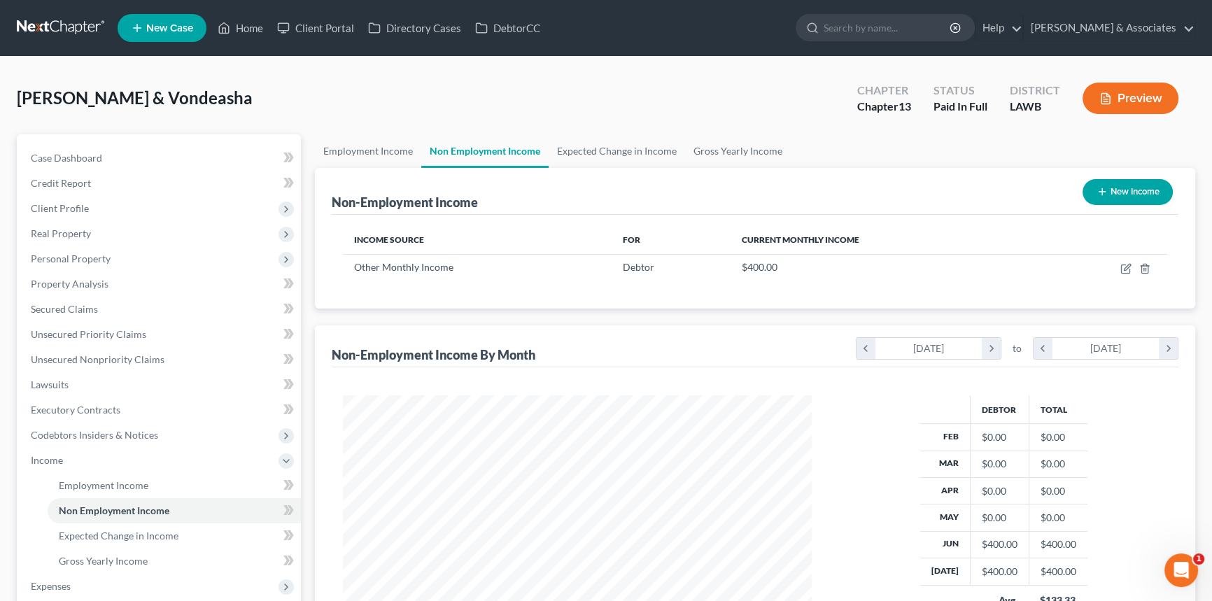
scroll to position [251, 497]
drag, startPoint x: 209, startPoint y: 105, endPoint x: 12, endPoint y: 97, distance: 197.5
click at [15, 97] on div "Zenon, Chaz & Vondeasha Upgraded Chapter Chapter 13 Status Paid In Full Distric…" at bounding box center [606, 451] width 1212 height 788
click at [17, 114] on div "Zenon, Chaz & Vondeasha Upgraded Chapter Chapter 13 Status Paid In Full Distric…" at bounding box center [606, 103] width 1178 height 61
click at [21, 103] on span "Zenon, Chaz & Vondeasha" at bounding box center [135, 97] width 236 height 20
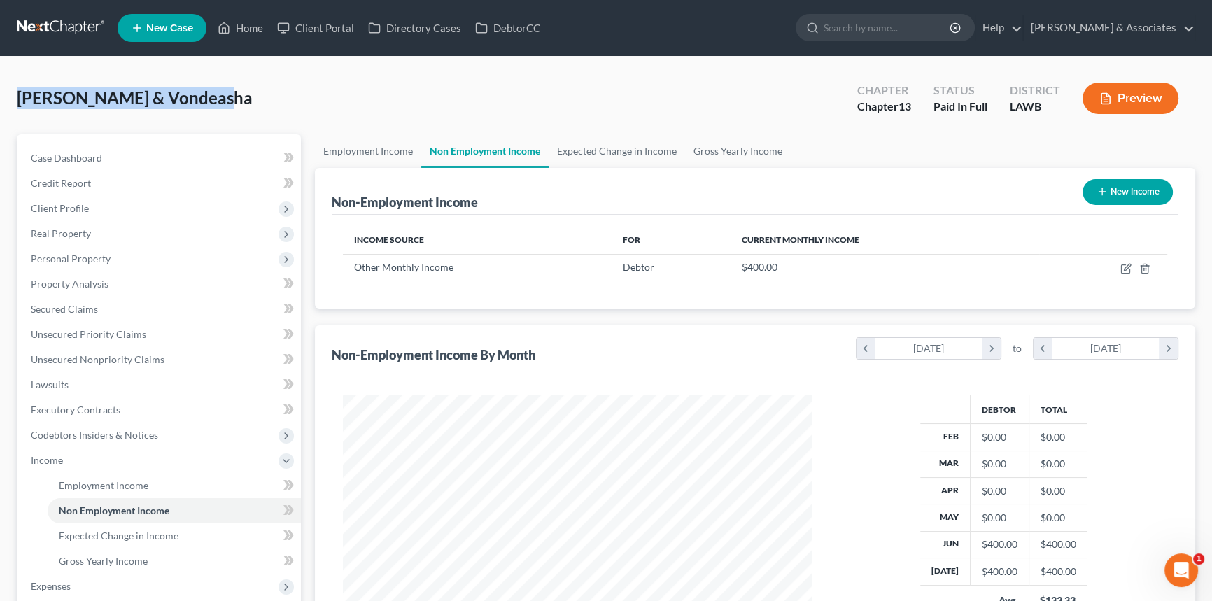
drag, startPoint x: 19, startPoint y: 101, endPoint x: 304, endPoint y: 104, distance: 285.5
click at [304, 104] on div "Zenon, Chaz & Vondeasha Upgraded Chapter Chapter 13 Status Paid In Full Distric…" at bounding box center [606, 103] width 1178 height 61
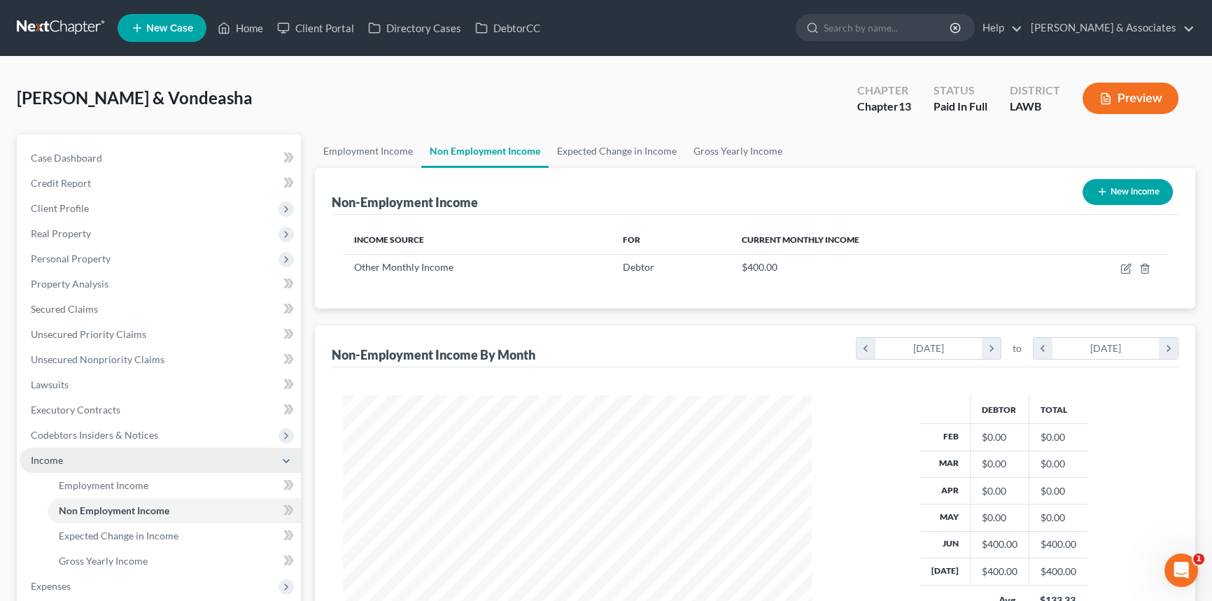
click at [94, 460] on span "Income" at bounding box center [160, 460] width 281 height 25
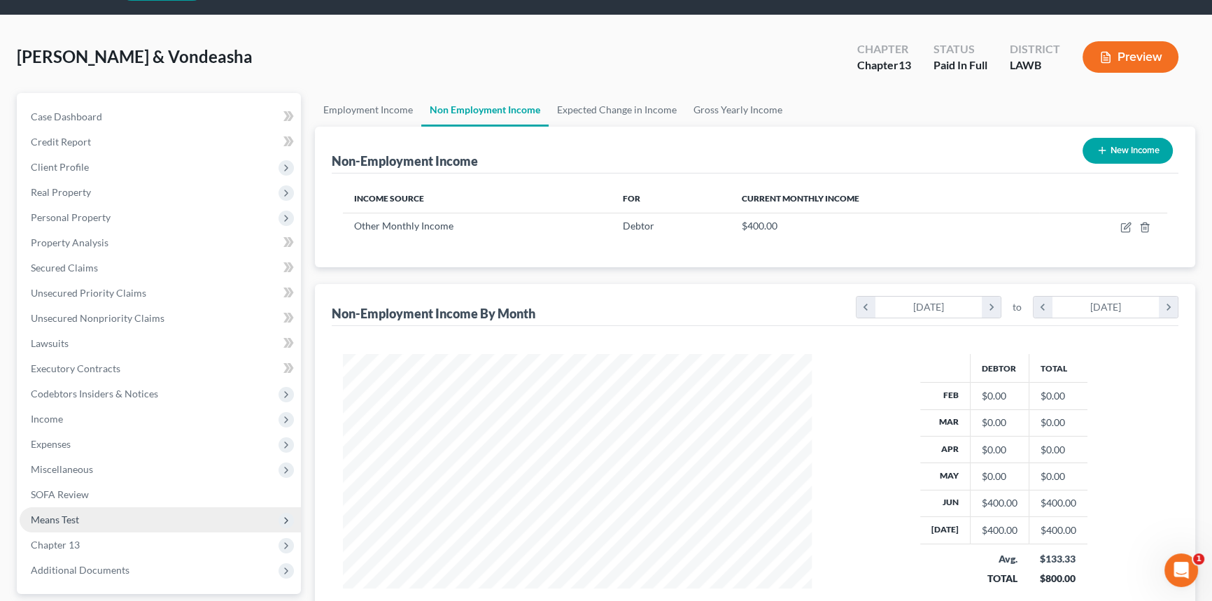
scroll to position [63, 0]
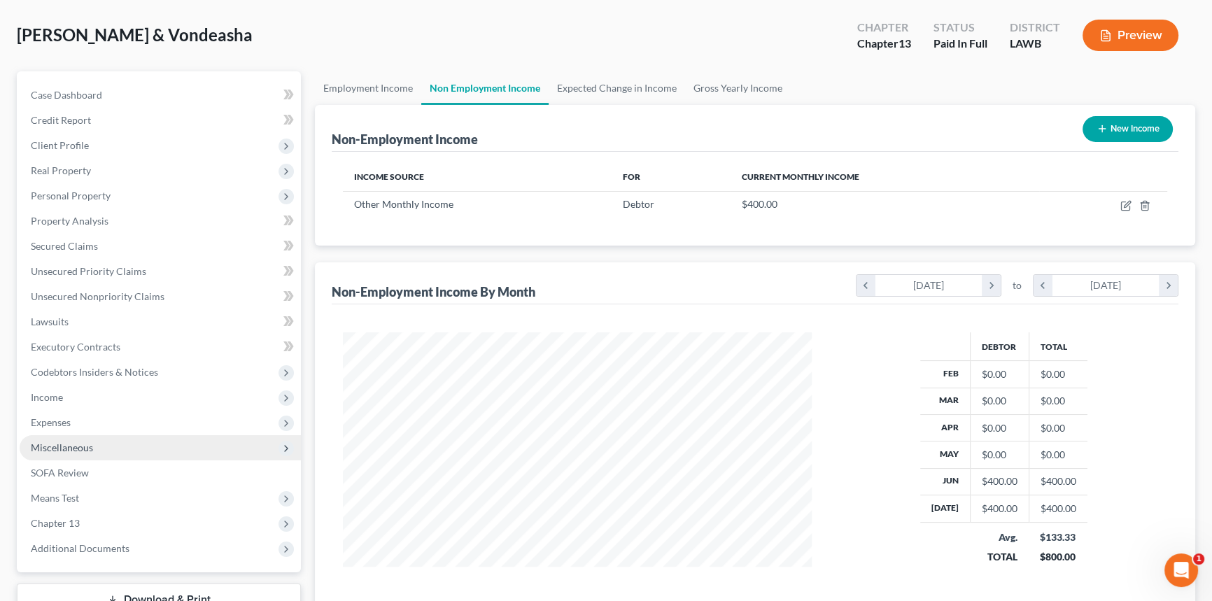
click at [118, 440] on span "Miscellaneous" at bounding box center [160, 447] width 281 height 25
click at [120, 438] on span "Miscellaneous" at bounding box center [160, 447] width 281 height 25
click at [142, 479] on link "SOFA Review" at bounding box center [160, 472] width 281 height 25
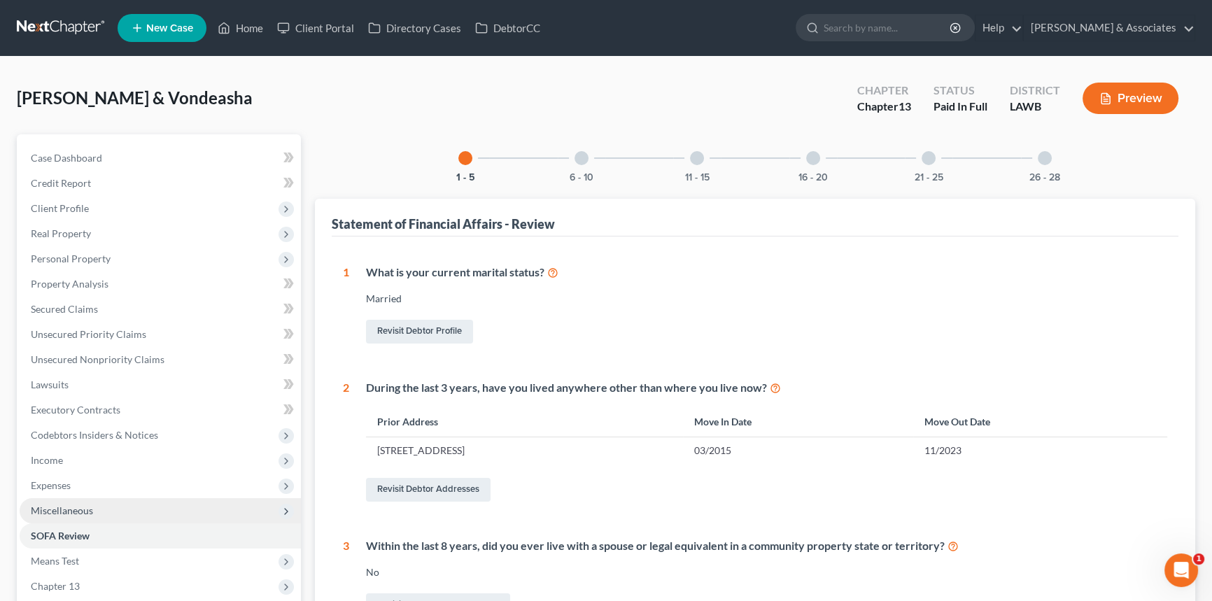
click at [114, 512] on span "Miscellaneous" at bounding box center [160, 510] width 281 height 25
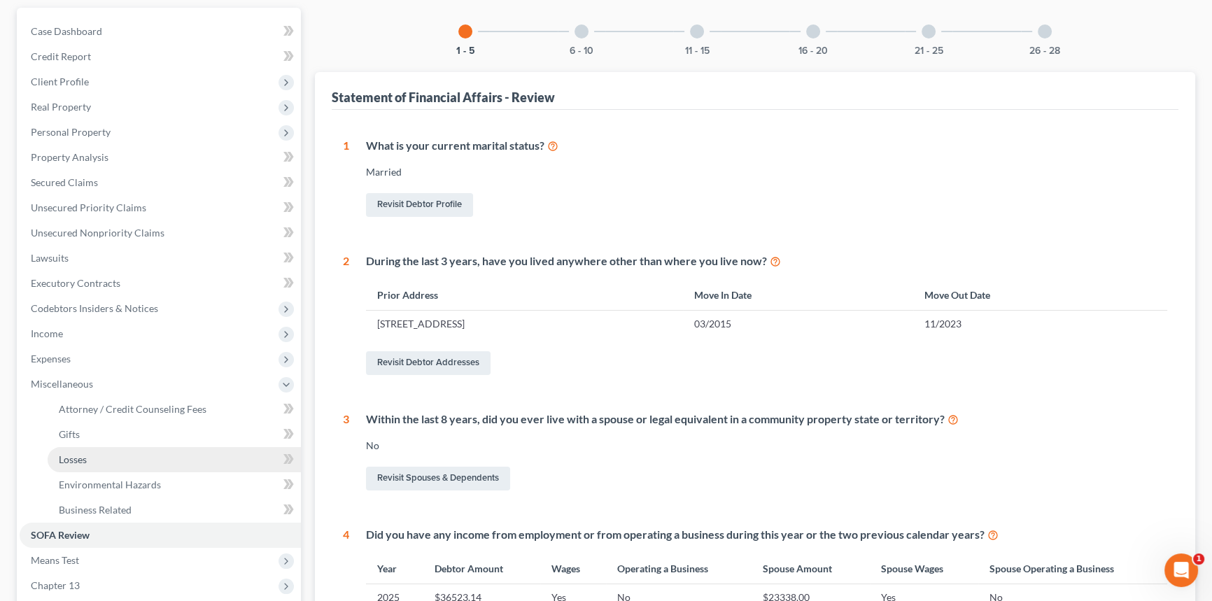
click at [153, 458] on link "Losses" at bounding box center [174, 459] width 253 height 25
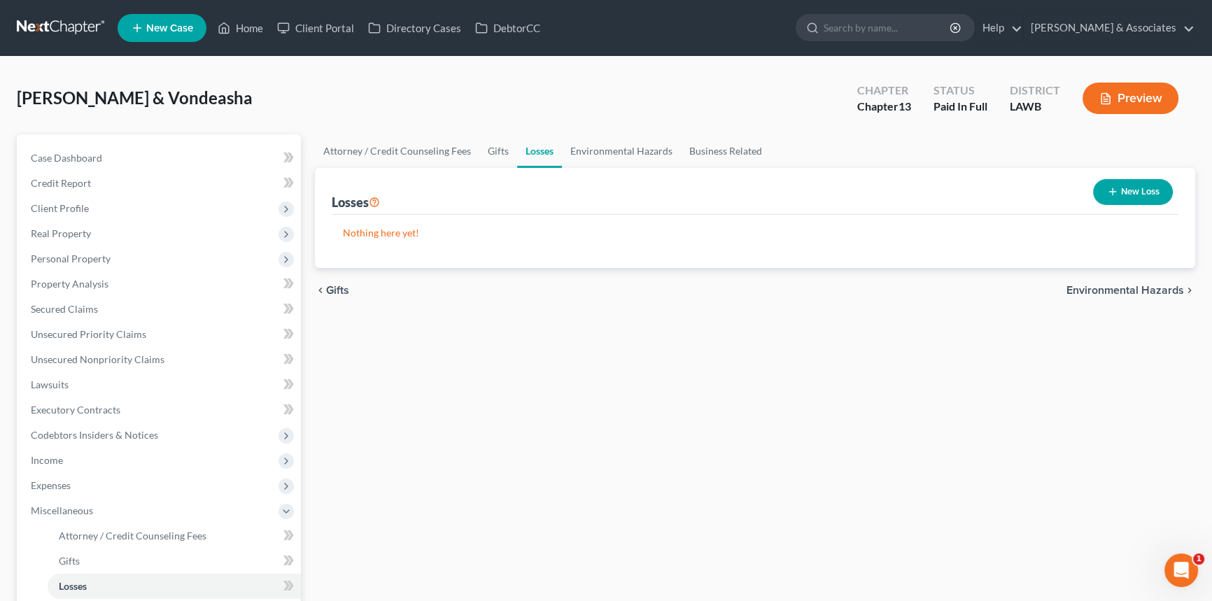
click at [1138, 198] on button "New Loss" at bounding box center [1133, 192] width 80 height 26
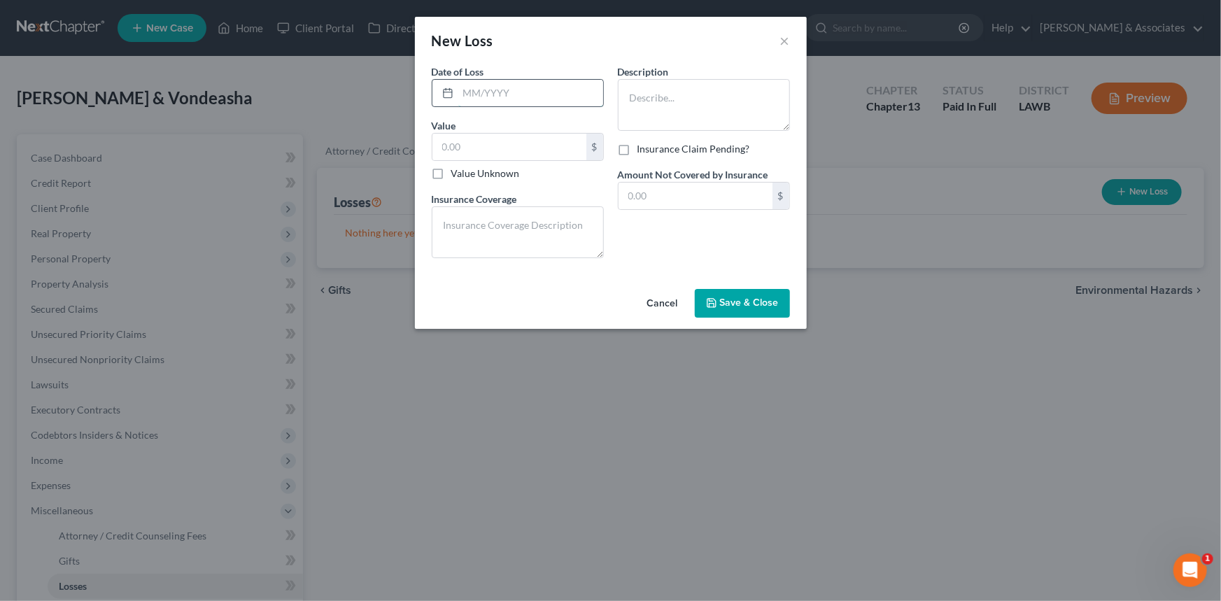
click at [509, 89] on input "text" at bounding box center [530, 93] width 145 height 27
type input "12/2024"
type input "250"
drag, startPoint x: 587, startPoint y: 94, endPoint x: 663, endPoint y: 108, distance: 76.9
click at [617, 105] on div "Date of Loss * 12/2024 Value 250.00 $ Value Unknown Balance Undetermined 250 $ …" at bounding box center [611, 166] width 372 height 205
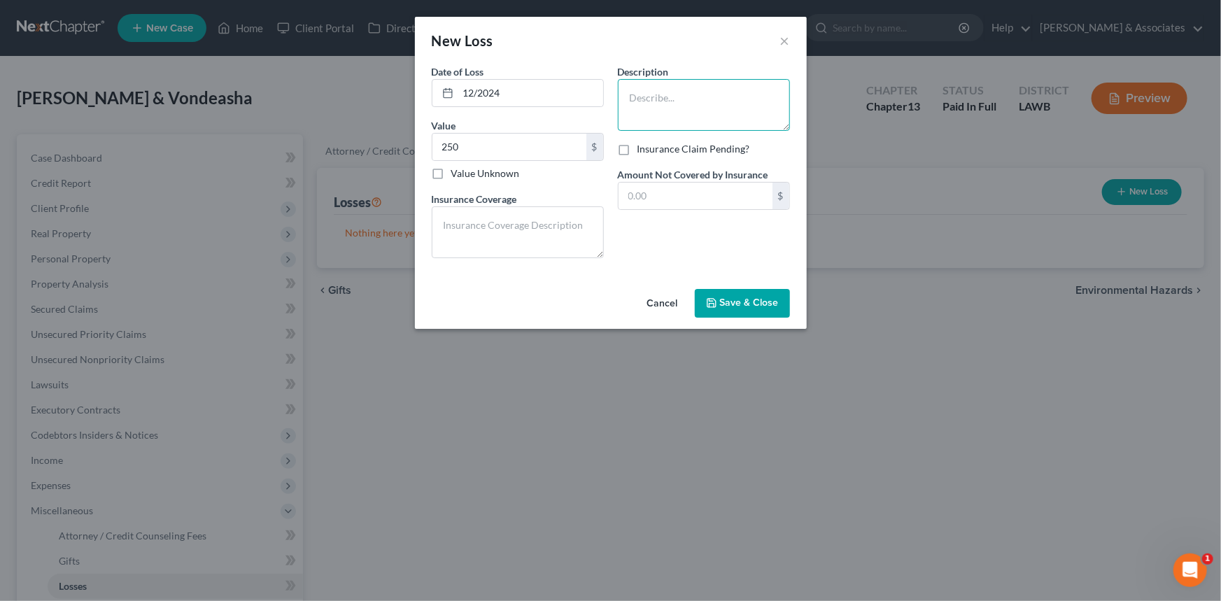
click at [663, 107] on textarea at bounding box center [704, 105] width 172 height 52
type textarea "Fanduels losses"
click at [715, 199] on input "text" at bounding box center [696, 196] width 154 height 27
type input "250"
click at [716, 297] on icon "button" at bounding box center [711, 302] width 11 height 11
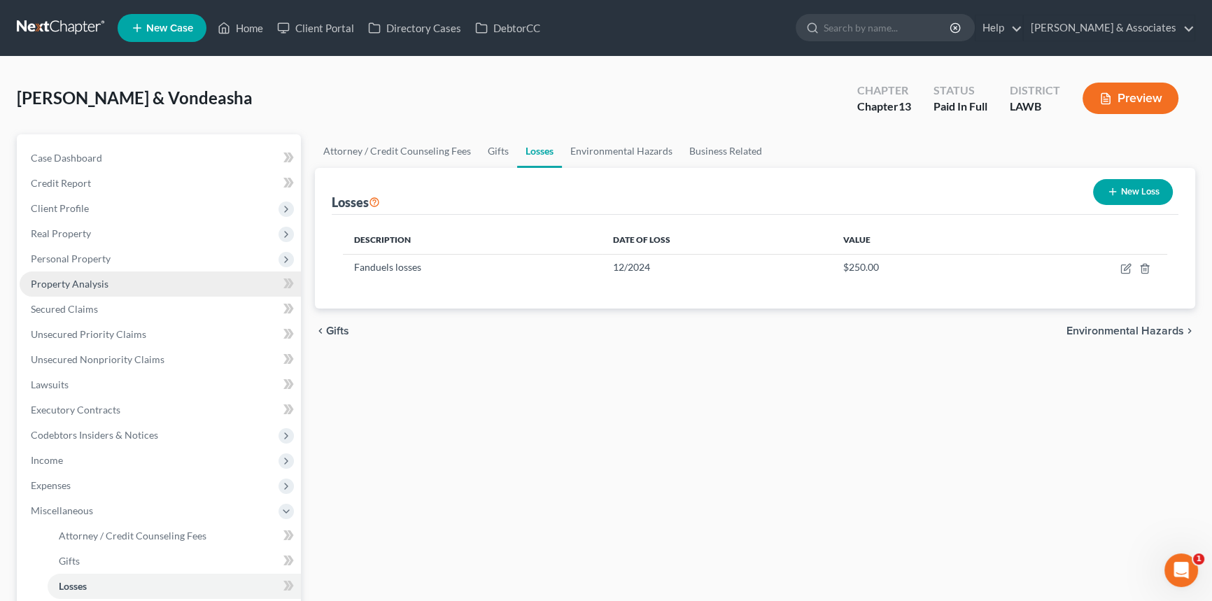
click at [150, 283] on link "Property Analysis" at bounding box center [160, 283] width 281 height 25
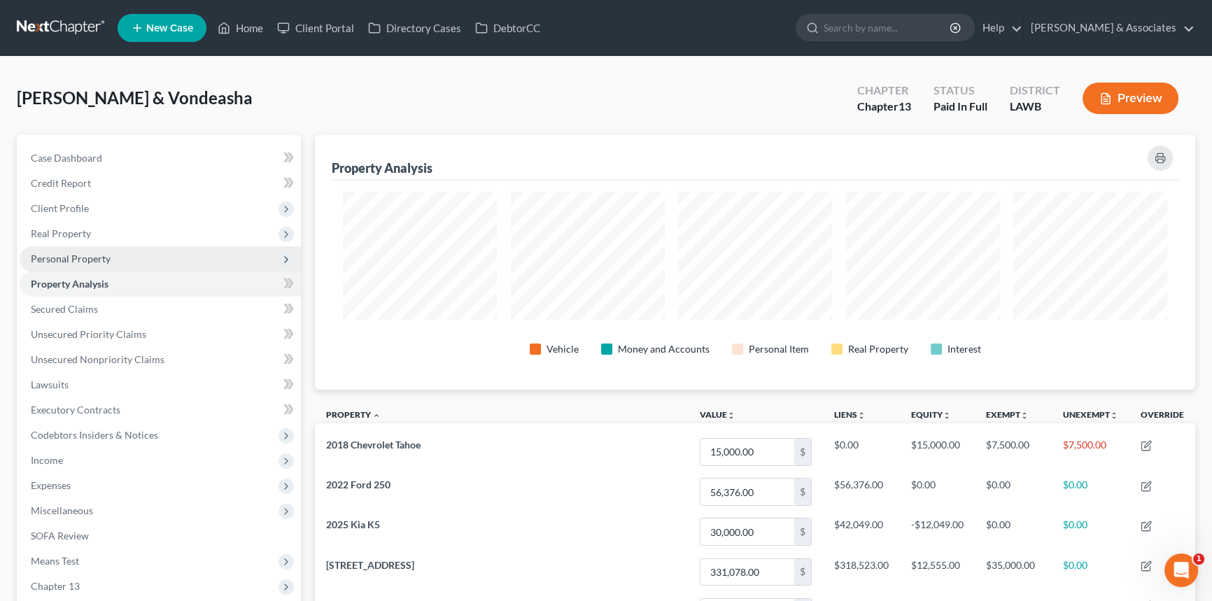
click at [117, 266] on span "Personal Property" at bounding box center [160, 258] width 281 height 25
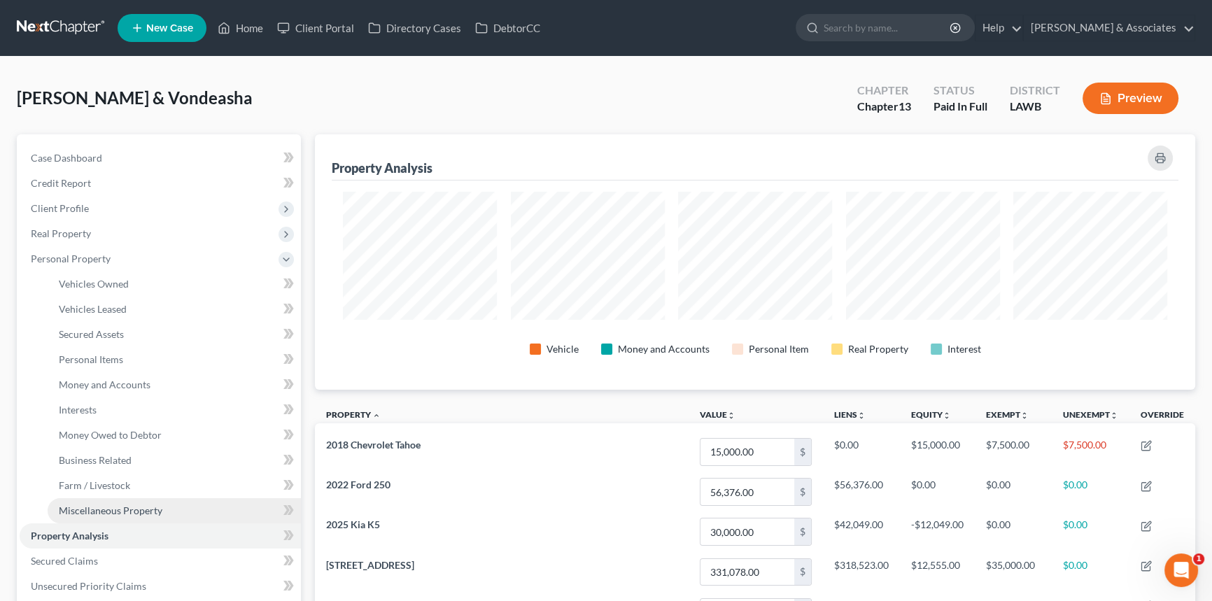
click at [124, 505] on span "Miscellaneous Property" at bounding box center [111, 511] width 104 height 12
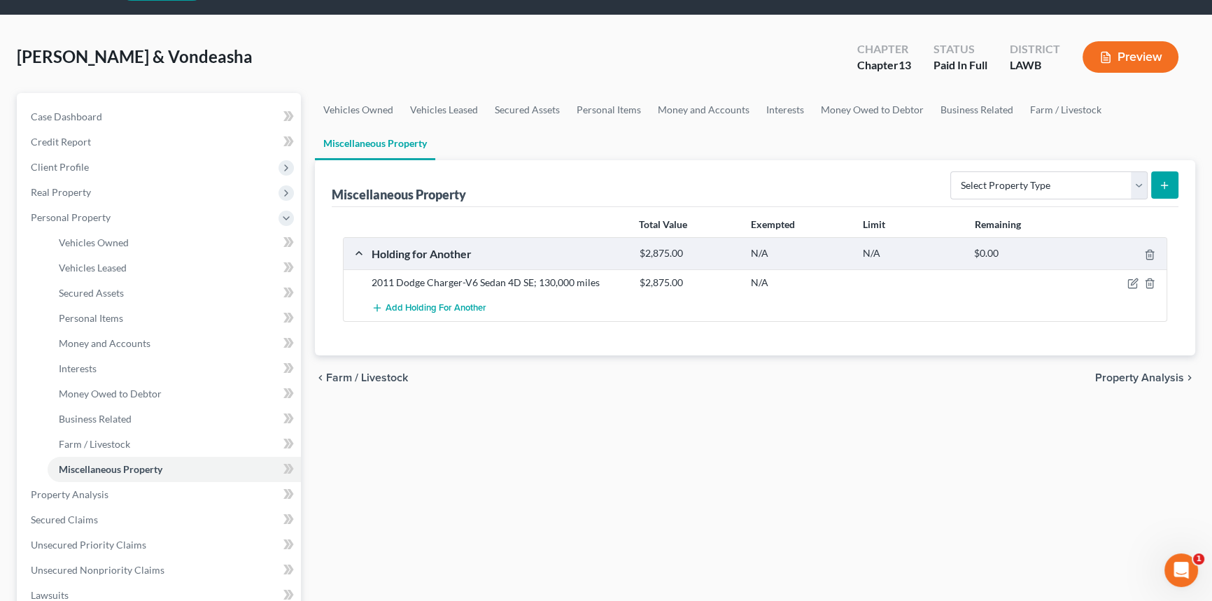
scroll to position [63, 0]
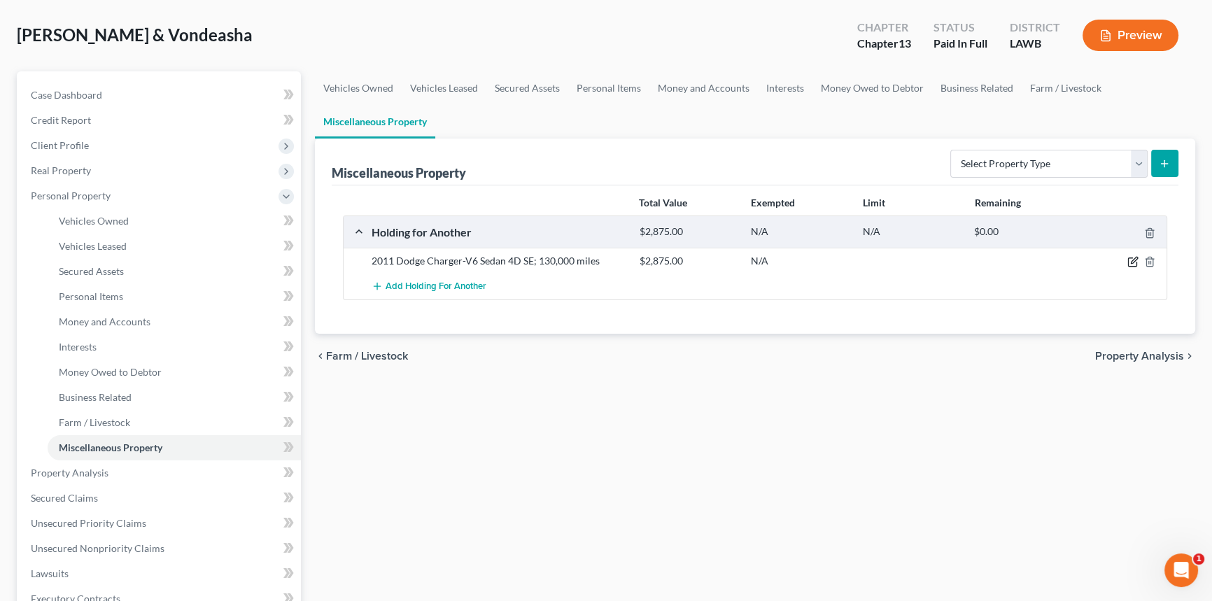
click at [1134, 257] on icon "button" at bounding box center [1132, 261] width 11 height 11
select select "19"
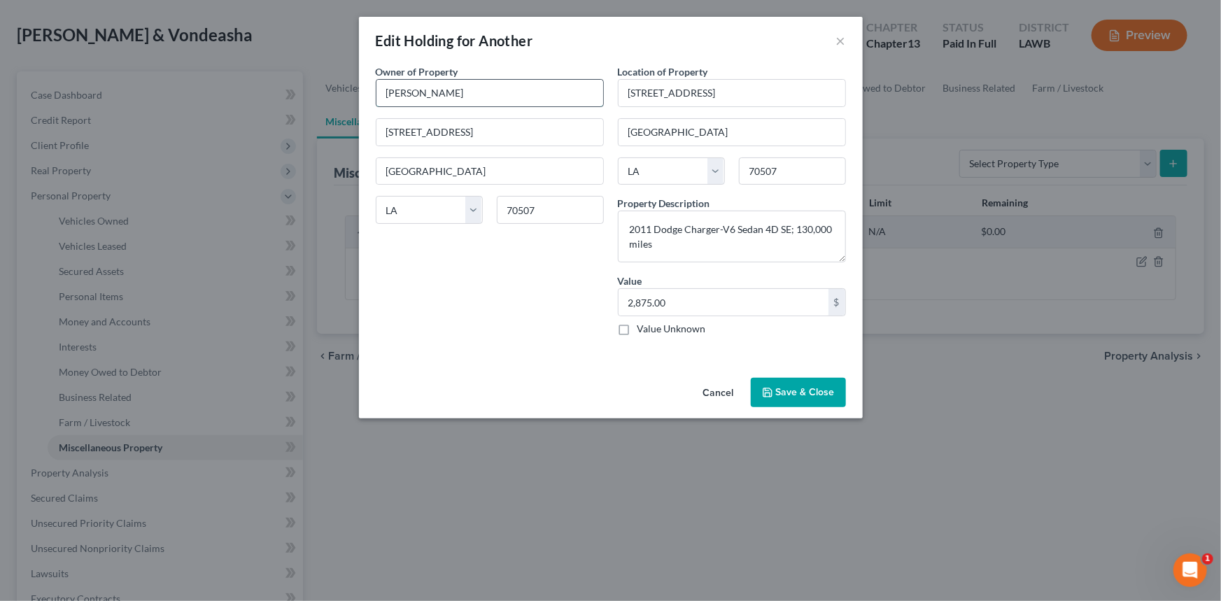
click at [480, 89] on input "Chaz Zenon" at bounding box center [489, 93] width 227 height 27
click at [449, 98] on input "Chaz Zenon" at bounding box center [489, 93] width 227 height 27
drag, startPoint x: 451, startPoint y: 96, endPoint x: 358, endPoint y: 97, distance: 93.8
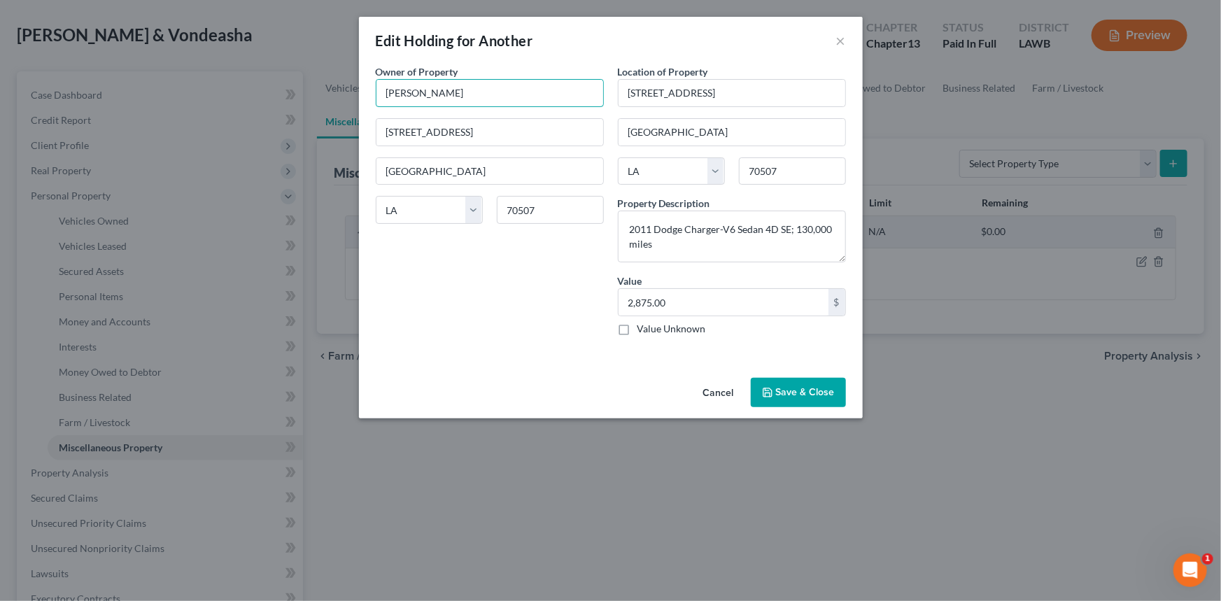
click at [358, 97] on div "Edit Holding for Another × An exemption set must first be selected from the Fil…" at bounding box center [610, 300] width 1221 height 601
type input "Pandora Zenon"
click at [820, 386] on button "Save & Close" at bounding box center [798, 392] width 95 height 29
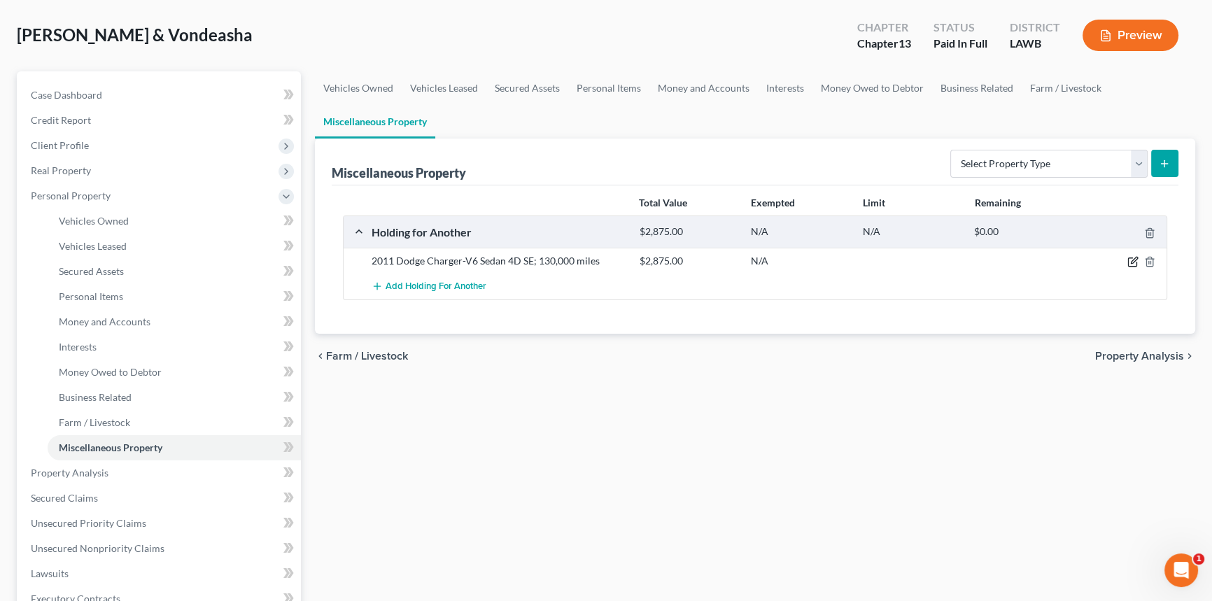
click at [1130, 264] on icon "button" at bounding box center [1132, 261] width 11 height 11
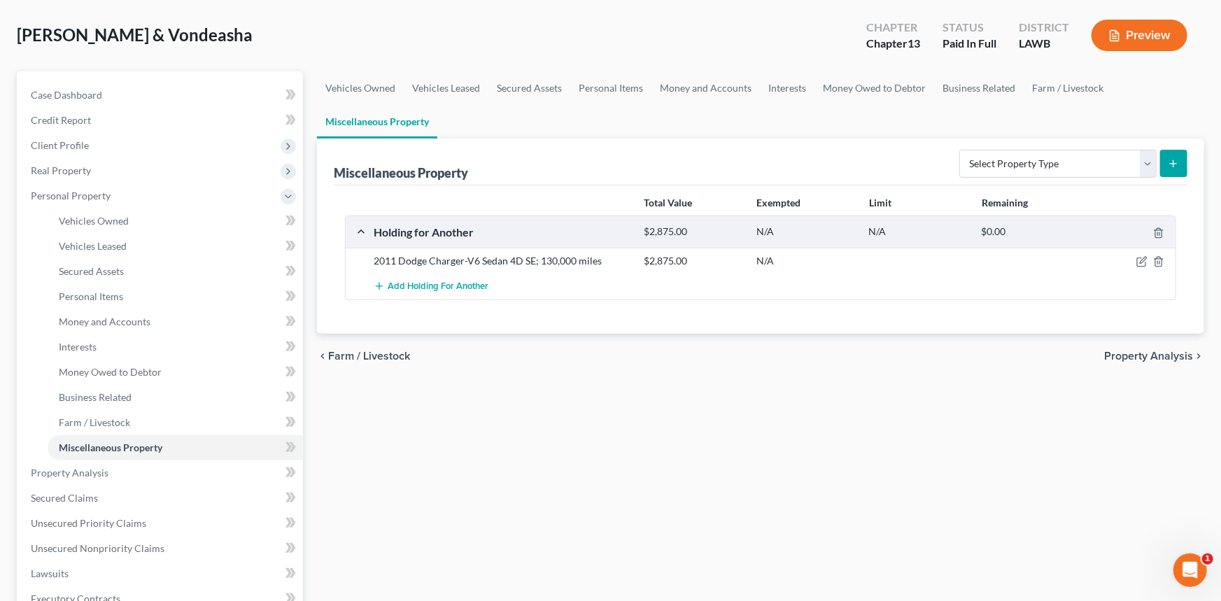
select select "19"
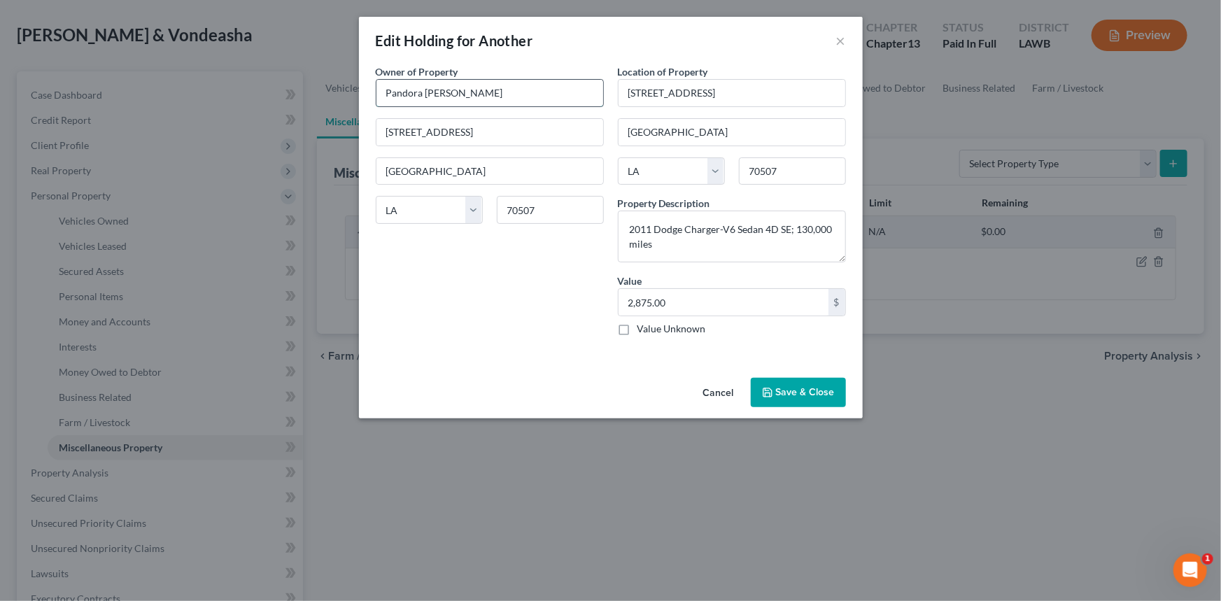
click at [474, 84] on input "Pandora Zenon" at bounding box center [489, 93] width 227 height 27
type input "Pandora Zenon (Mother)"
click at [808, 387] on button "Save & Close" at bounding box center [798, 392] width 95 height 29
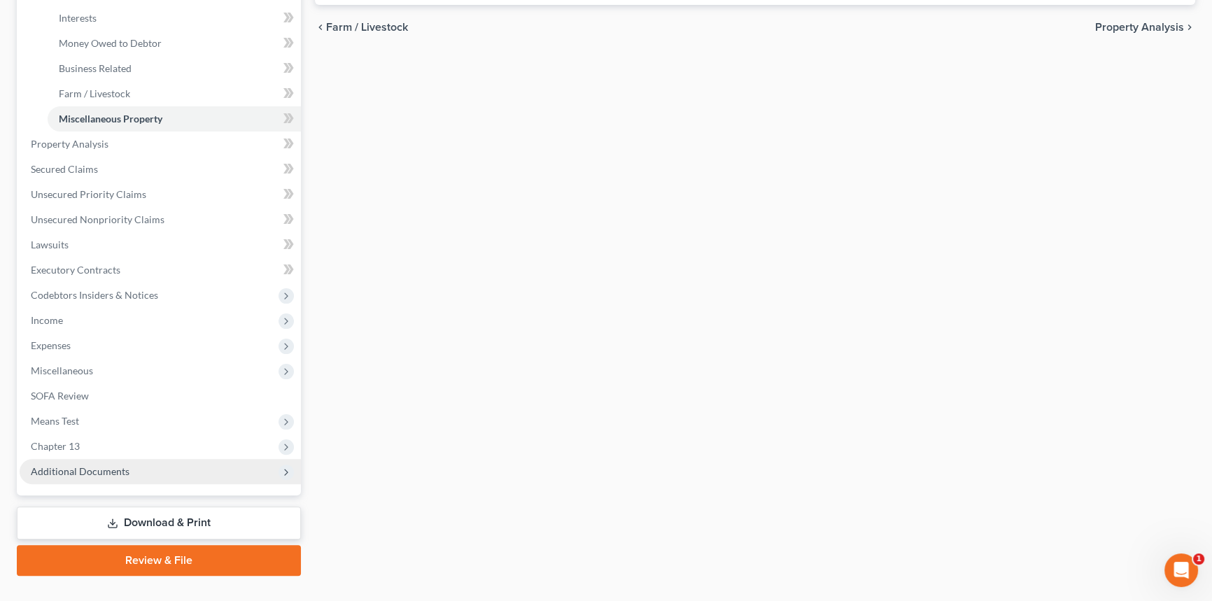
scroll to position [418, 0]
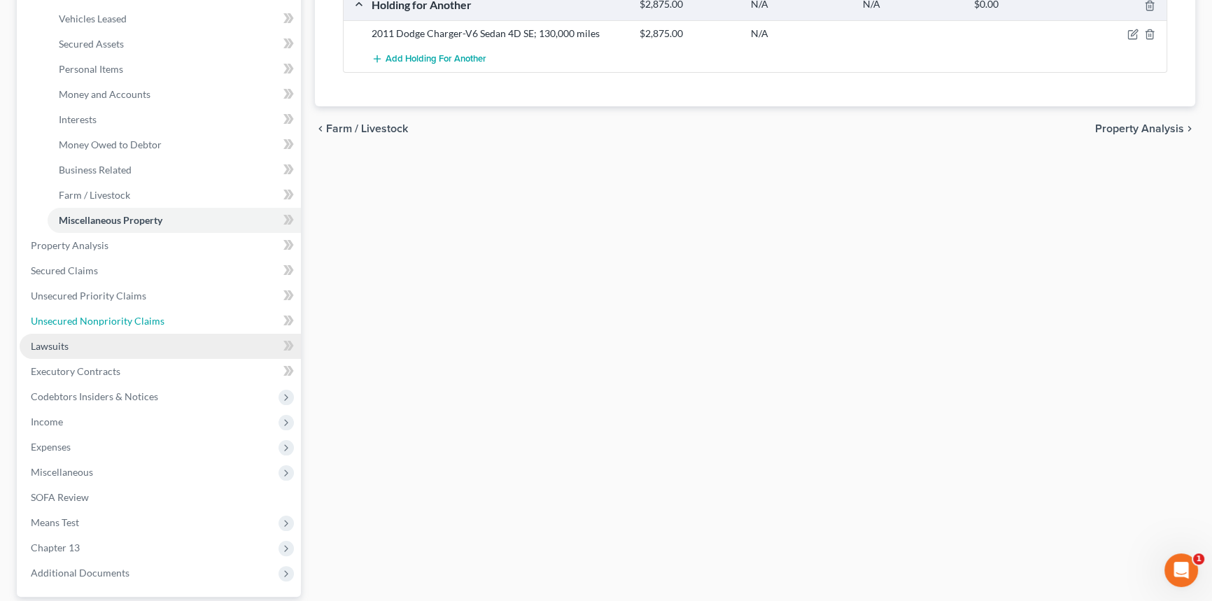
drag, startPoint x: 174, startPoint y: 320, endPoint x: 29, endPoint y: 344, distance: 146.8
click at [174, 320] on link "Unsecured Nonpriority Claims" at bounding box center [160, 321] width 281 height 25
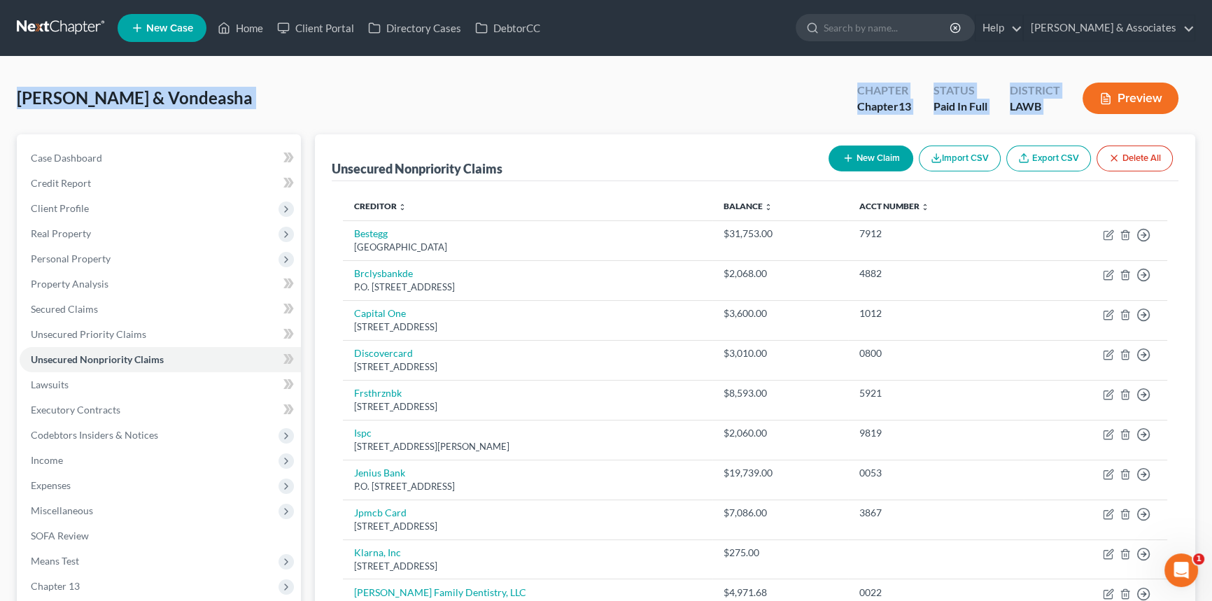
drag, startPoint x: 21, startPoint y: 102, endPoint x: 1121, endPoint y: 124, distance: 1100.2
click at [1121, 124] on div "Zenon, Chaz & Vondeasha Upgraded Chapter Chapter 13 Status Paid In Full Distric…" at bounding box center [606, 103] width 1178 height 61
click at [408, 123] on div "Zenon, Chaz & Vondeasha Upgraded Chapter Chapter 13 Status Paid In Full Distric…" at bounding box center [606, 103] width 1178 height 61
drag, startPoint x: 75, startPoint y: 94, endPoint x: 1073, endPoint y: 117, distance: 998.8
click at [1073, 117] on div "Zenon, Chaz & Vondeasha Upgraded Chapter Chapter 13 Status Paid In Full Distric…" at bounding box center [606, 481] width 1212 height 848
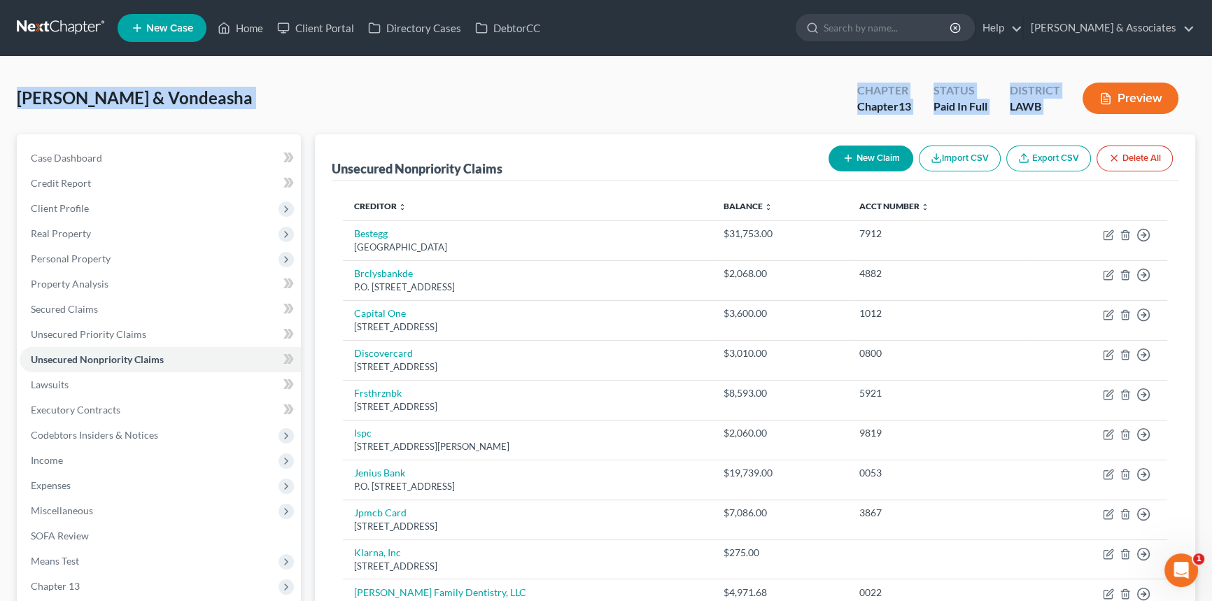
click at [1073, 117] on div "Preview" at bounding box center [1133, 99] width 124 height 41
drag, startPoint x: 992, startPoint y: 112, endPoint x: 17, endPoint y: 109, distance: 974.7
click at [17, 109] on div "Zenon, Chaz & Vondeasha Upgraded Chapter Chapter 13 Status Paid In Full Distric…" at bounding box center [606, 103] width 1178 height 61
click at [17, 110] on div "Zenon, Chaz & Vondeasha Upgraded Chapter Chapter 13 Status Paid In Full Distric…" at bounding box center [606, 103] width 1178 height 61
drag, startPoint x: 13, startPoint y: 98, endPoint x: 1125, endPoint y: 102, distance: 1111.9
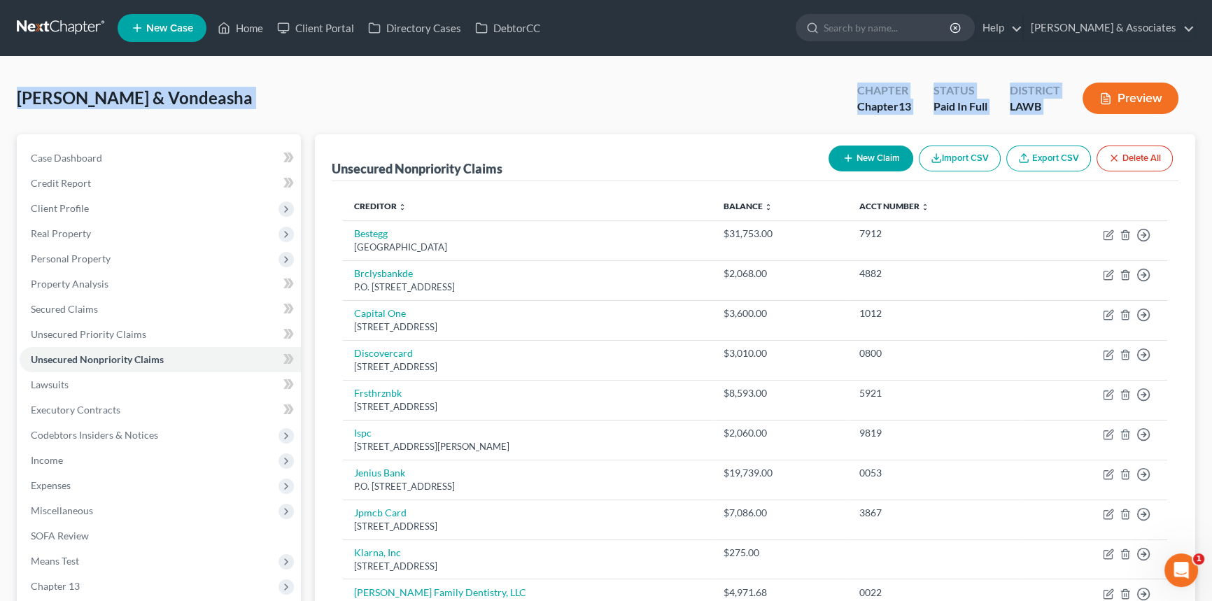
click at [1125, 102] on div "Zenon, Chaz & Vondeasha Upgraded Chapter Chapter 13 Status Paid In Full Distric…" at bounding box center [606, 481] width 1212 height 848
click at [55, 113] on div "Zenon, Chaz & Vondeasha Upgraded Chapter Chapter 13 Status Paid In Full Distric…" at bounding box center [606, 103] width 1178 height 61
drag, startPoint x: 17, startPoint y: 104, endPoint x: 1109, endPoint y: 120, distance: 1092.4
click at [1109, 120] on div "Zenon, Chaz & Vondeasha Upgraded Chapter Chapter 13 Status Paid In Full Distric…" at bounding box center [606, 103] width 1178 height 61
click at [1052, 113] on div "LAWB" at bounding box center [1035, 107] width 50 height 16
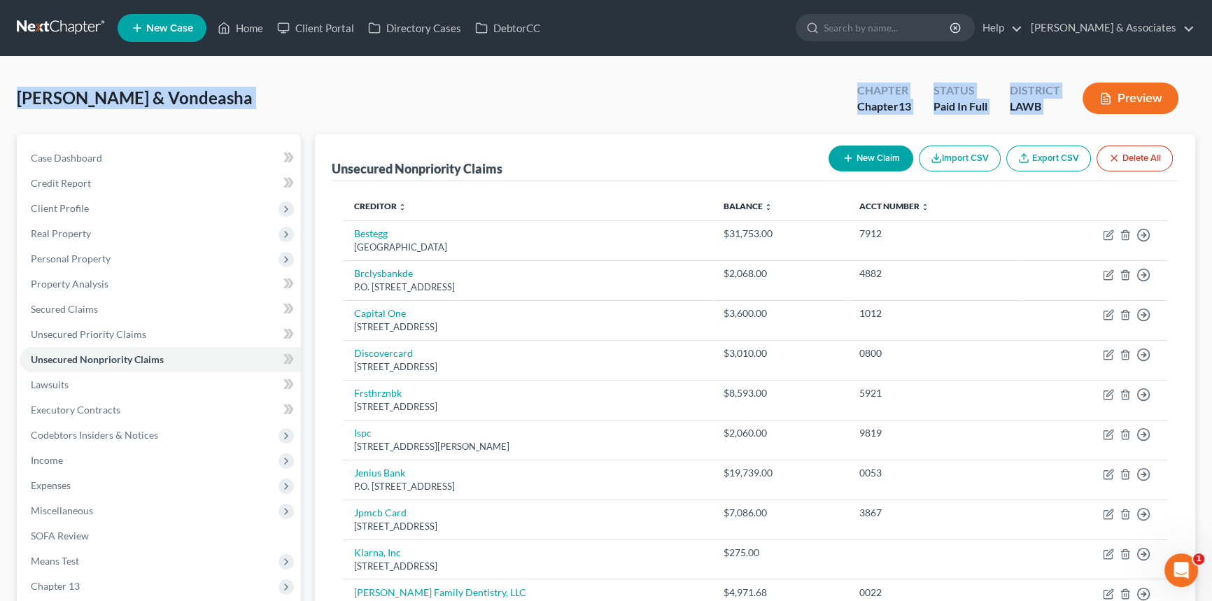
click at [1079, 116] on div "Preview" at bounding box center [1133, 99] width 124 height 41
drag, startPoint x: 1052, startPoint y: 121, endPoint x: 14, endPoint y: 99, distance: 1038.6
click at [14, 99] on div "Zenon, Chaz & Vondeasha Upgraded Chapter Chapter 13 Status Paid In Full Distric…" at bounding box center [606, 481] width 1212 height 848
drag, startPoint x: 14, startPoint y: 99, endPoint x: 1057, endPoint y: 105, distance: 1042.6
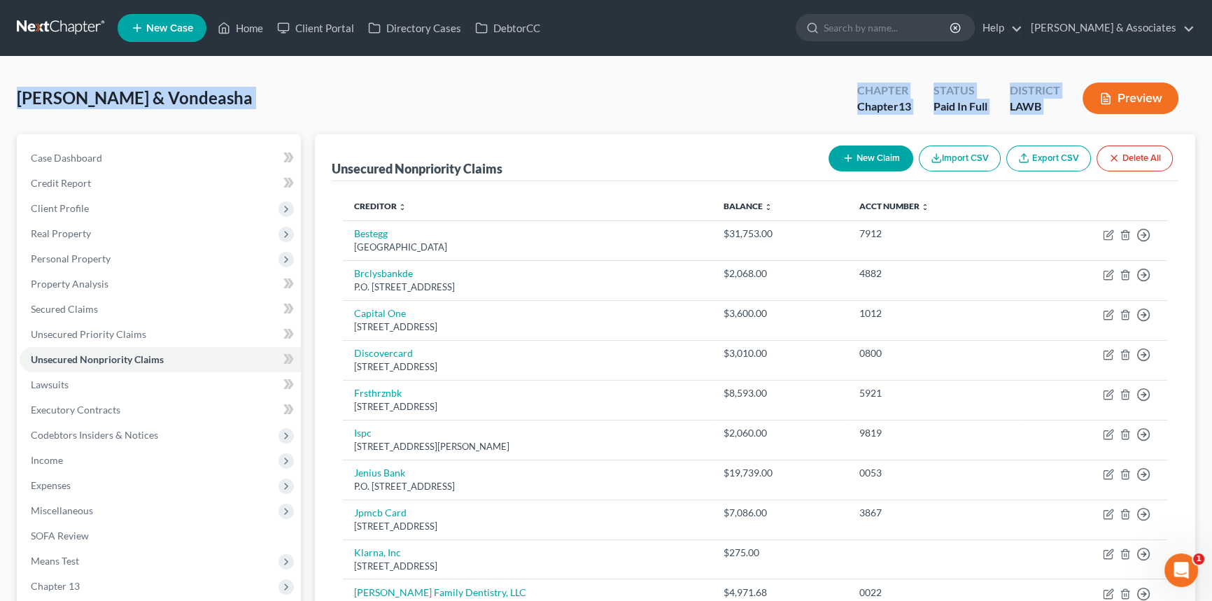
click at [1057, 105] on div "Zenon, Chaz & Vondeasha Upgraded Chapter Chapter 13 Status Paid In Full Distric…" at bounding box center [606, 481] width 1212 height 848
click at [97, 100] on span "Zenon, Chaz & Vondeasha" at bounding box center [135, 97] width 236 height 20
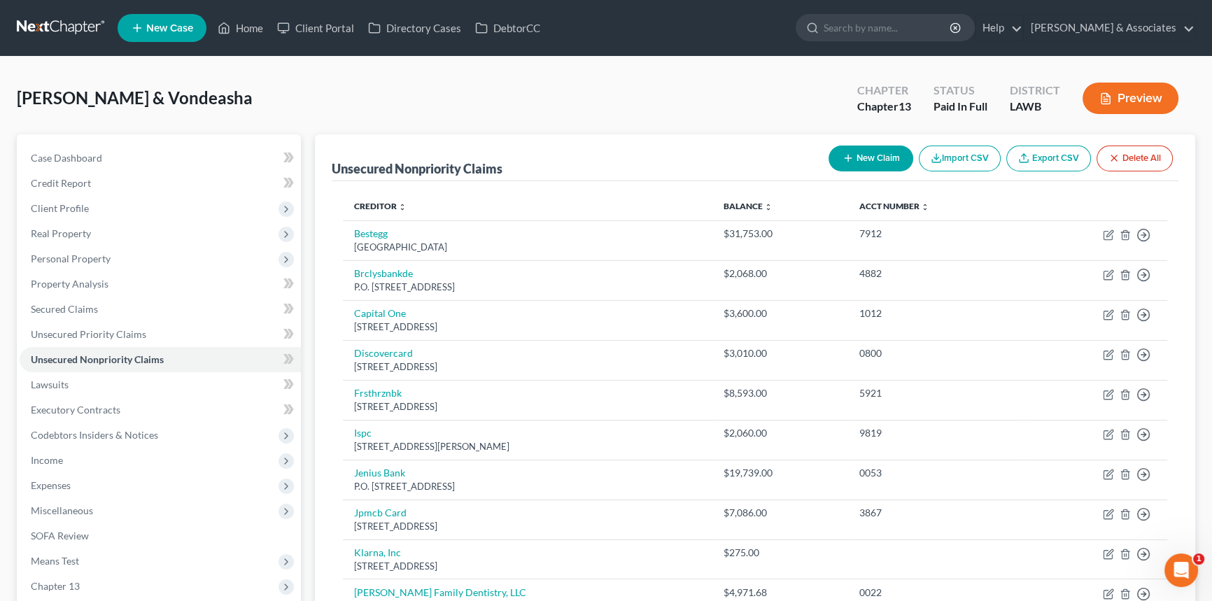
click at [413, 92] on div "Zenon, Chaz & Vondeasha Upgraded Chapter Chapter 13 Status Paid In Full Distric…" at bounding box center [606, 103] width 1178 height 61
click at [116, 486] on span "Expenses" at bounding box center [160, 485] width 281 height 25
click at [189, 524] on link "Utilities / Bills" at bounding box center [174, 535] width 253 height 25
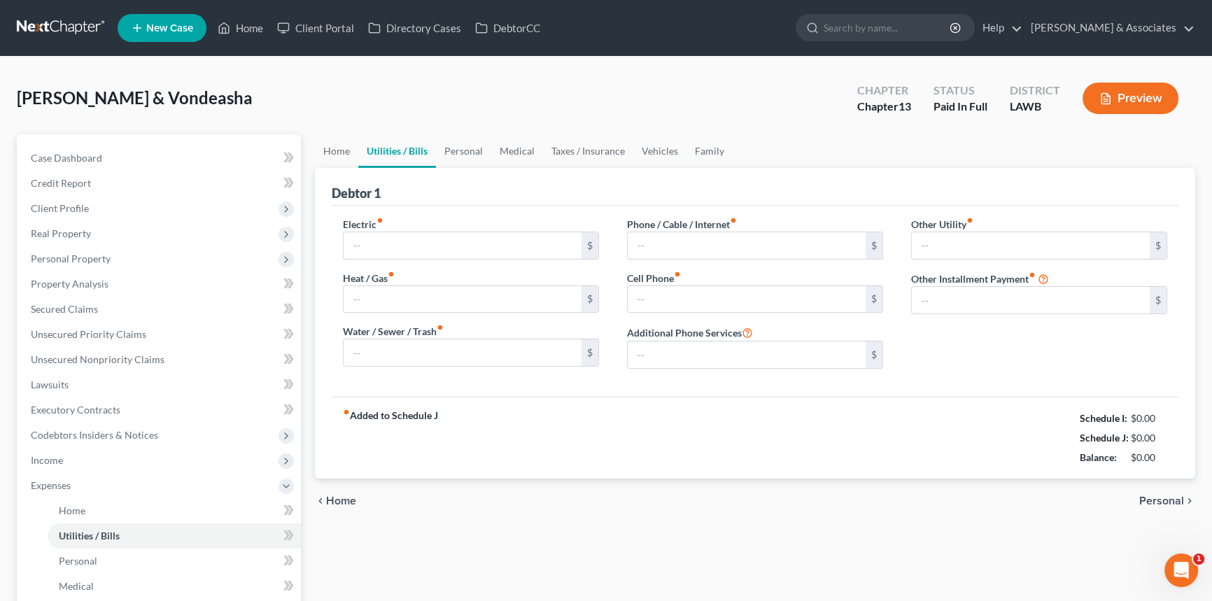
type input "250.00"
type input "70.00"
type input "125.00"
type input "250.00"
type input "200.00"
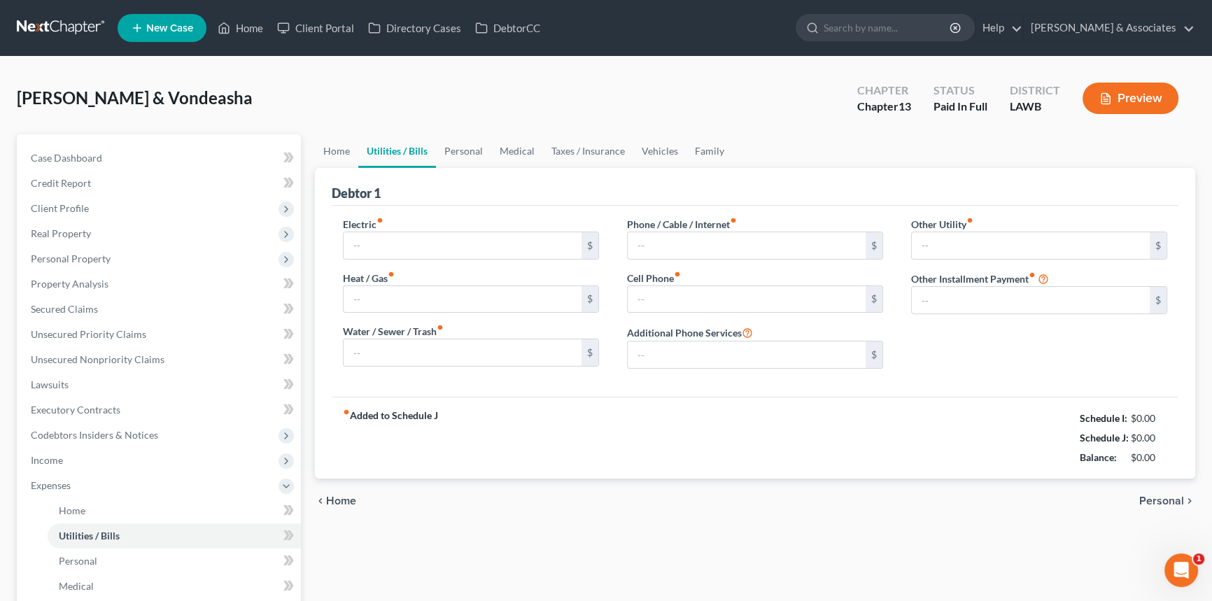
type input "0.00"
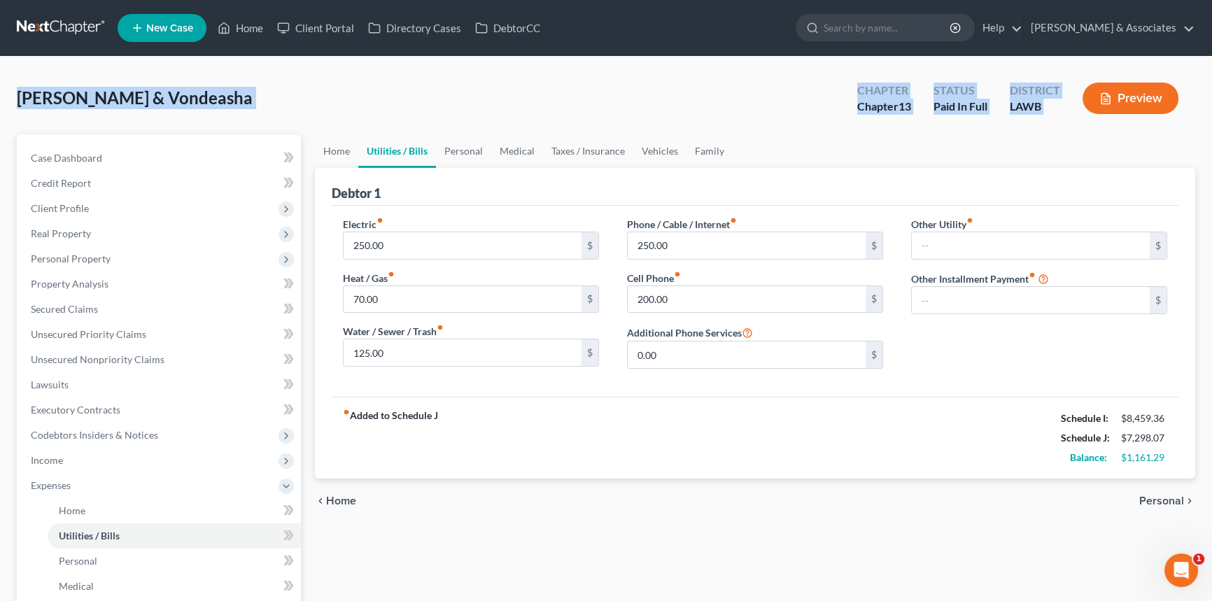
drag, startPoint x: 13, startPoint y: 90, endPoint x: 1082, endPoint y: 112, distance: 1068.7
click at [1082, 112] on div "Zenon, Chaz & Vondeasha Upgraded Chapter Chapter 13 Status Paid In Full Distric…" at bounding box center [606, 488] width 1212 height 863
click at [1071, 112] on div "Preview" at bounding box center [1133, 99] width 124 height 41
drag, startPoint x: 1065, startPoint y: 112, endPoint x: 18, endPoint y: 99, distance: 1046.9
click at [18, 99] on div "Zenon, Chaz & Vondeasha Upgraded Chapter Chapter 13 Status Paid In Full Distric…" at bounding box center [606, 103] width 1178 height 61
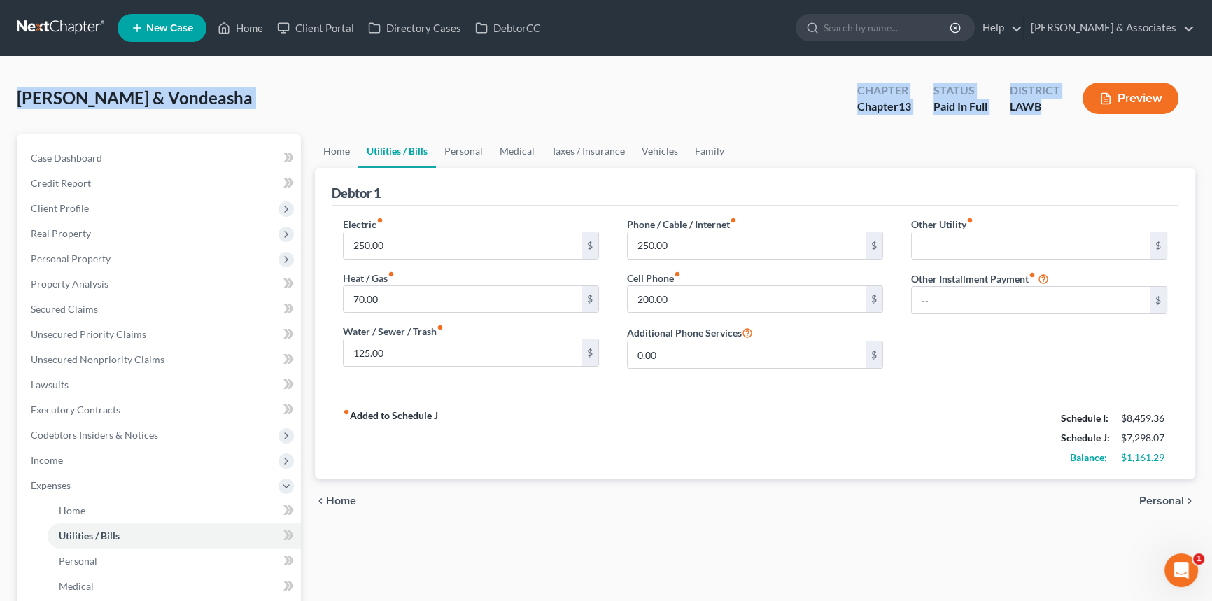
click at [18, 99] on span "Zenon, Chaz & Vondeasha" at bounding box center [135, 97] width 236 height 20
drag, startPoint x: 15, startPoint y: 99, endPoint x: 1079, endPoint y: 110, distance: 1063.7
click at [1079, 110] on div "Zenon, Chaz & Vondeasha Upgraded Chapter Chapter 13 Status Paid In Full Distric…" at bounding box center [606, 488] width 1212 height 863
click at [1077, 129] on div "Zenon, Chaz & Vondeasha Upgraded Chapter Chapter 13 Status Paid In Full Distric…" at bounding box center [606, 103] width 1178 height 61
drag, startPoint x: 1077, startPoint y: 129, endPoint x: 22, endPoint y: 99, distance: 1055.6
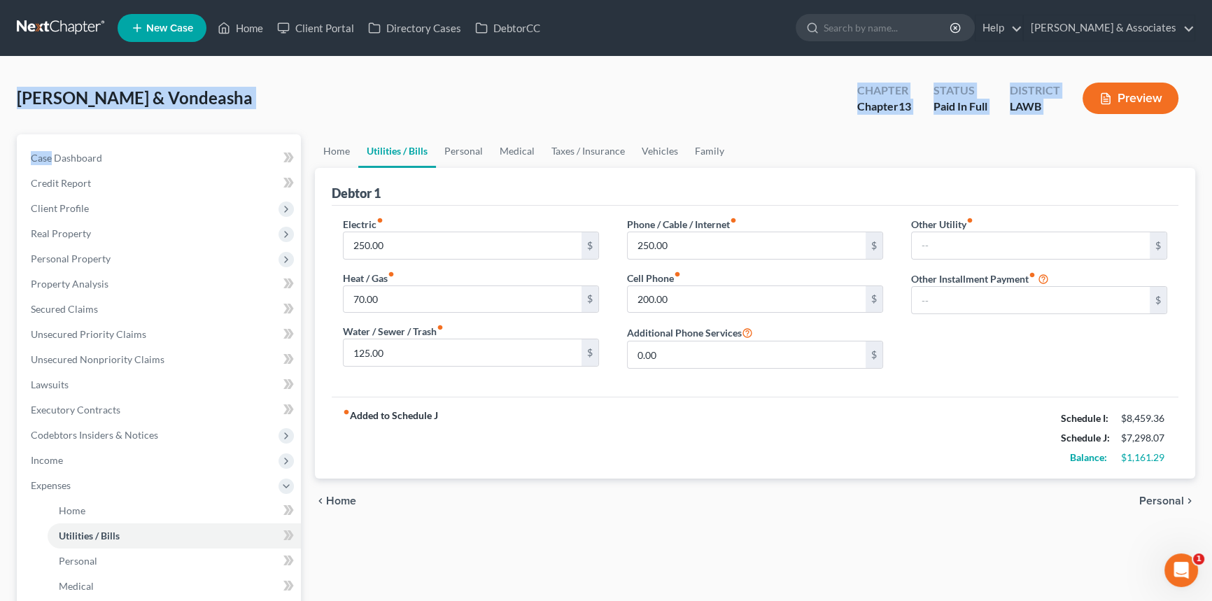
click at [22, 99] on div "Zenon, Chaz & Vondeasha Upgraded Chapter Chapter 13 Status Paid In Full Distric…" at bounding box center [606, 103] width 1178 height 61
click at [22, 99] on span "Zenon, Chaz & Vondeasha" at bounding box center [135, 97] width 236 height 20
drag, startPoint x: 17, startPoint y: 96, endPoint x: 1227, endPoint y: 131, distance: 1210.4
click at [1211, 131] on html "Home New Case Client Portal Directory Cases DebtorCC Diment & Associates postp@…" at bounding box center [606, 472] width 1212 height 945
click at [481, 157] on link "Personal" at bounding box center [463, 151] width 55 height 34
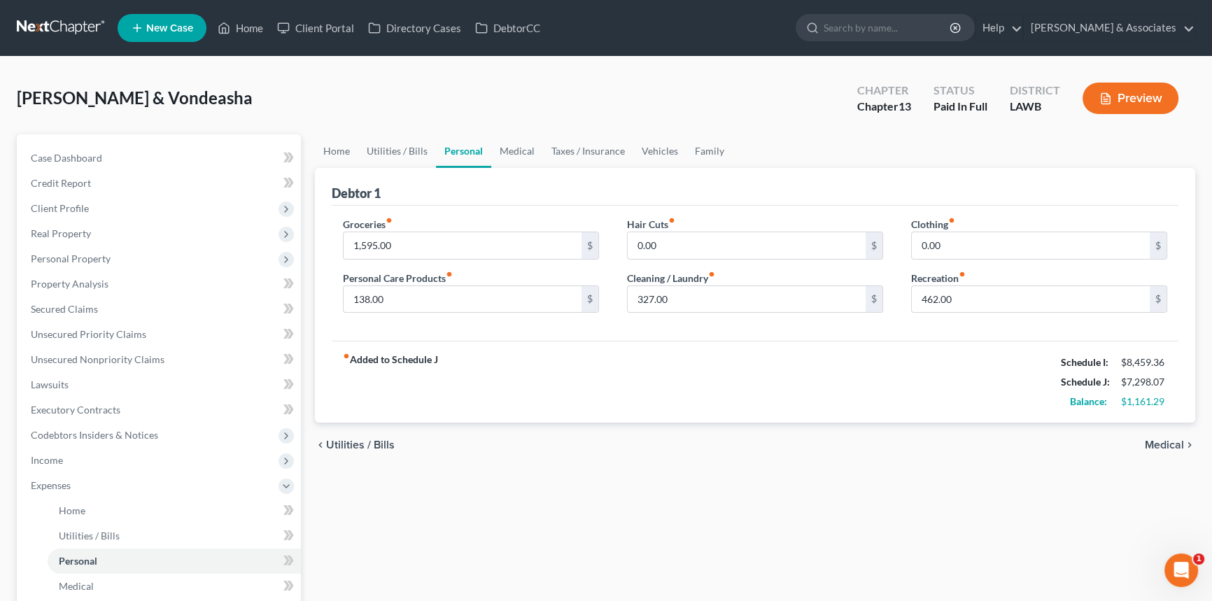
click at [982, 396] on div "fiber_manual_record Added to Schedule J Schedule I: $8,459.36 Schedule J: $7,29…" at bounding box center [755, 382] width 847 height 82
click at [983, 288] on input "462.00" at bounding box center [1031, 299] width 238 height 27
click at [965, 505] on div "Home Utilities / Bills Personal Medical Taxes / Insurance Vehicles Family Debto…" at bounding box center [755, 513] width 894 height 758
click at [80, 158] on span "Case Dashboard" at bounding box center [66, 158] width 71 height 12
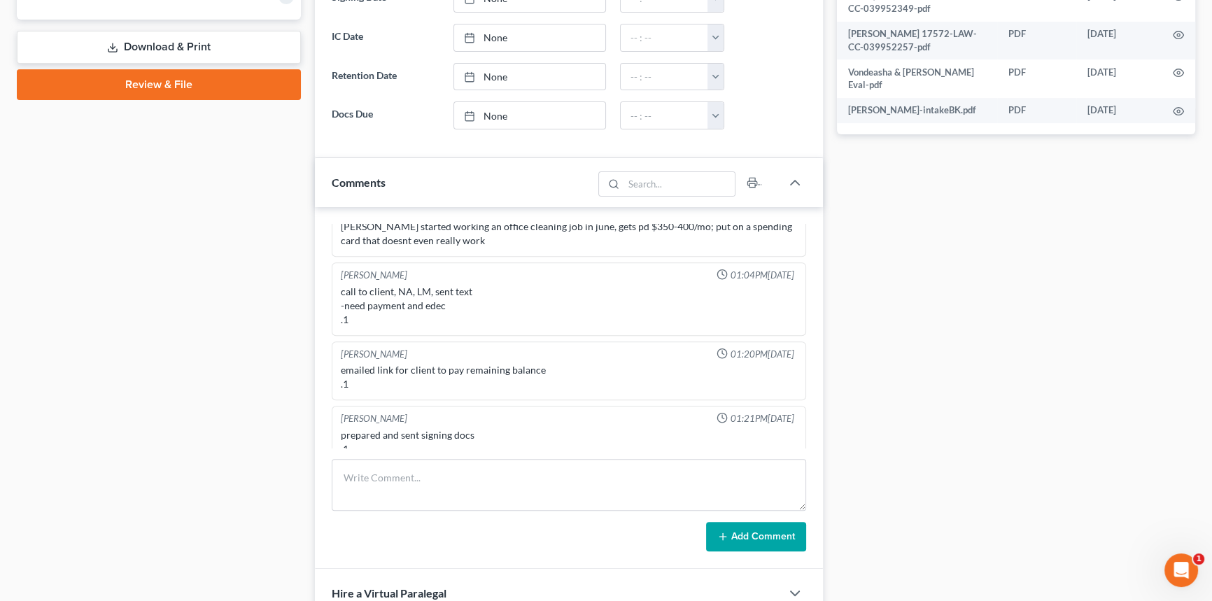
scroll to position [700, 0]
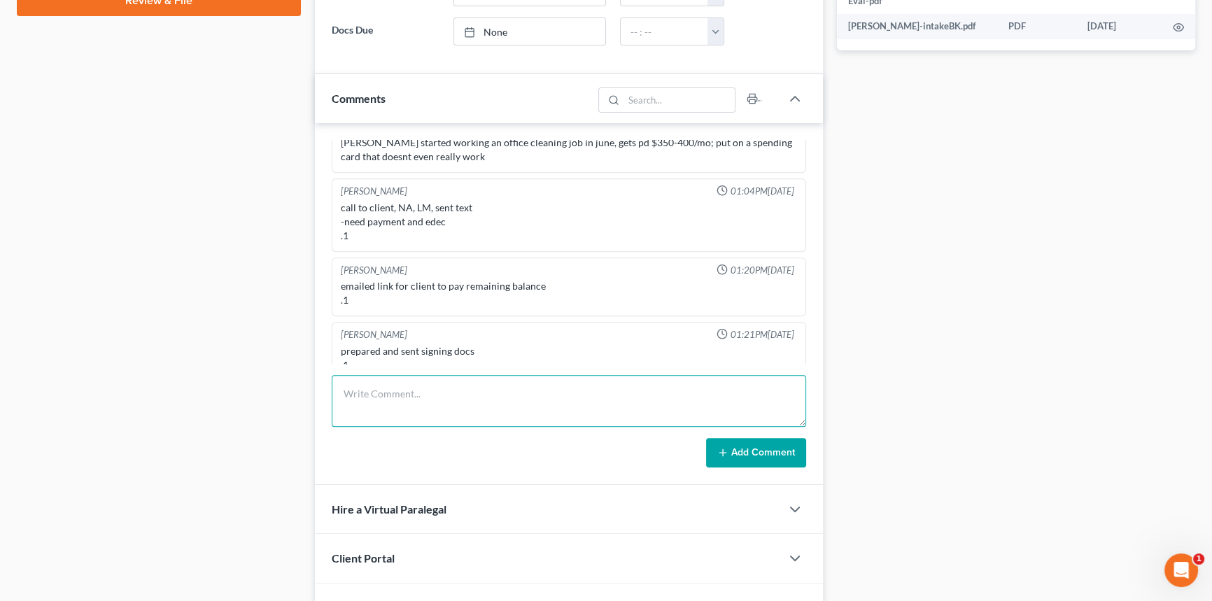
click at [438, 386] on textarea at bounding box center [569, 401] width 474 height 52
type textarea "Performed signing. Made relevant changes. HAVE TO WAIT TO FILE UNTIL THE ECHECK…"
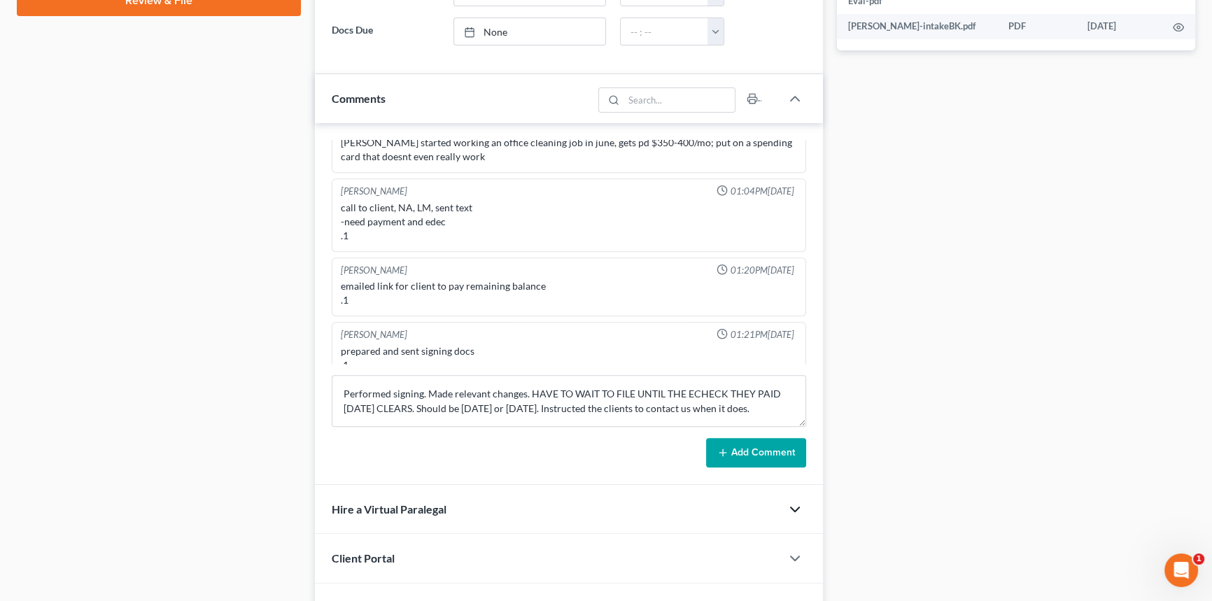
click at [791, 462] on button "Add Comment" at bounding box center [756, 452] width 100 height 29
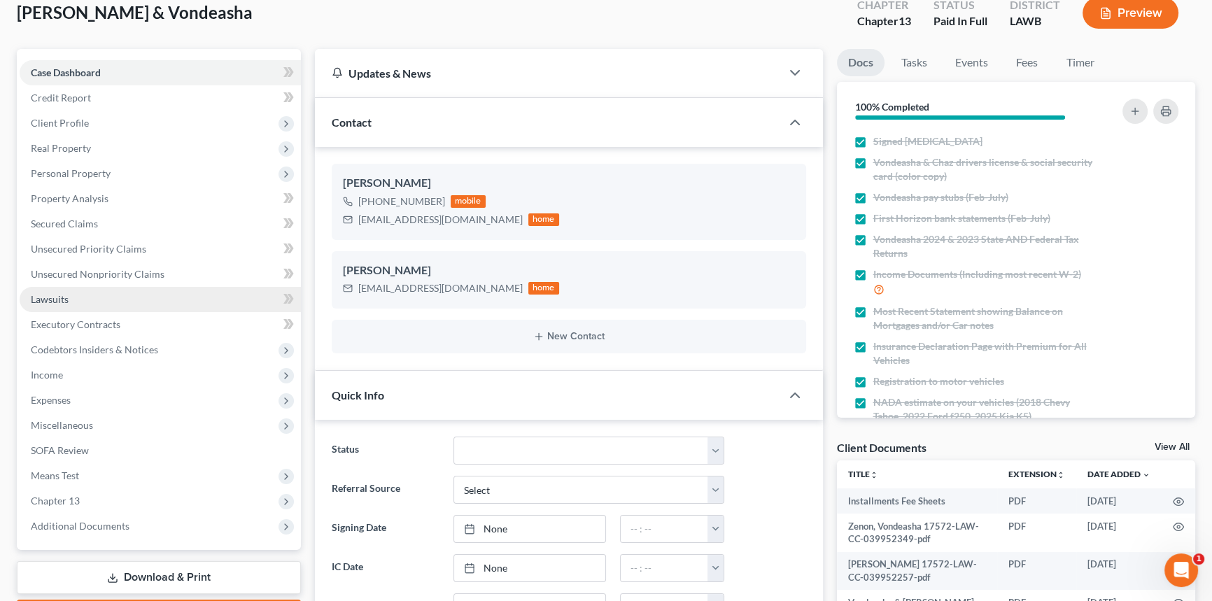
scroll to position [0, 0]
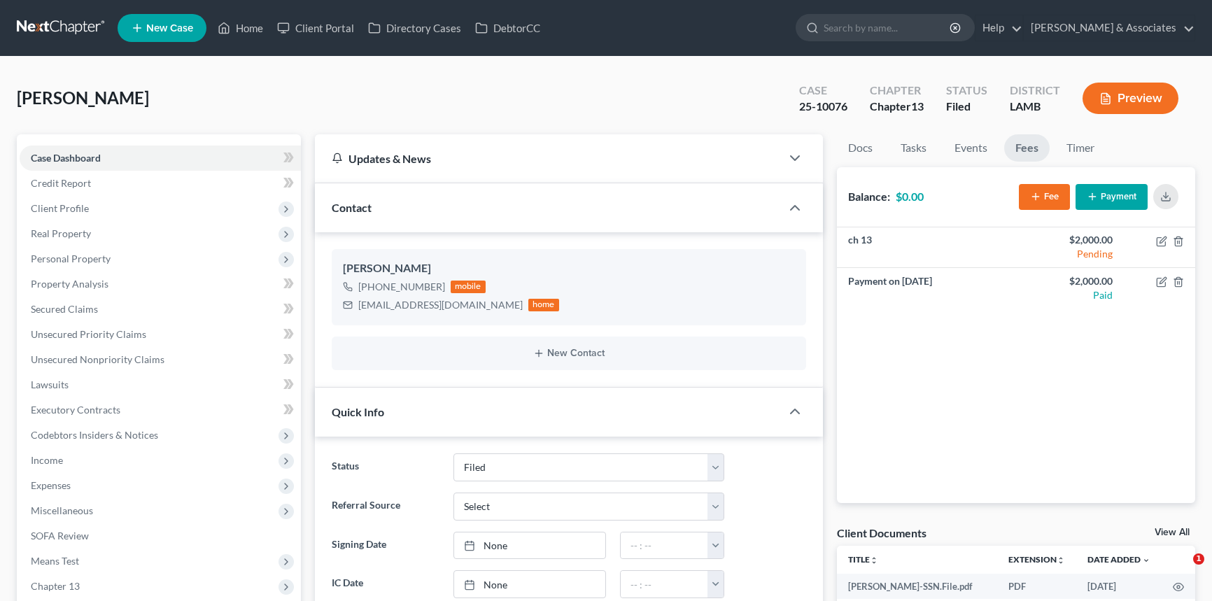
select select "8"
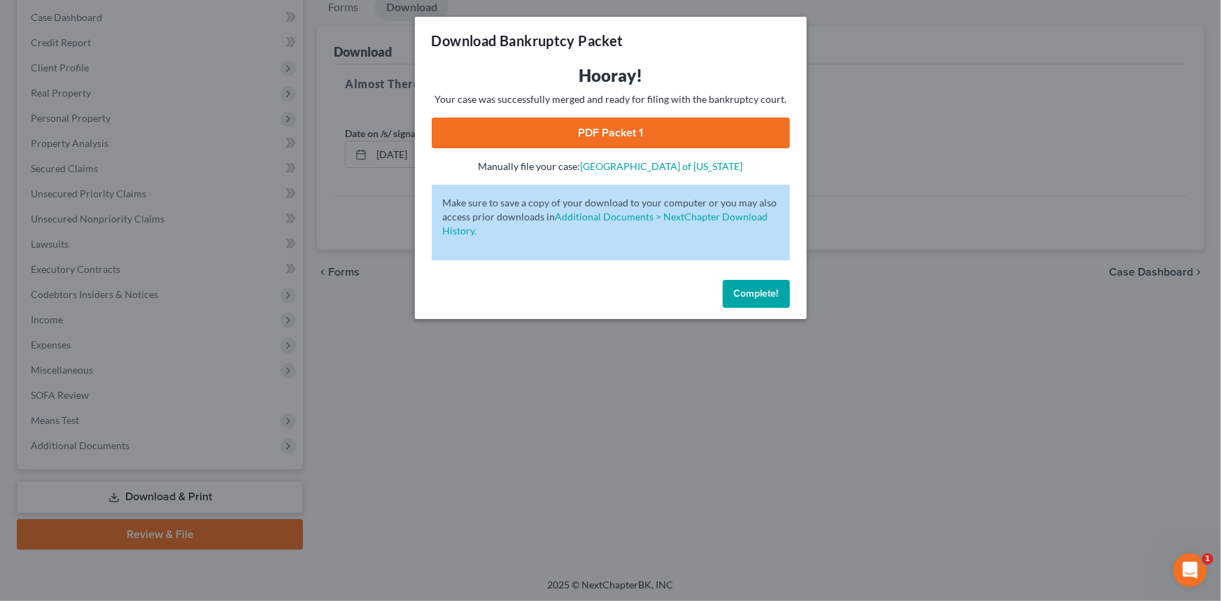
click at [758, 289] on span "Complete!" at bounding box center [756, 294] width 45 height 12
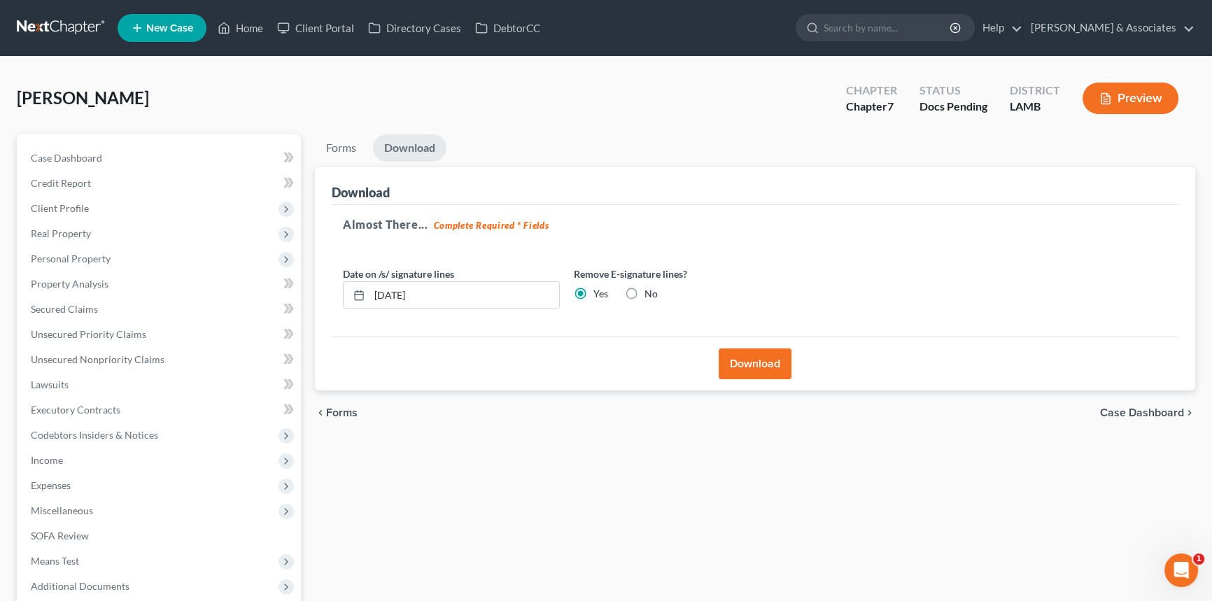
click at [37, 27] on link at bounding box center [62, 27] width 90 height 25
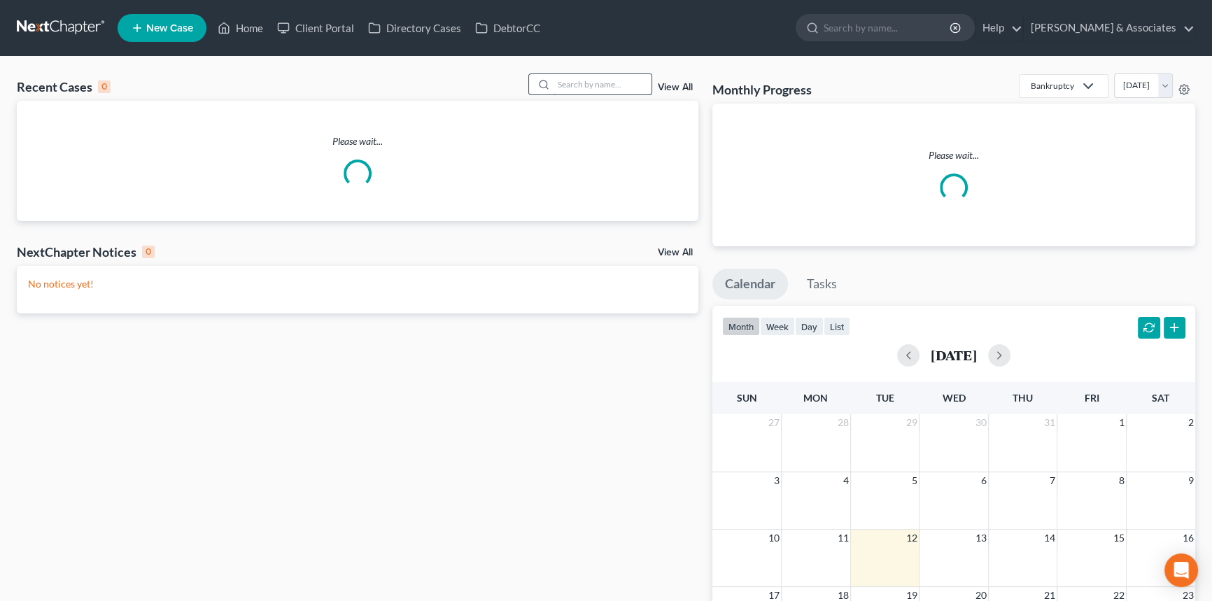
click at [614, 92] on input "search" at bounding box center [602, 84] width 98 height 20
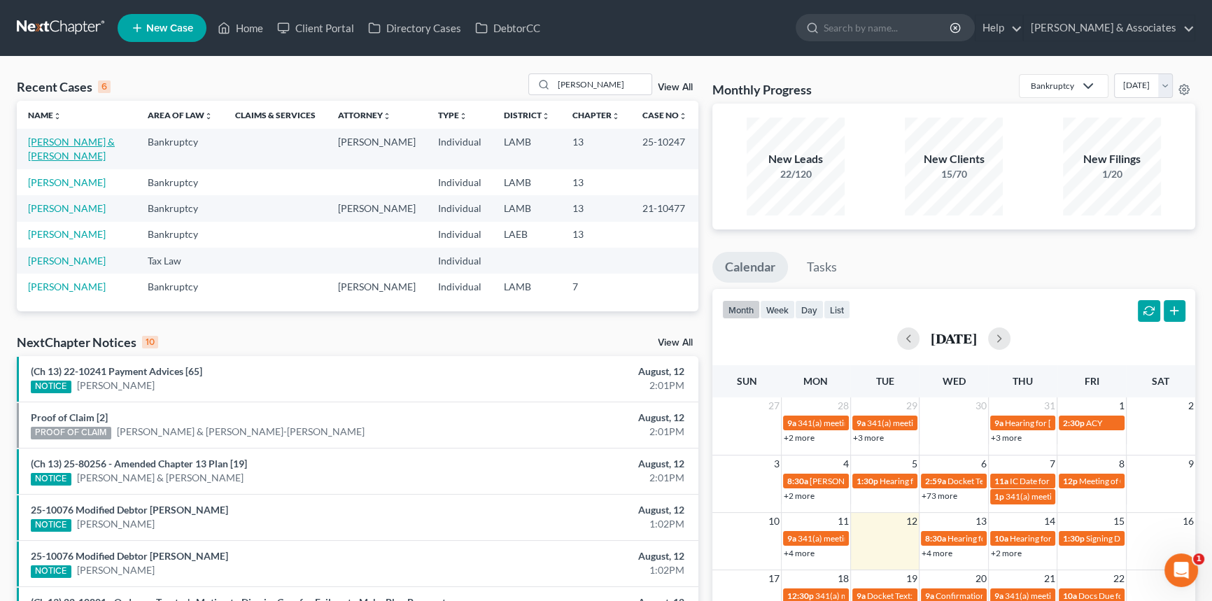
drag, startPoint x: 71, startPoint y: 134, endPoint x: 52, endPoint y: 143, distance: 20.7
click at [584, 85] on input "cannon" at bounding box center [602, 84] width 98 height 20
type input "quinn"
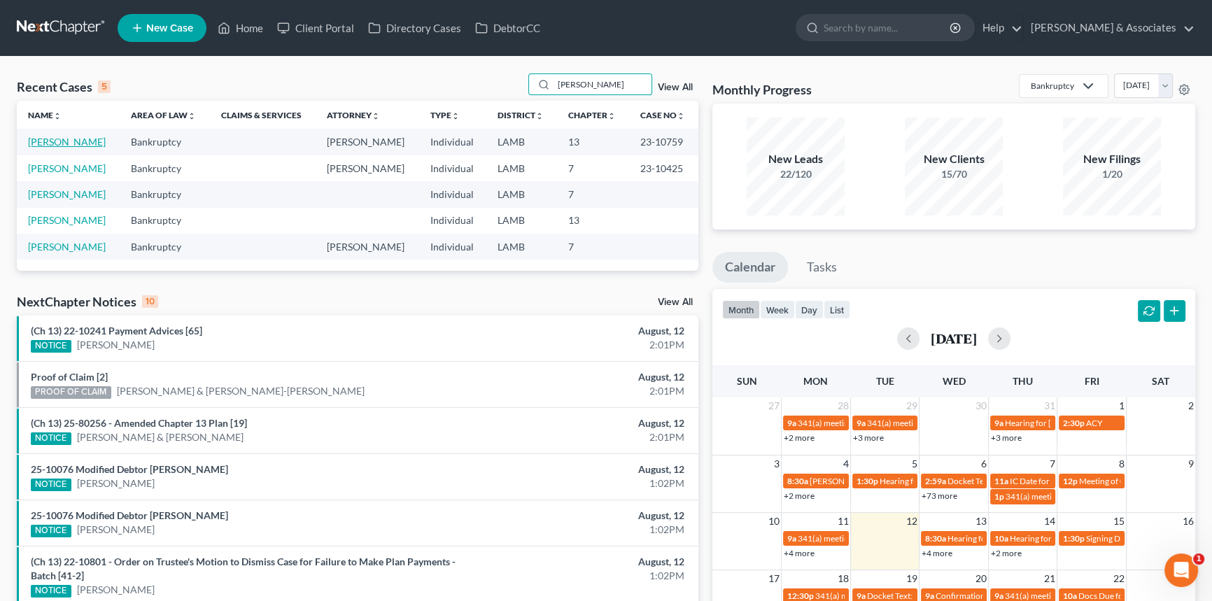
click at [79, 143] on link "Quinn, Deborah" at bounding box center [67, 142] width 78 height 12
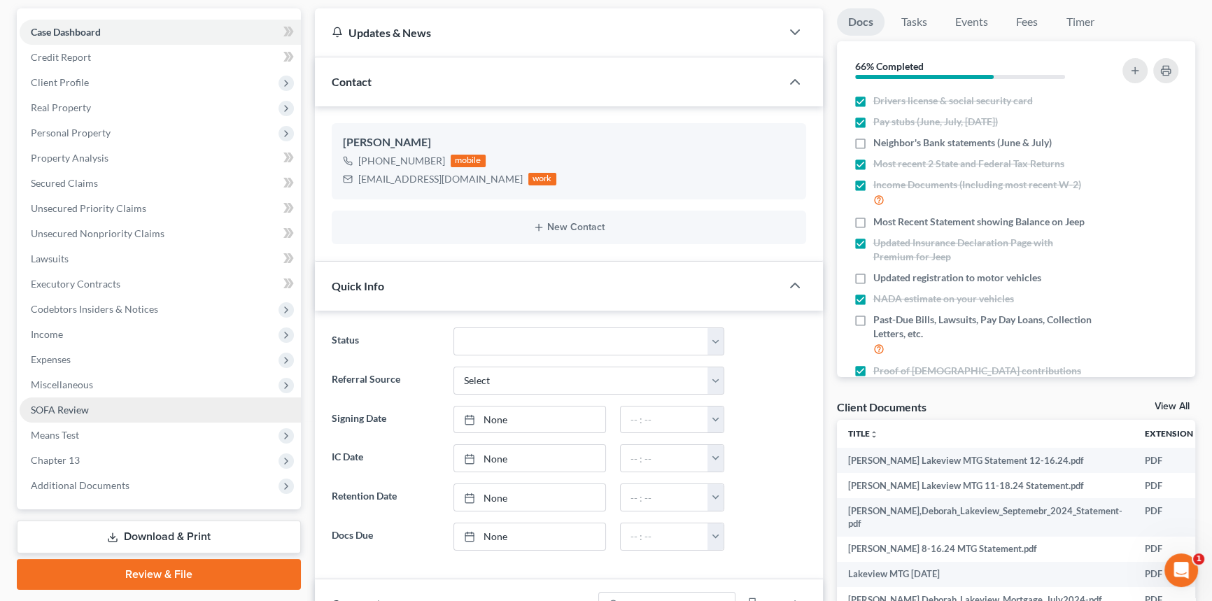
scroll to position [127, 0]
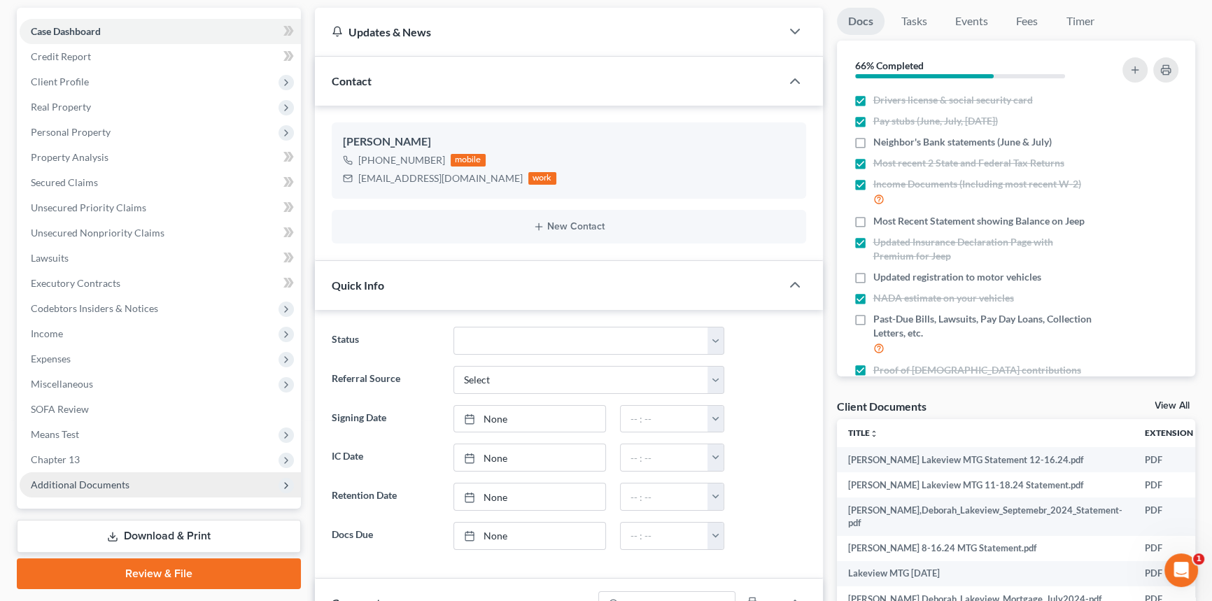
click at [120, 481] on span "Additional Documents" at bounding box center [80, 485] width 99 height 12
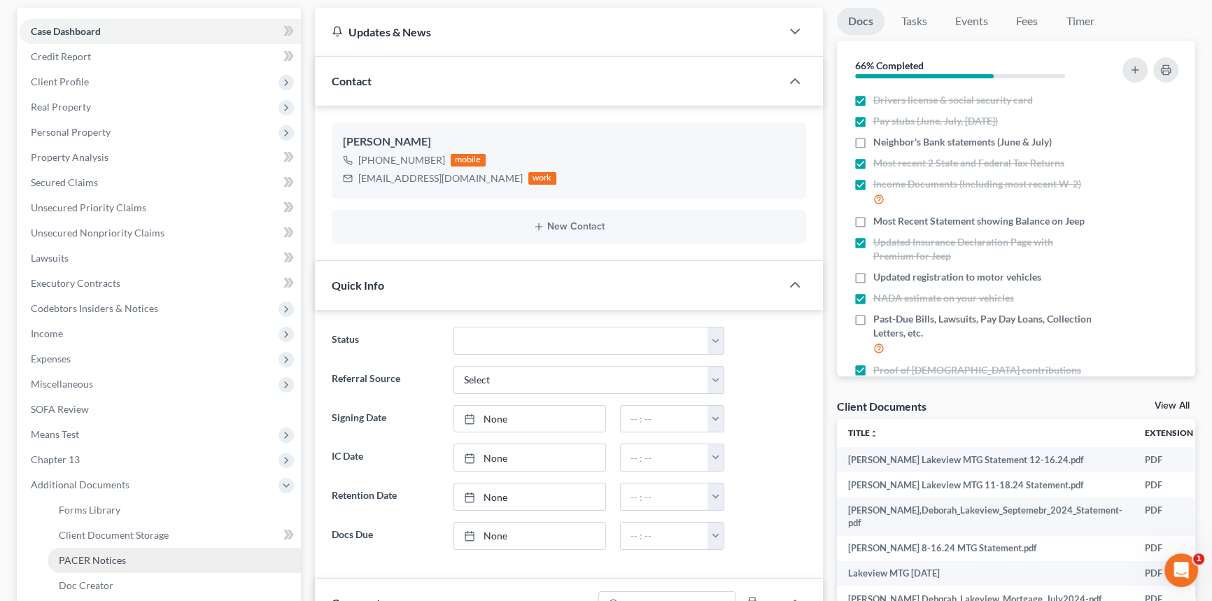
click at [127, 551] on link "PACER Notices" at bounding box center [174, 560] width 253 height 25
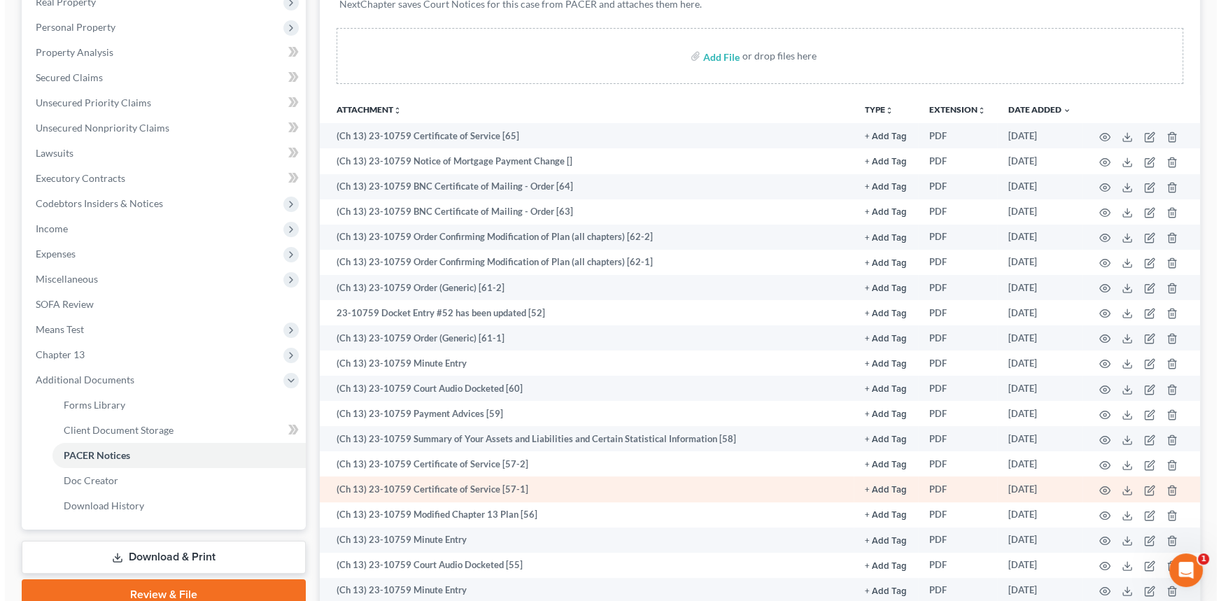
scroll to position [254, 0]
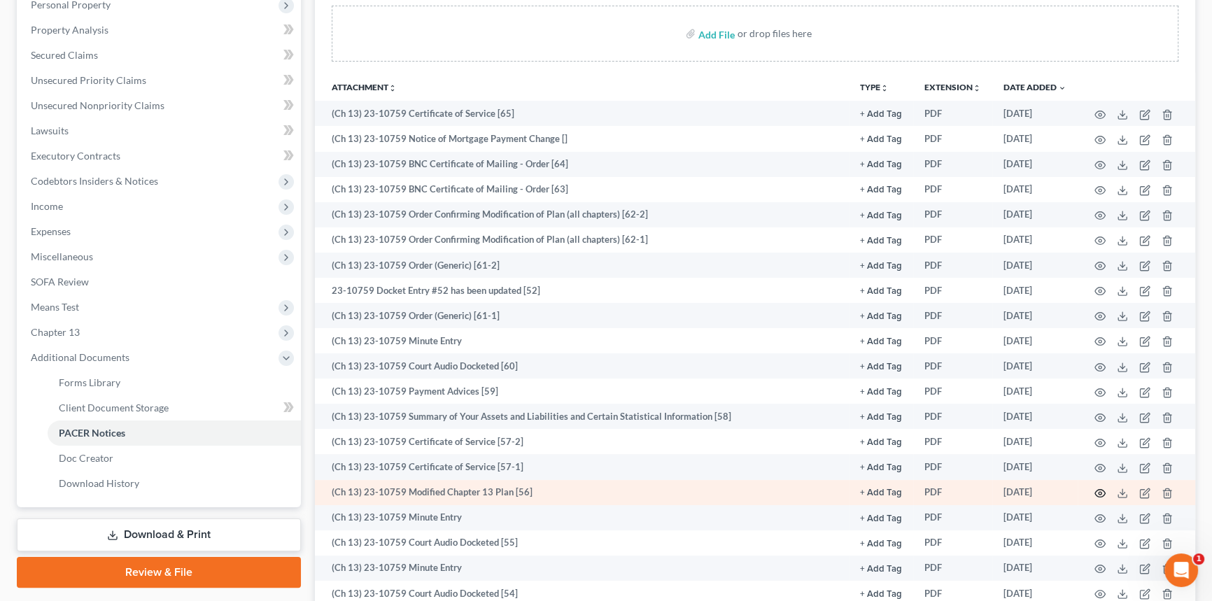
click at [1094, 494] on icon "button" at bounding box center [1099, 493] width 11 height 11
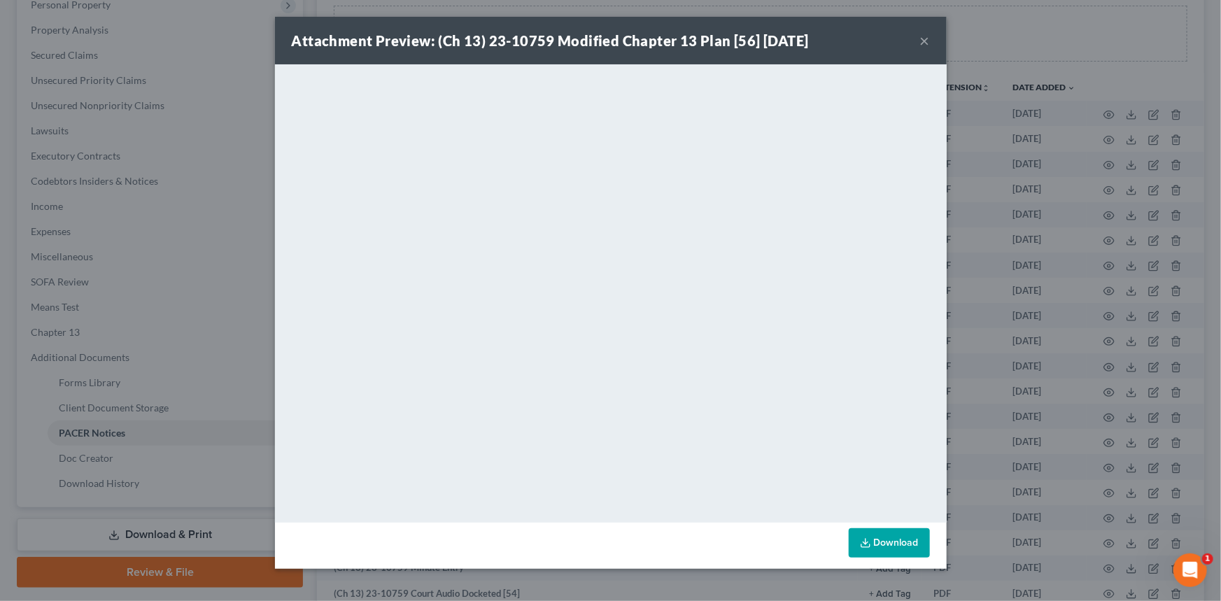
click at [933, 43] on div "Attachment Preview: (Ch 13) 23-10759 Modified Chapter 13 Plan [56] 03/04/2025 ×" at bounding box center [611, 41] width 672 height 48
click at [925, 43] on button "×" at bounding box center [925, 40] width 10 height 17
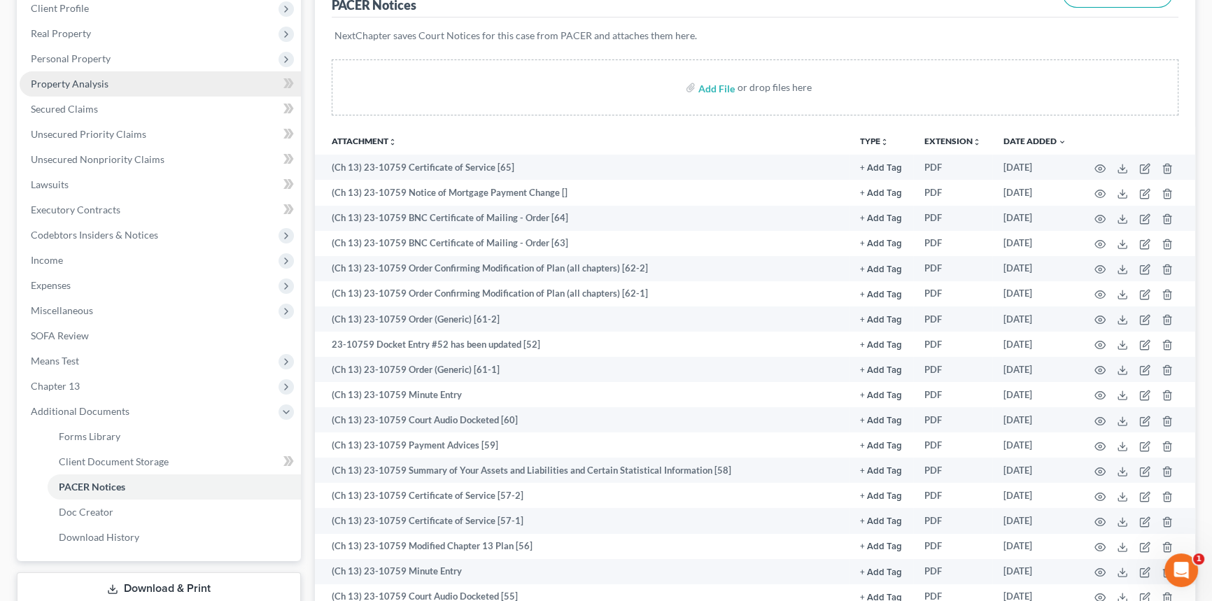
scroll to position [0, 0]
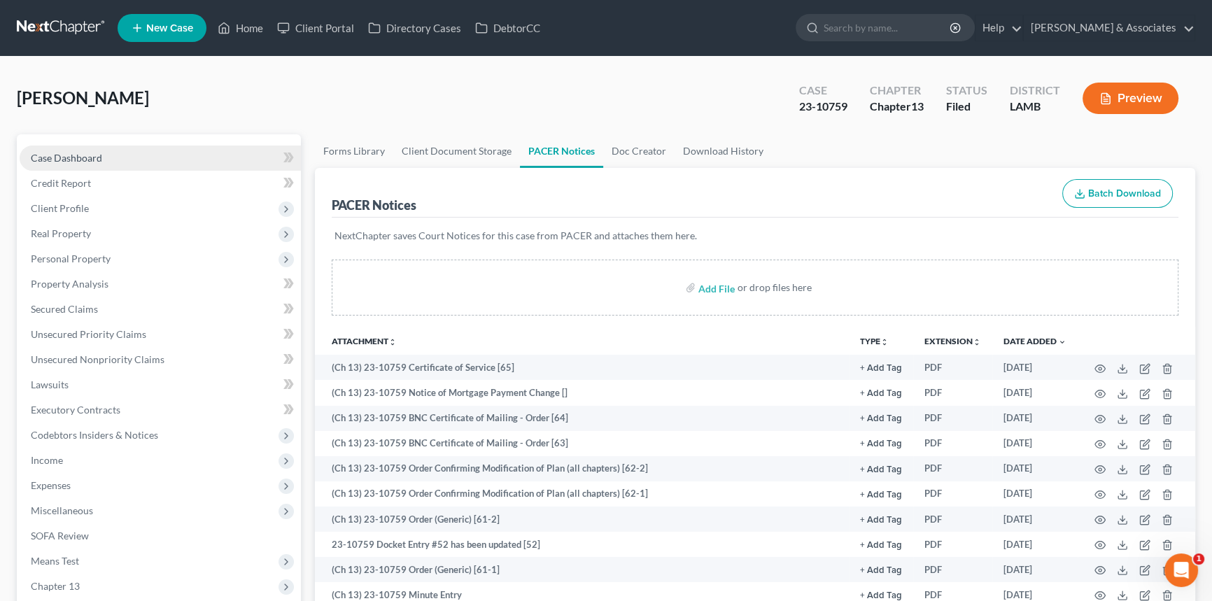
click at [83, 156] on span "Case Dashboard" at bounding box center [66, 158] width 71 height 12
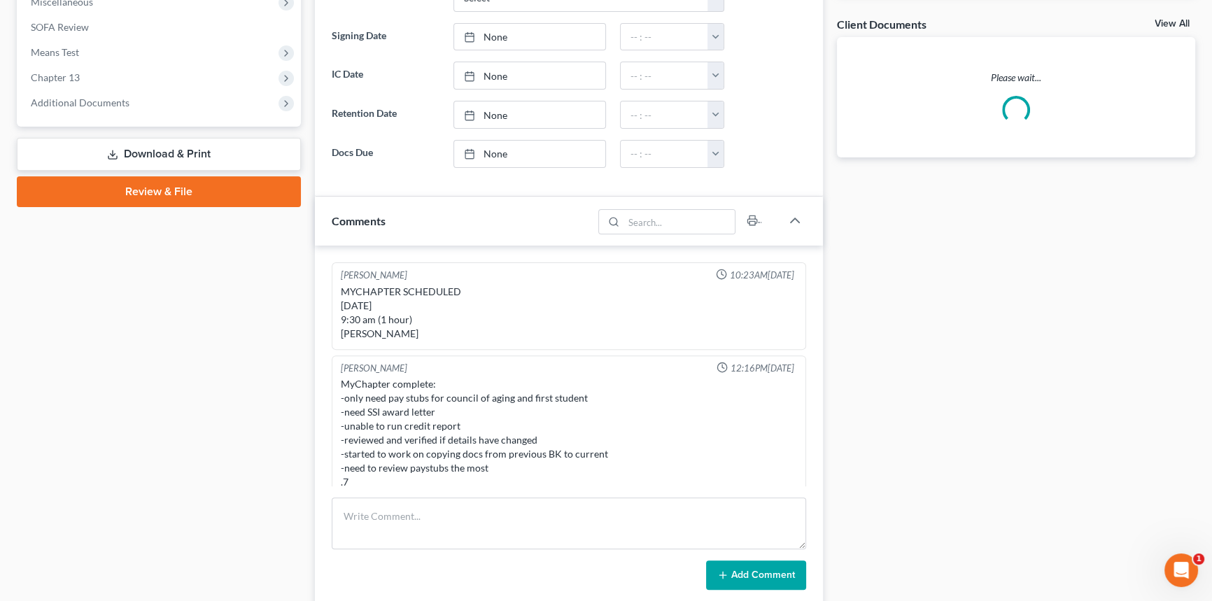
scroll to position [6852, 0]
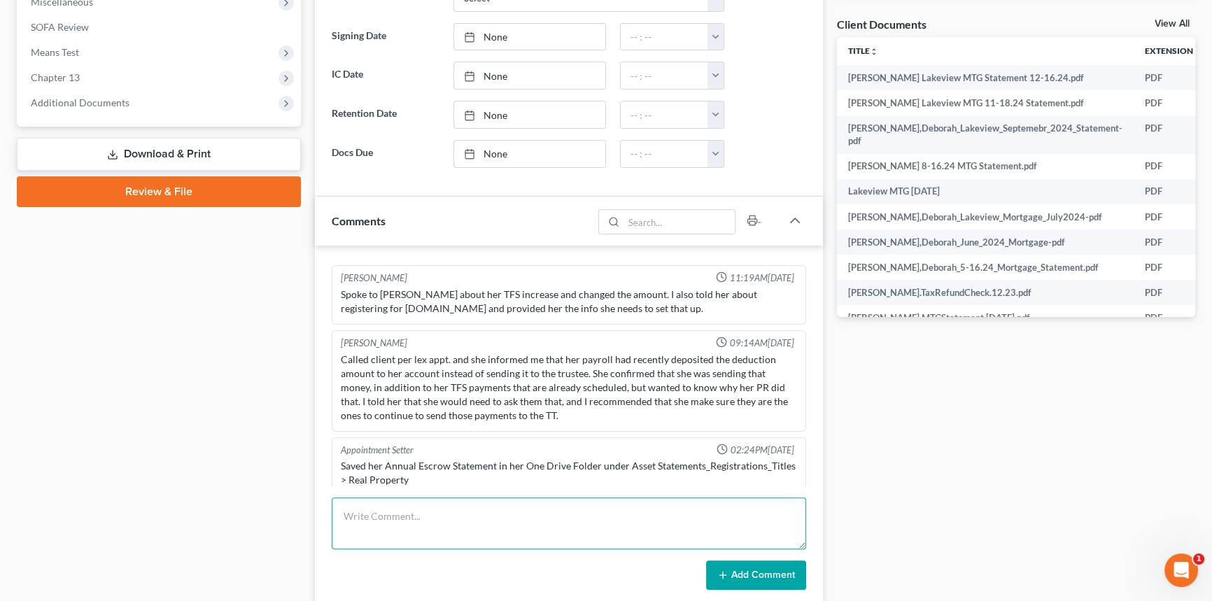
click at [425, 524] on textarea at bounding box center [569, 524] width 474 height 52
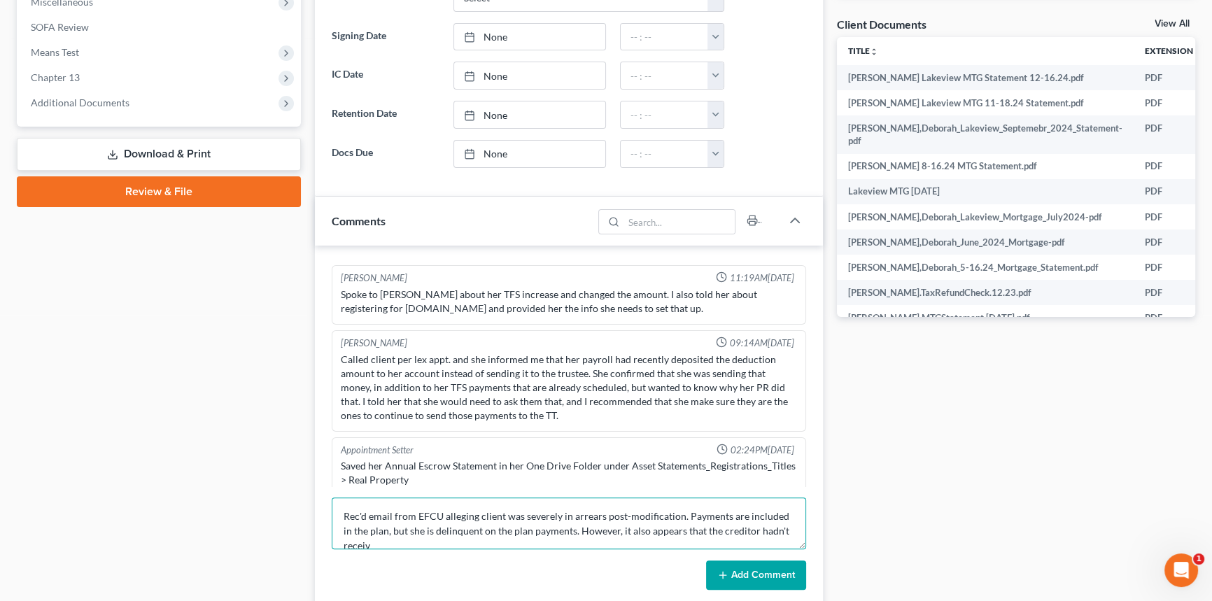
scroll to position [3, 0]
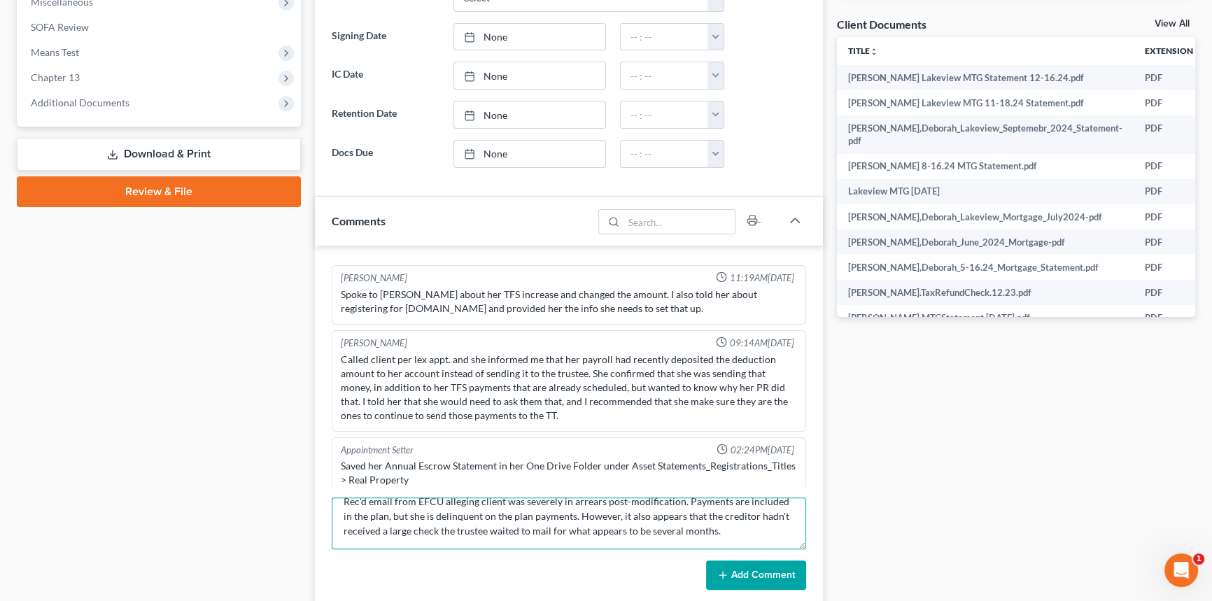
paste textarea "Mr. Crawford, The trustee's website indicates that she mailed EFCU two checks o…"
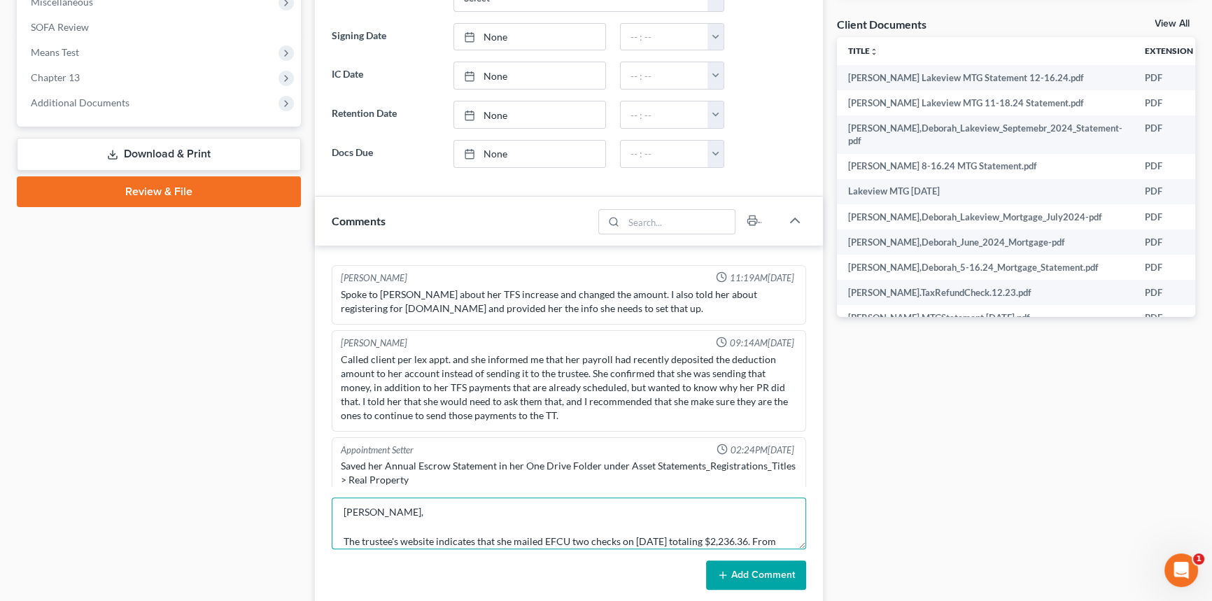
scroll to position [0, 0]
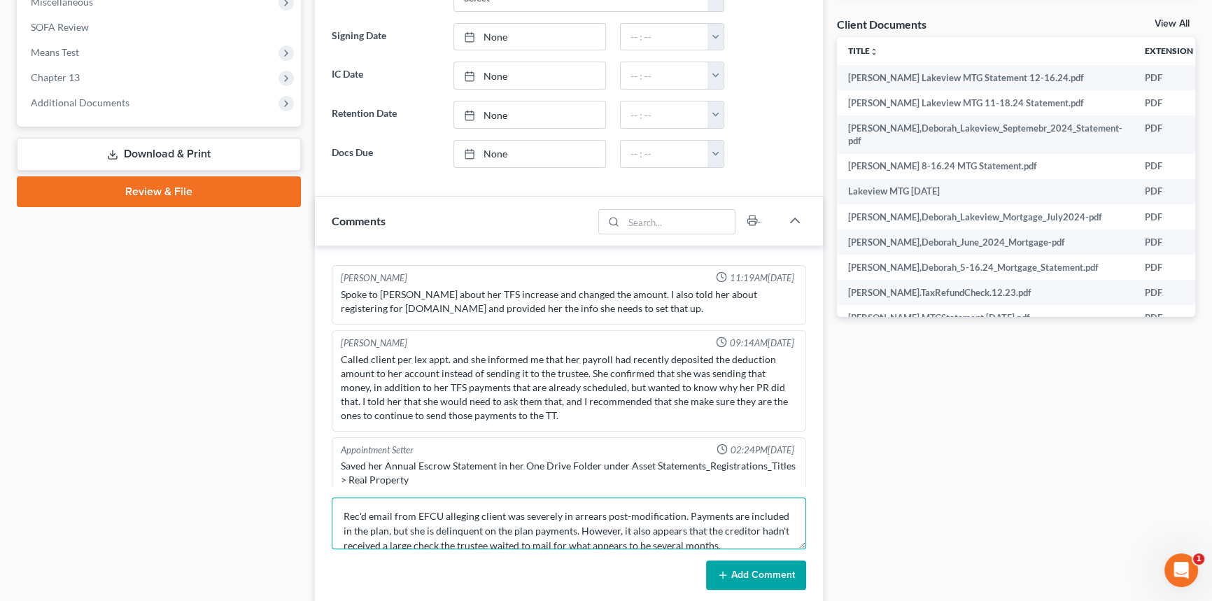
click at [726, 539] on textarea "Rec'd email from EFCU alleging client was severely in arrears post-modification…" at bounding box center [569, 524] width 474 height 52
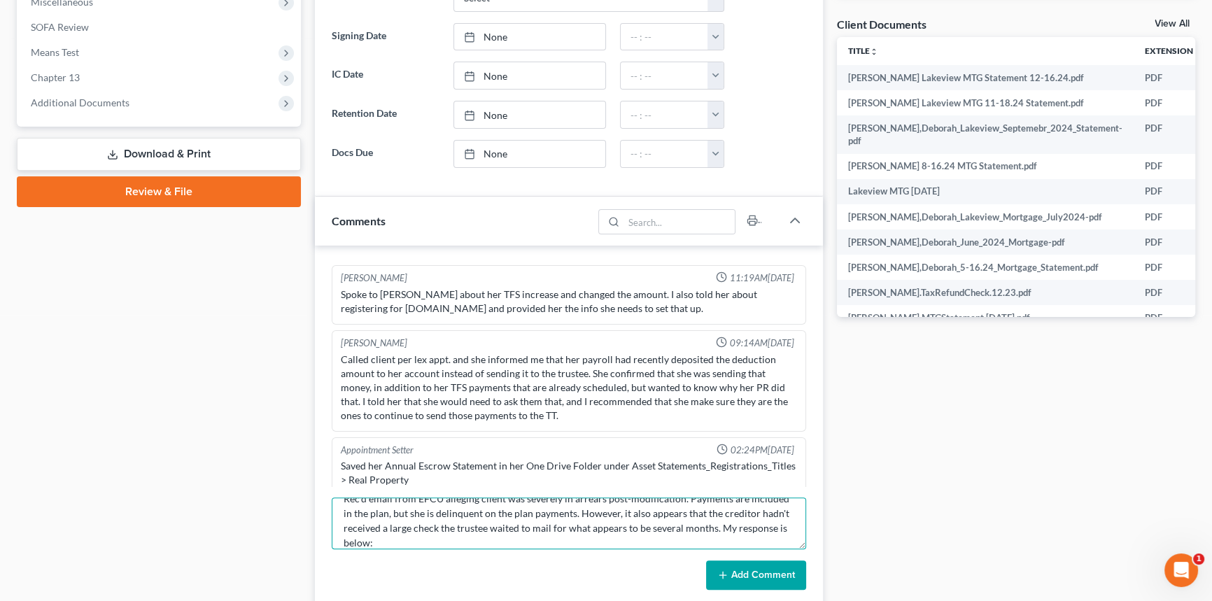
type textarea "Rec'd email from EFCU alleging client was severely in arrears post-modification…"
click at [742, 563] on button "Add Comment" at bounding box center [756, 574] width 100 height 29
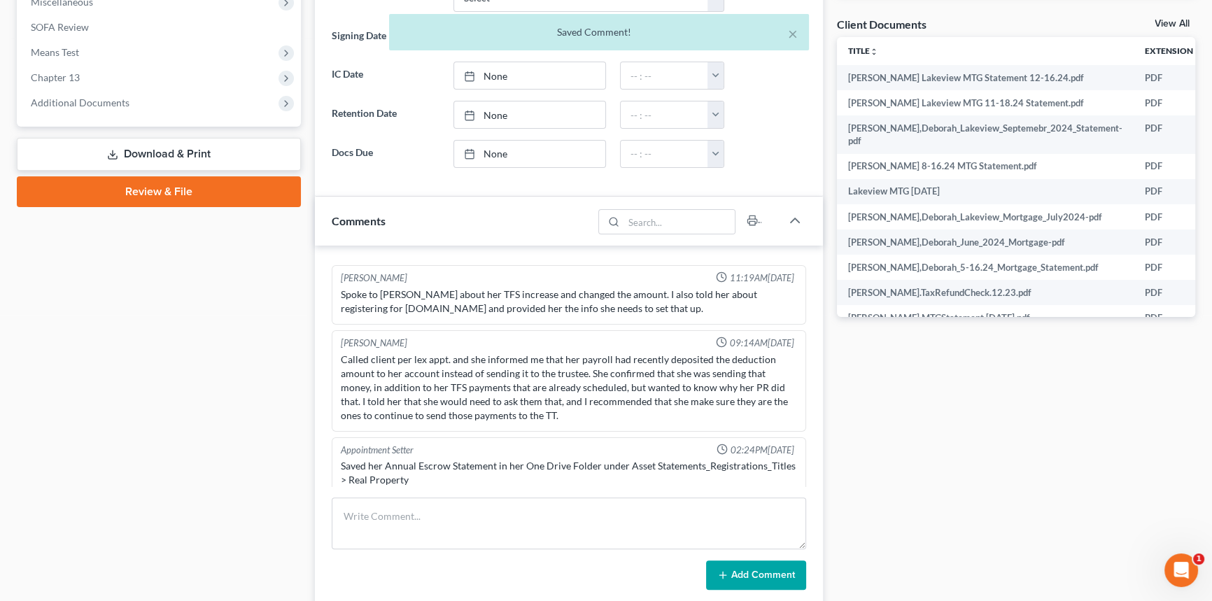
scroll to position [7072, 0]
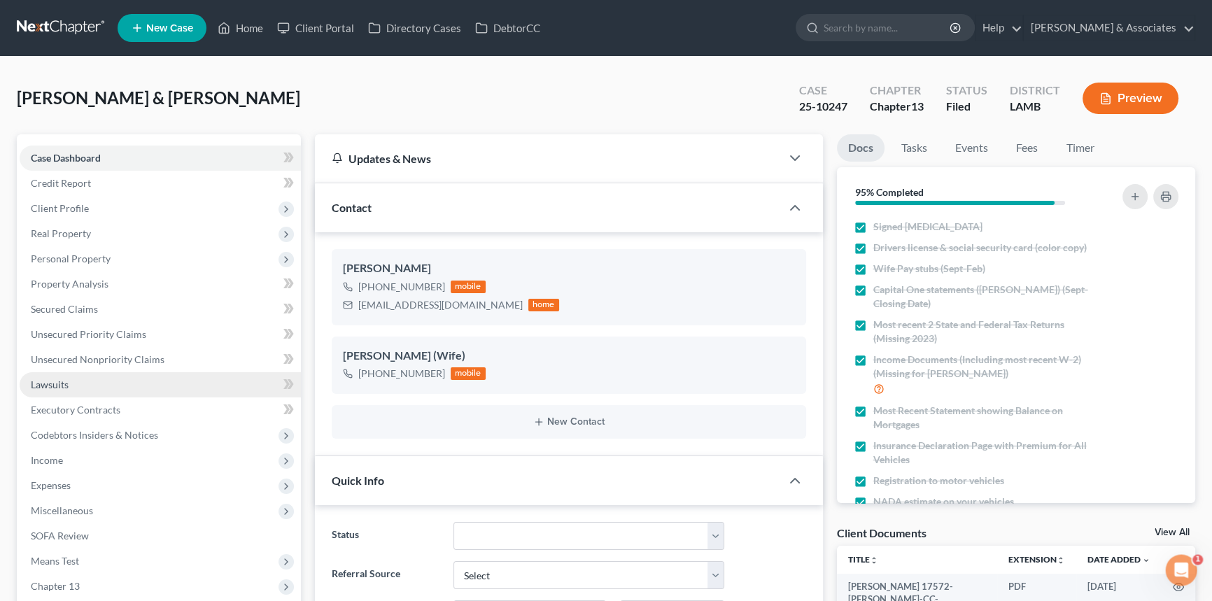
scroll to position [2360, 0]
click at [989, 147] on link "Events" at bounding box center [971, 147] width 55 height 27
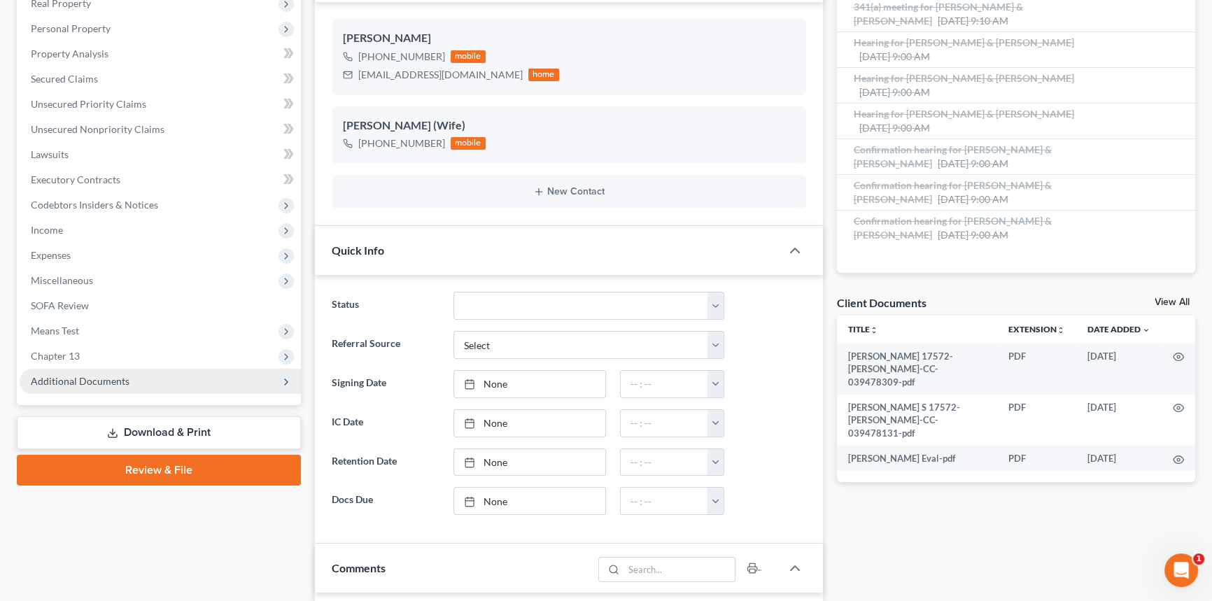
scroll to position [254, 0]
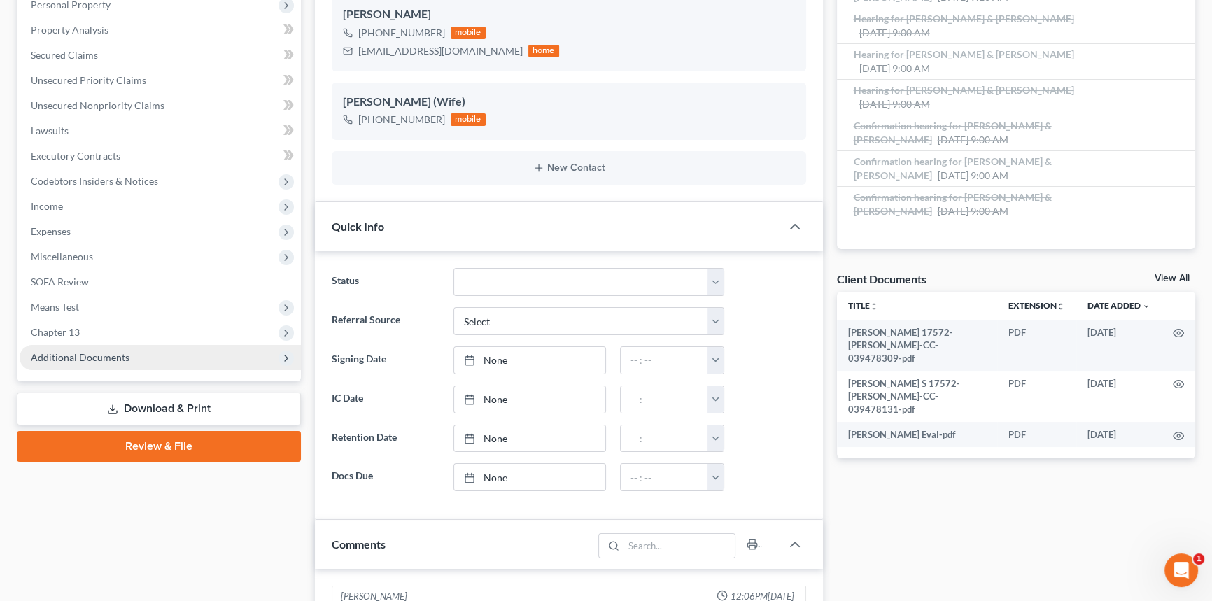
click at [169, 359] on span "Additional Documents" at bounding box center [160, 357] width 281 height 25
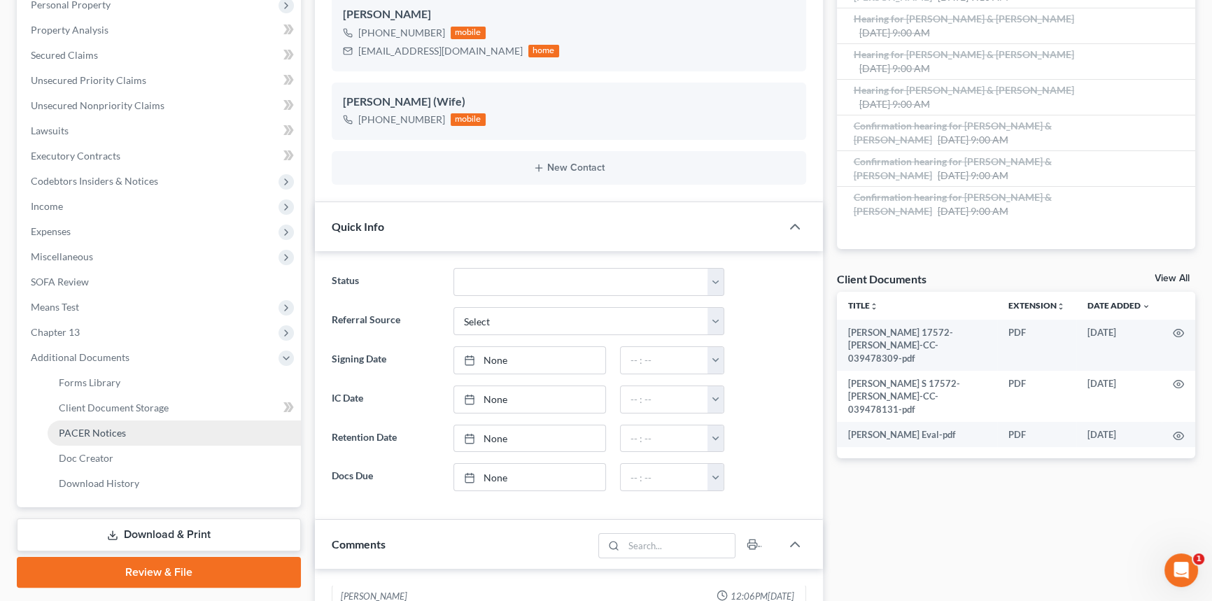
click at [133, 429] on link "PACER Notices" at bounding box center [174, 433] width 253 height 25
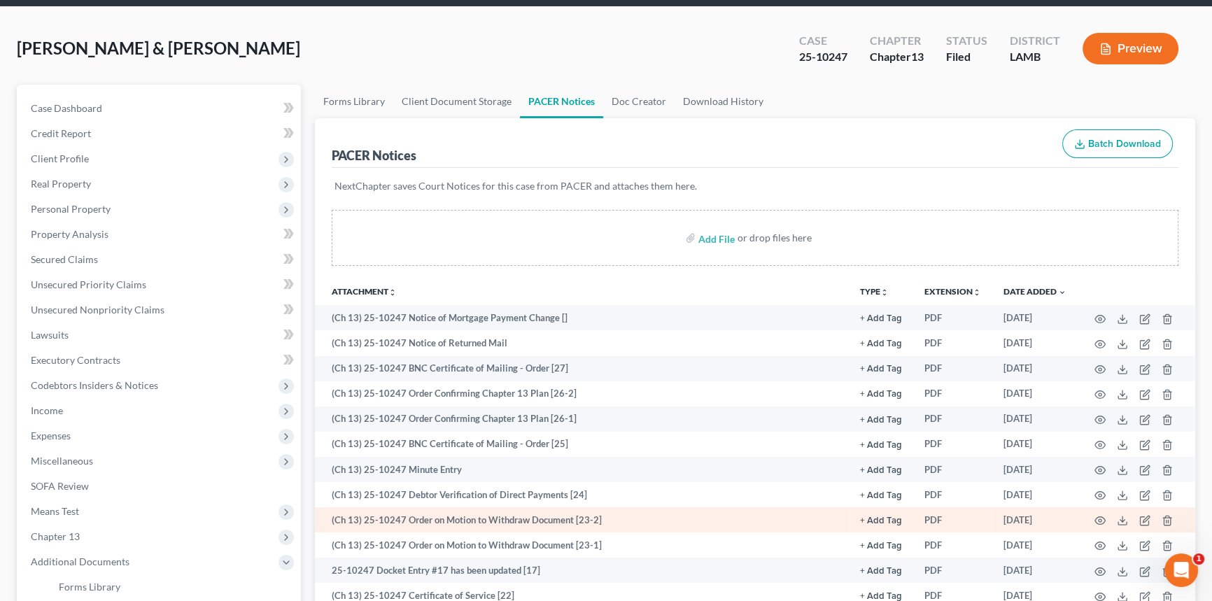
scroll to position [63, 0]
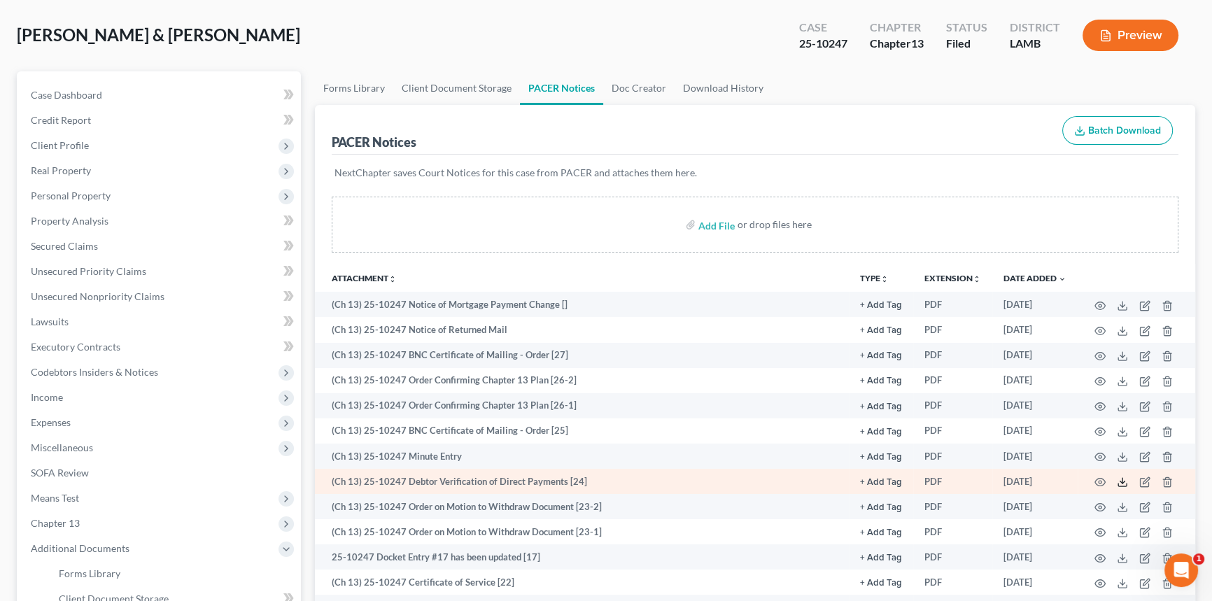
click at [1122, 484] on icon at bounding box center [1122, 485] width 8 height 3
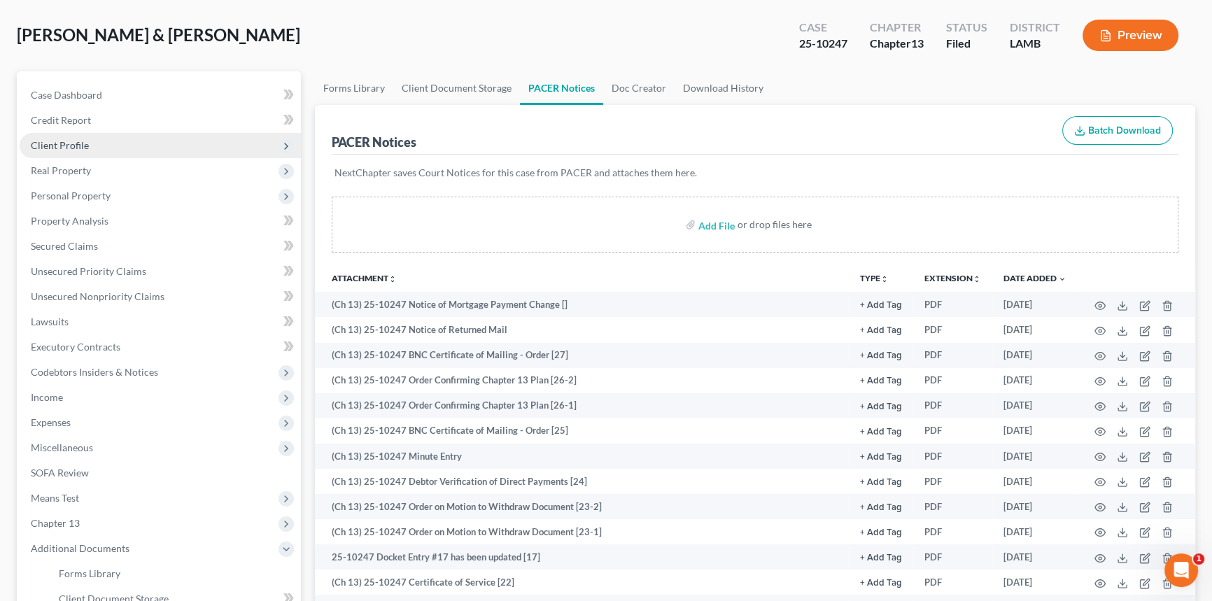
click at [119, 151] on span "Client Profile" at bounding box center [160, 145] width 281 height 25
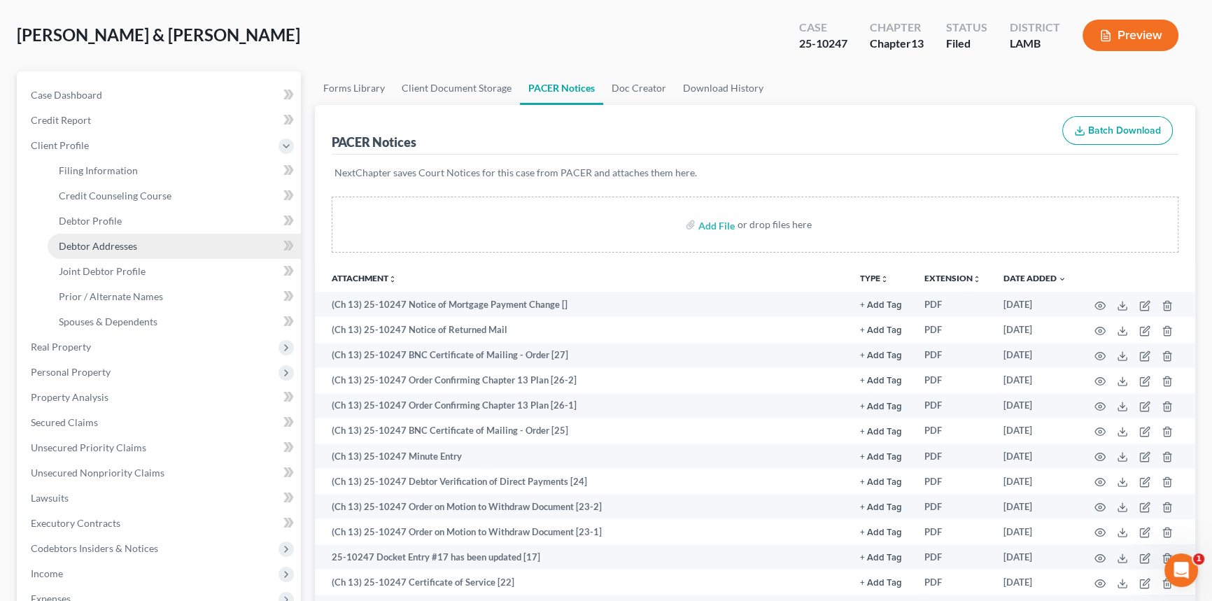
click at [127, 245] on span "Debtor Addresses" at bounding box center [98, 246] width 78 height 12
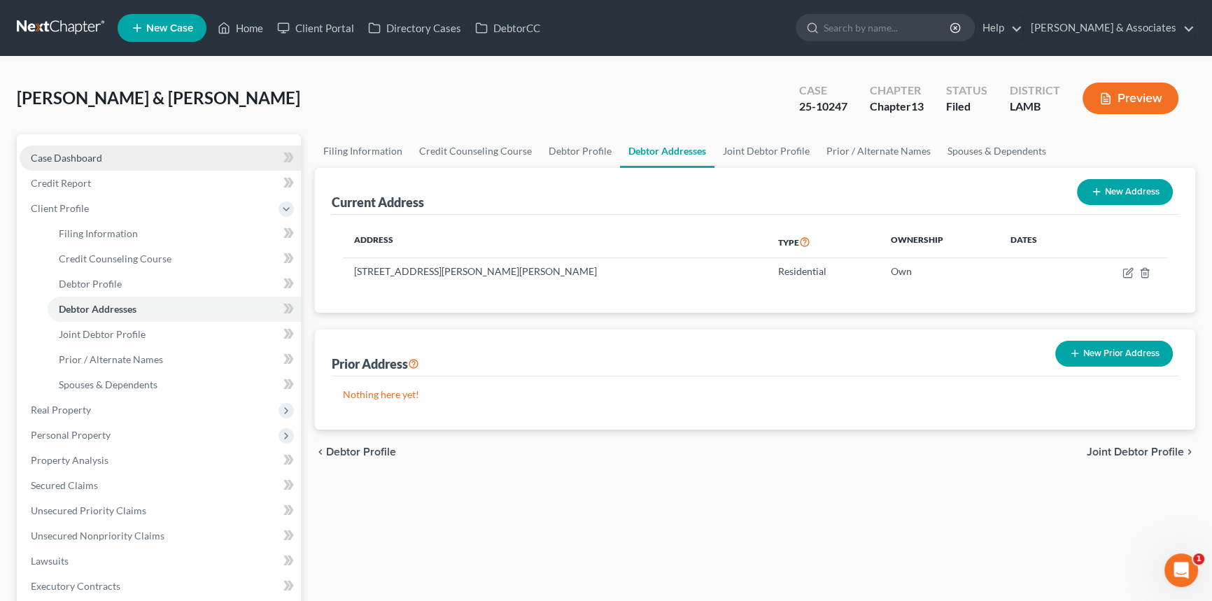
click at [155, 152] on link "Case Dashboard" at bounding box center [160, 158] width 281 height 25
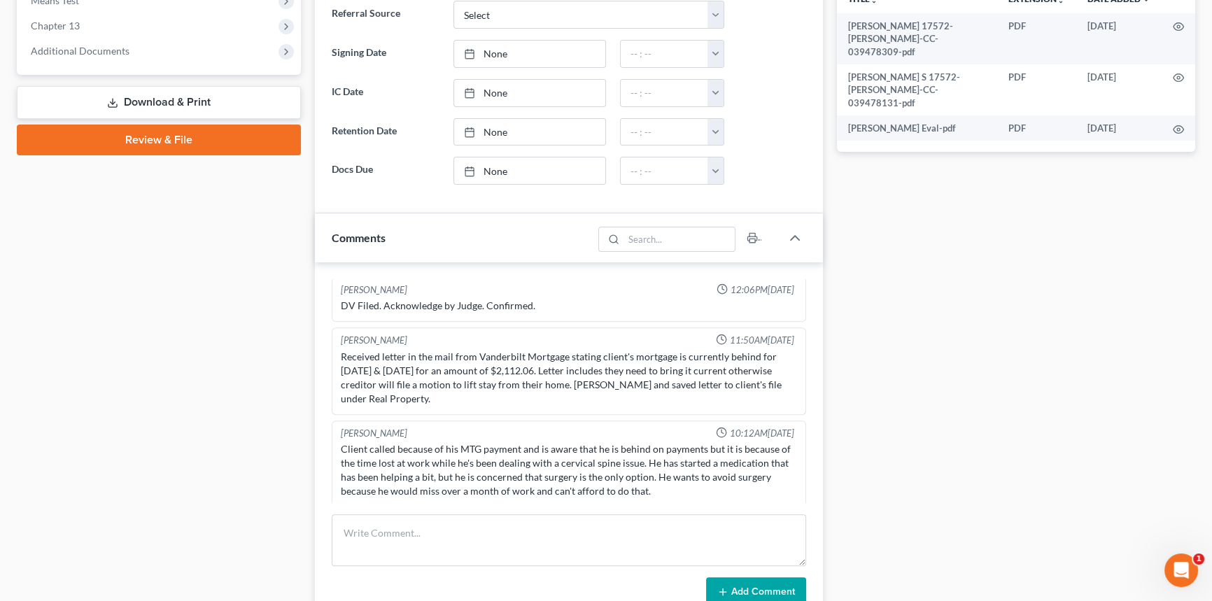
scroll to position [381, 0]
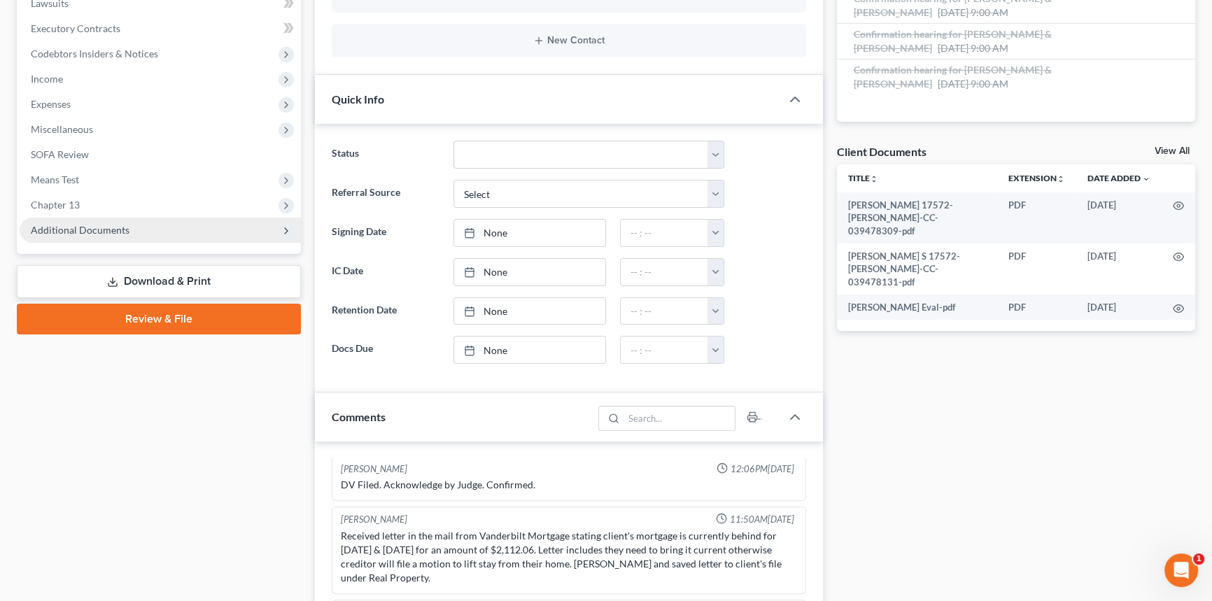
click at [107, 224] on span "Additional Documents" at bounding box center [80, 230] width 99 height 12
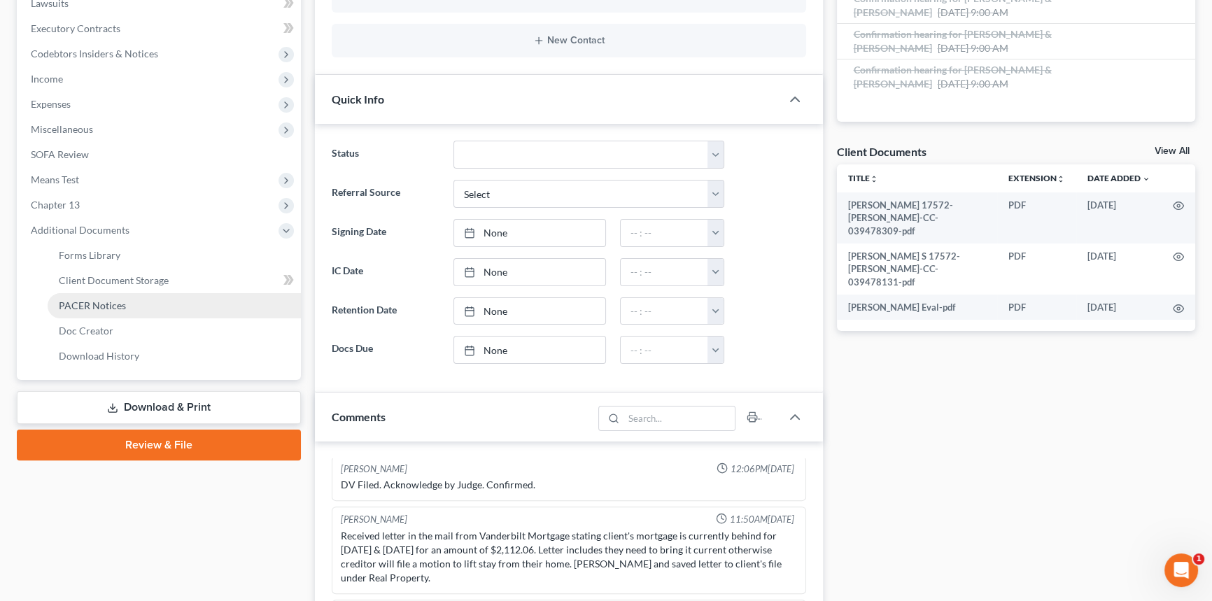
click at [111, 304] on span "PACER Notices" at bounding box center [92, 305] width 67 height 12
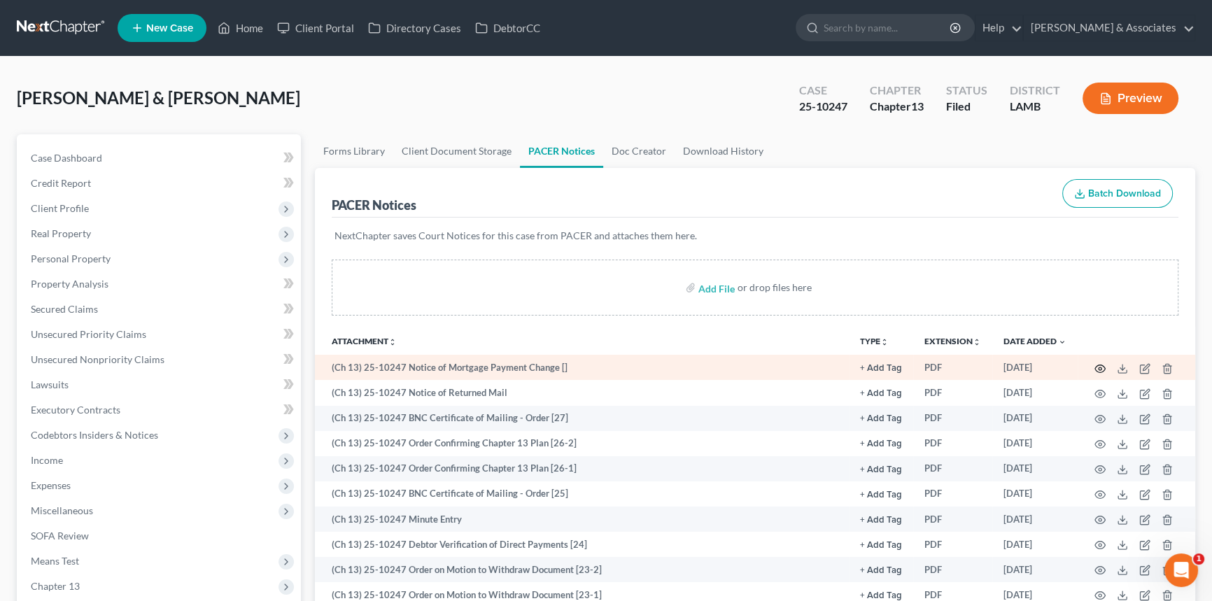
click at [1103, 368] on icon "button" at bounding box center [1099, 368] width 11 height 11
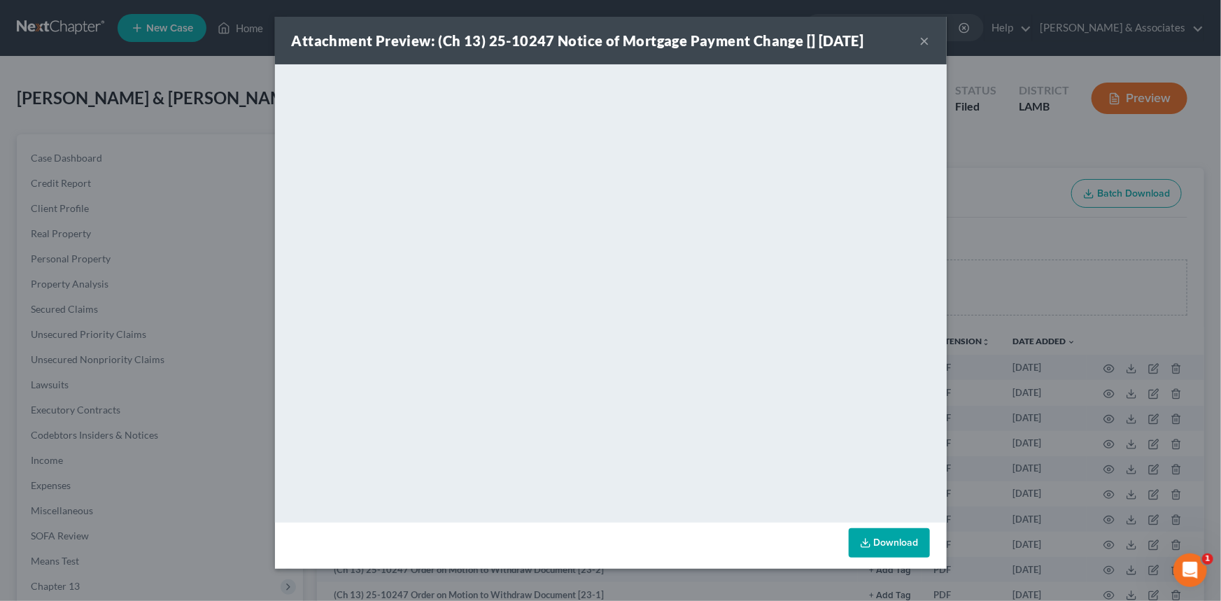
drag, startPoint x: 922, startPoint y: 40, endPoint x: 868, endPoint y: 64, distance: 59.5
click at [922, 40] on button "×" at bounding box center [925, 40] width 10 height 17
